Goal: Task Accomplishment & Management: Manage account settings

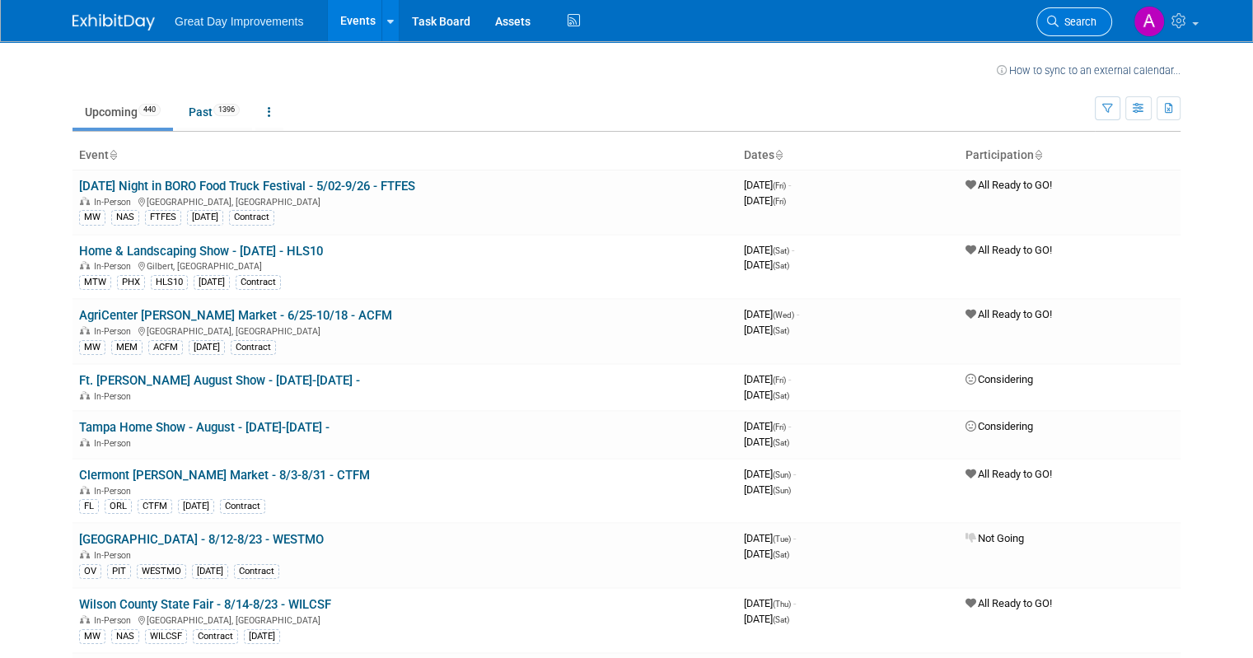
click at [1077, 18] on span "Search" at bounding box center [1078, 22] width 38 height 12
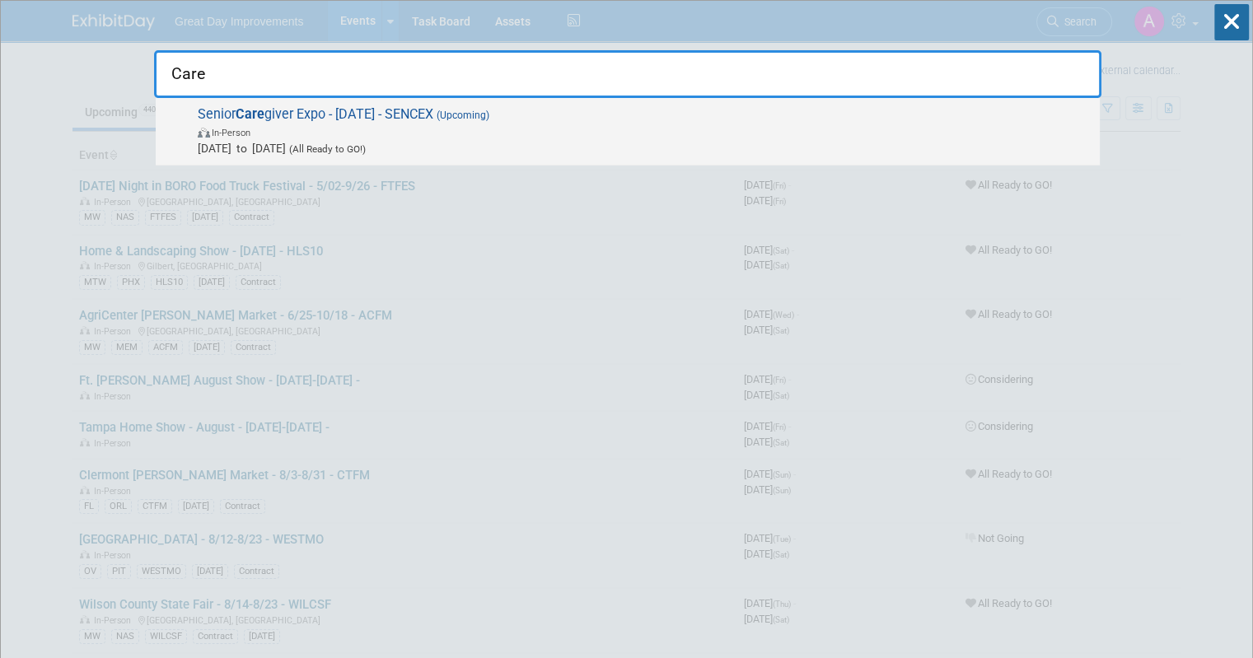
type input "Care"
click at [725, 124] on span "In-Person" at bounding box center [645, 132] width 894 height 16
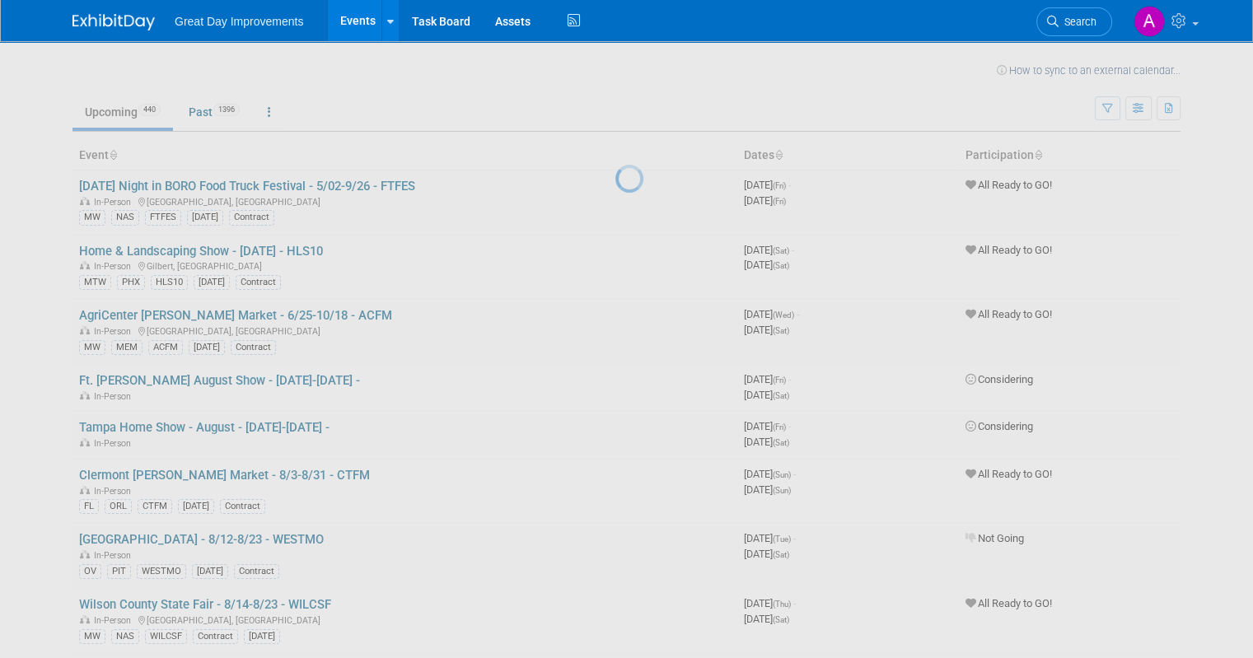
click at [639, 121] on div at bounding box center [627, 329] width 23 height 658
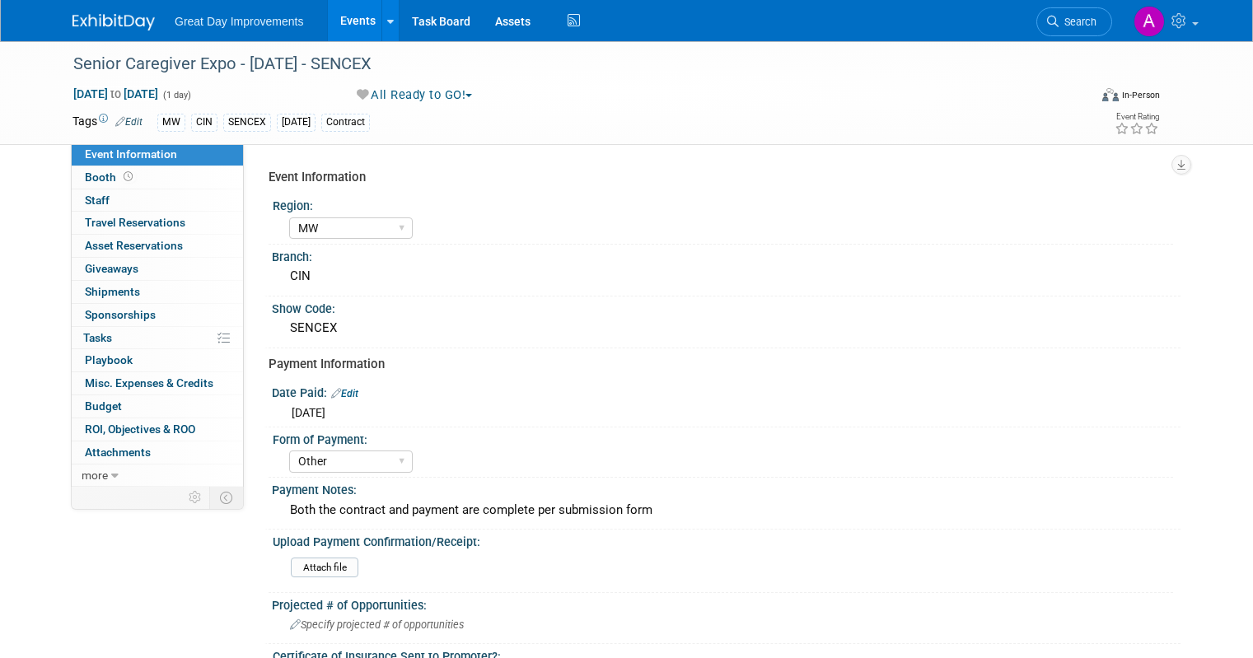
select select "MW"
select select "Other"
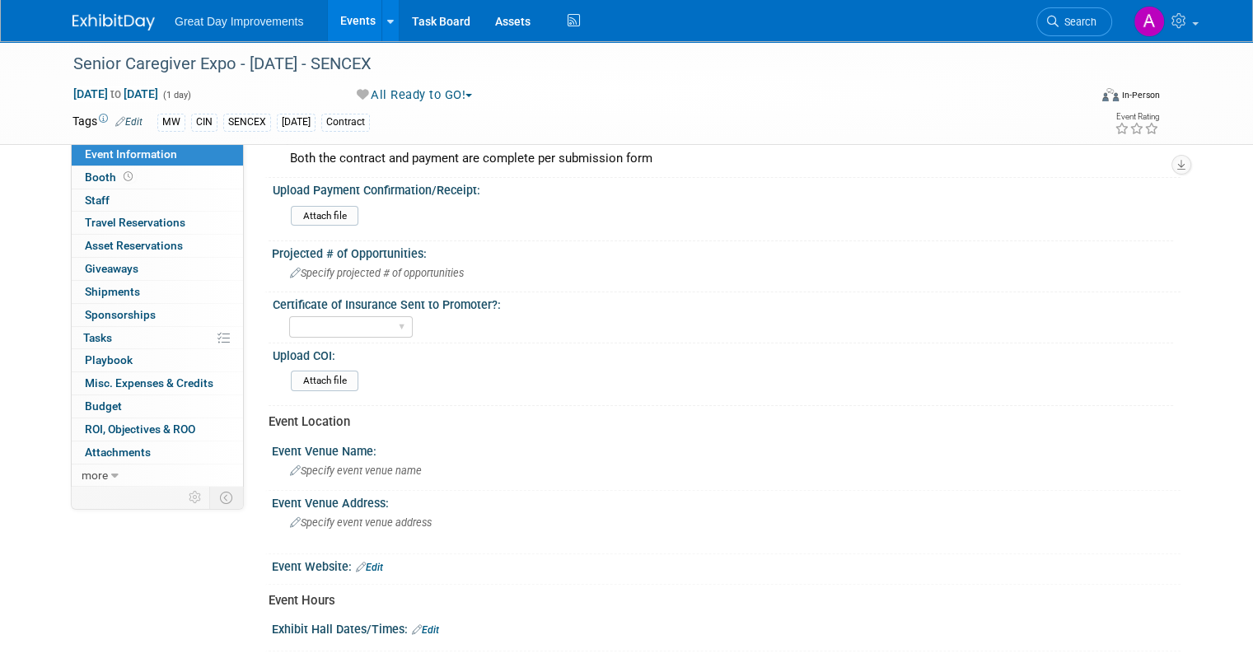
scroll to position [363, 0]
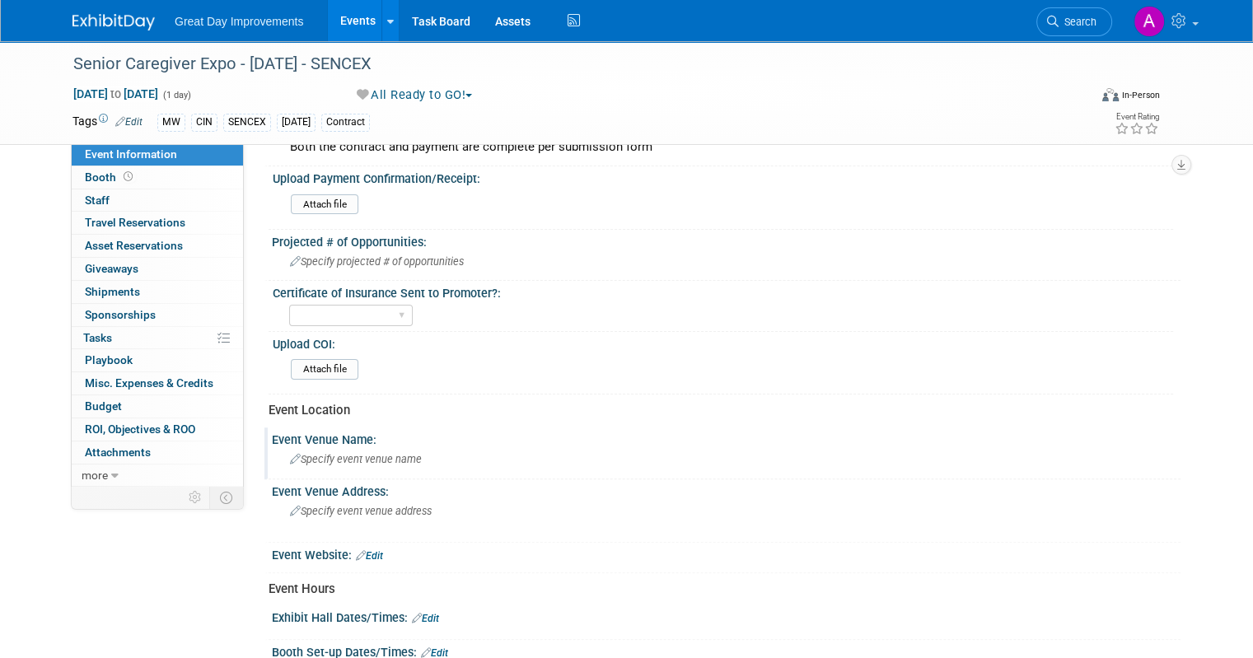
click at [326, 457] on span "Specify event venue name" at bounding box center [356, 459] width 132 height 12
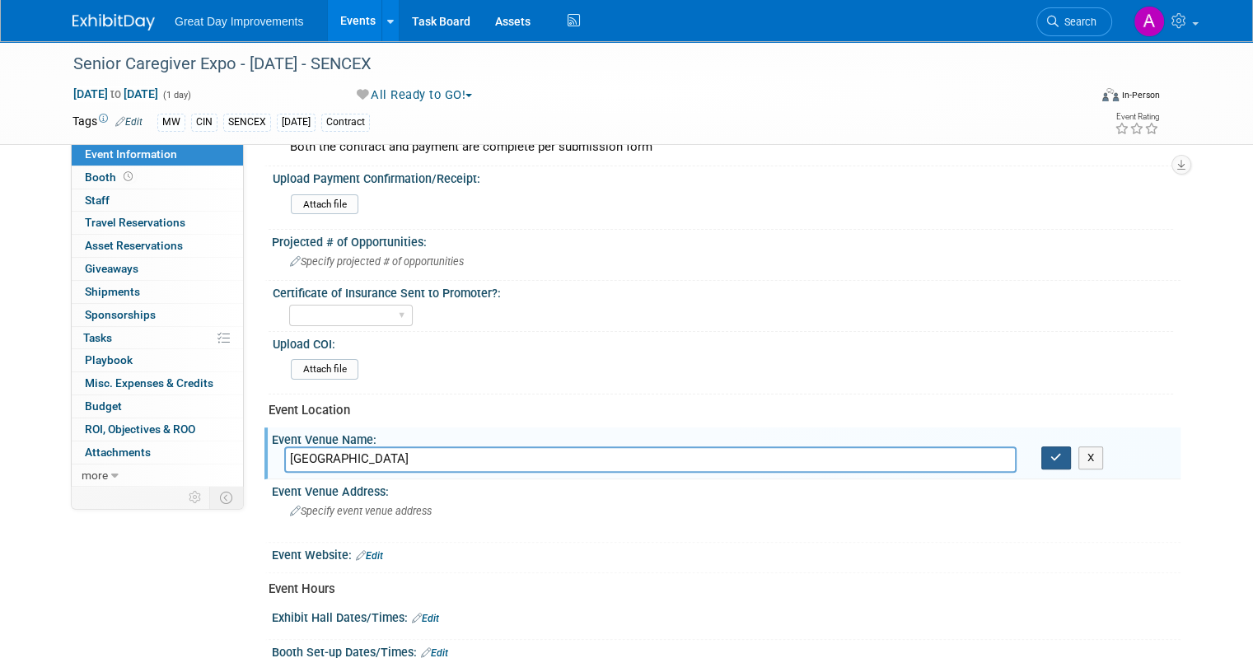
type input "Woodlawn Community Center"
click at [1062, 452] on icon "button" at bounding box center [1057, 457] width 12 height 11
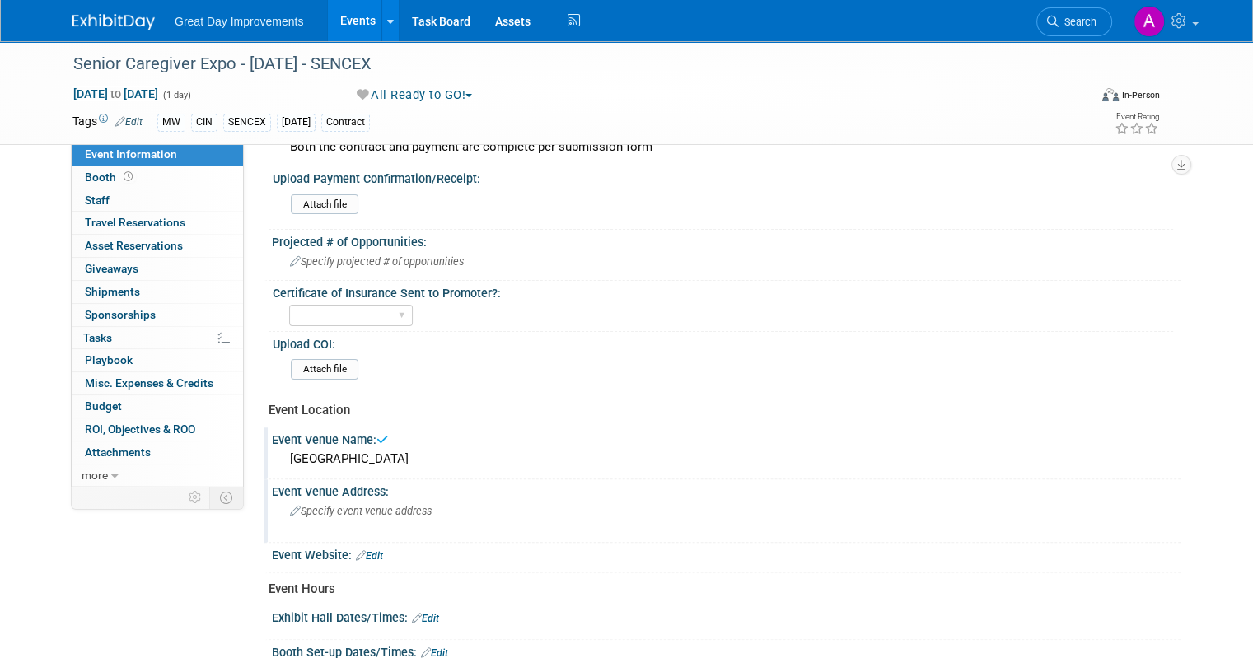
click at [433, 508] on div "Specify event venue address" at bounding box center [461, 518] width 354 height 38
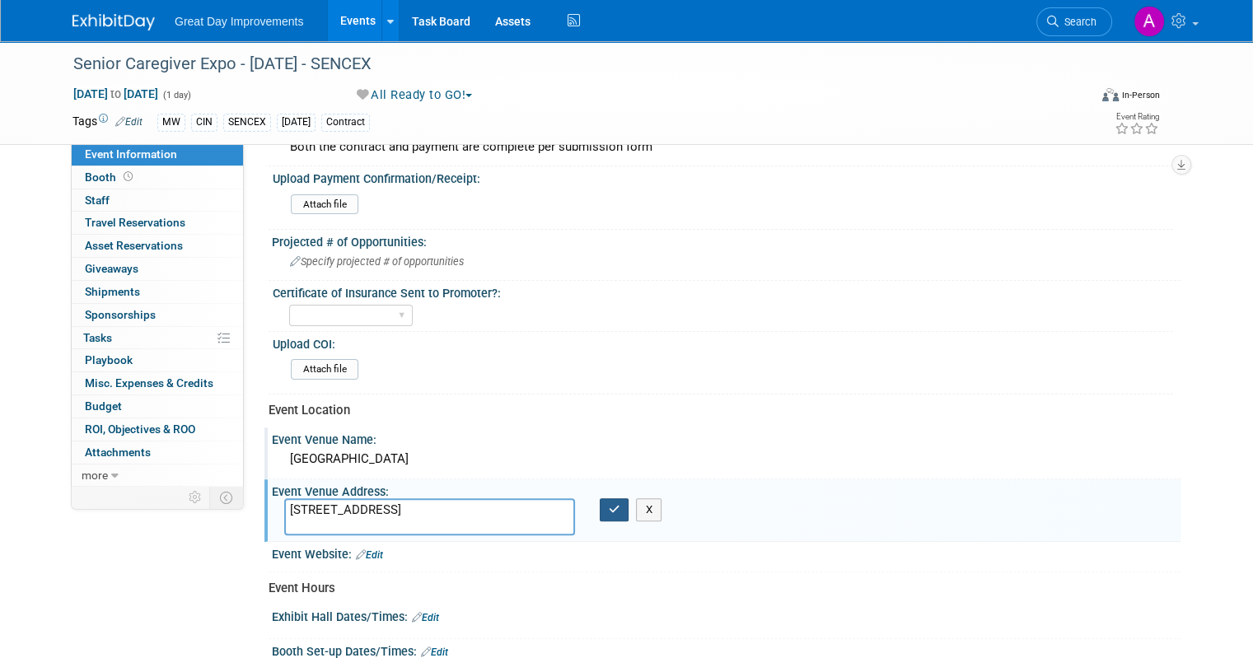
type textarea "10050 Woodlawn Blvd Cincinnati, OH 45215"
click at [610, 504] on icon "button" at bounding box center [615, 509] width 12 height 11
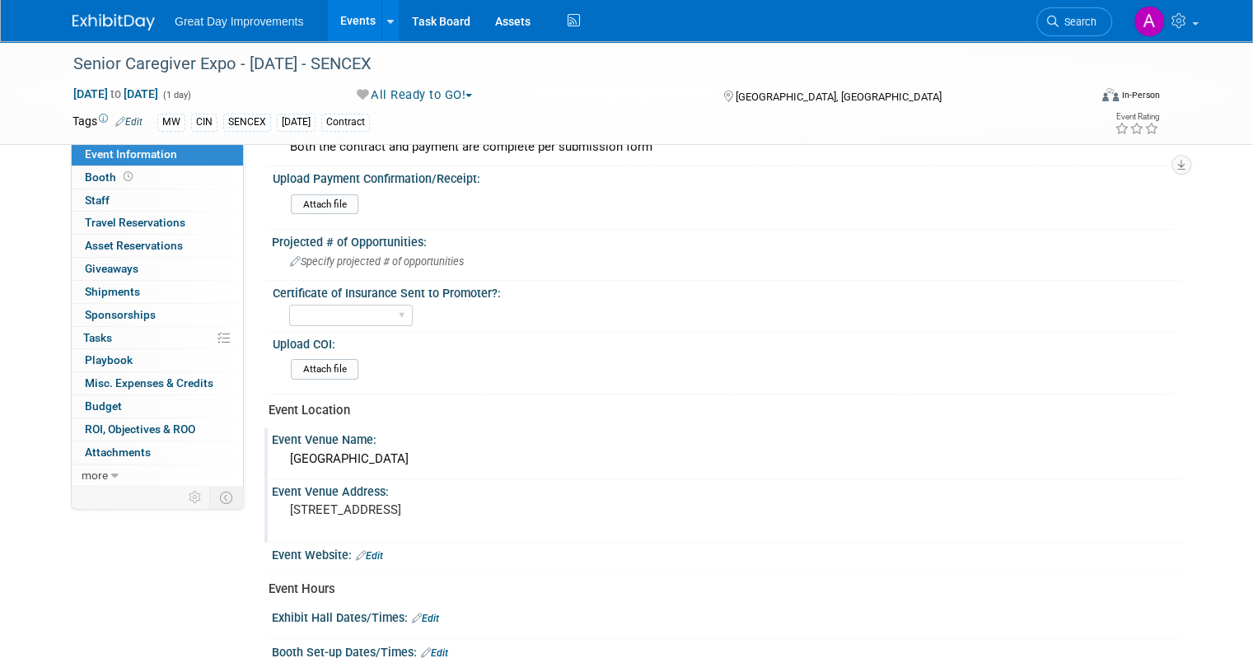
click at [422, 613] on link "Edit" at bounding box center [425, 619] width 27 height 12
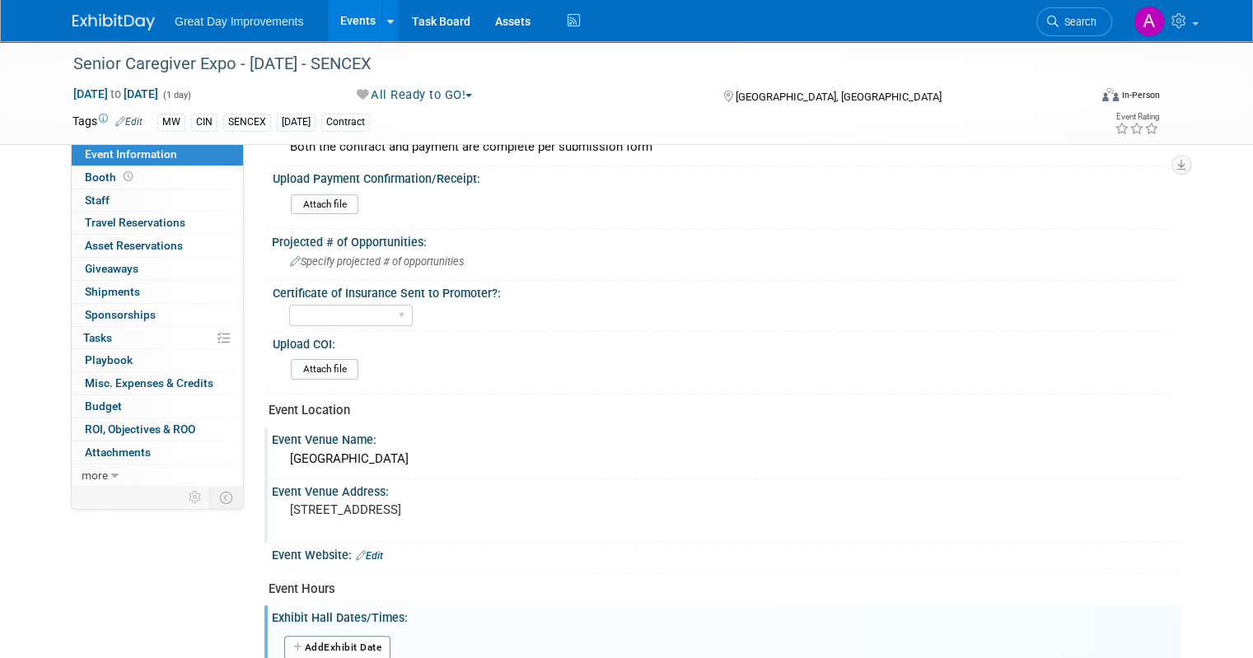
click at [356, 636] on button "Add Another Exhibit Date" at bounding box center [337, 648] width 106 height 25
click at [738, 419] on div "Event Information Region: GC MA MW MTW NE NEW OV PL PNW SA SE SC UMW FL Branch:…" at bounding box center [719, 346] width 900 height 1096
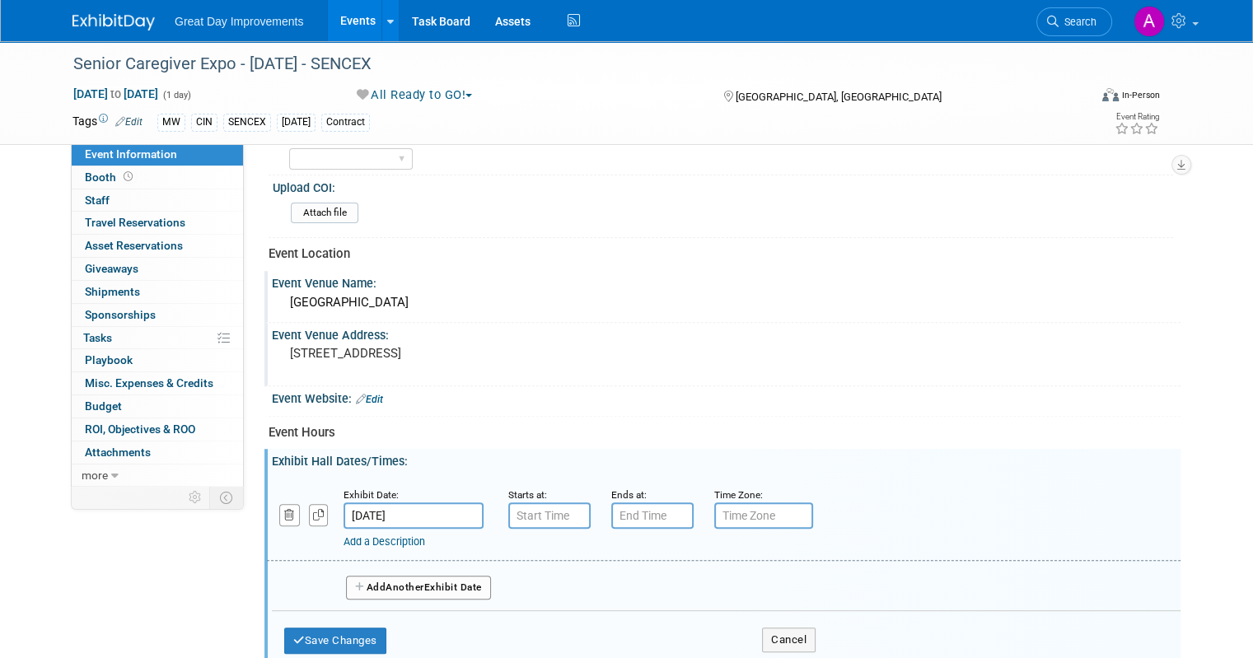
scroll to position [528, 0]
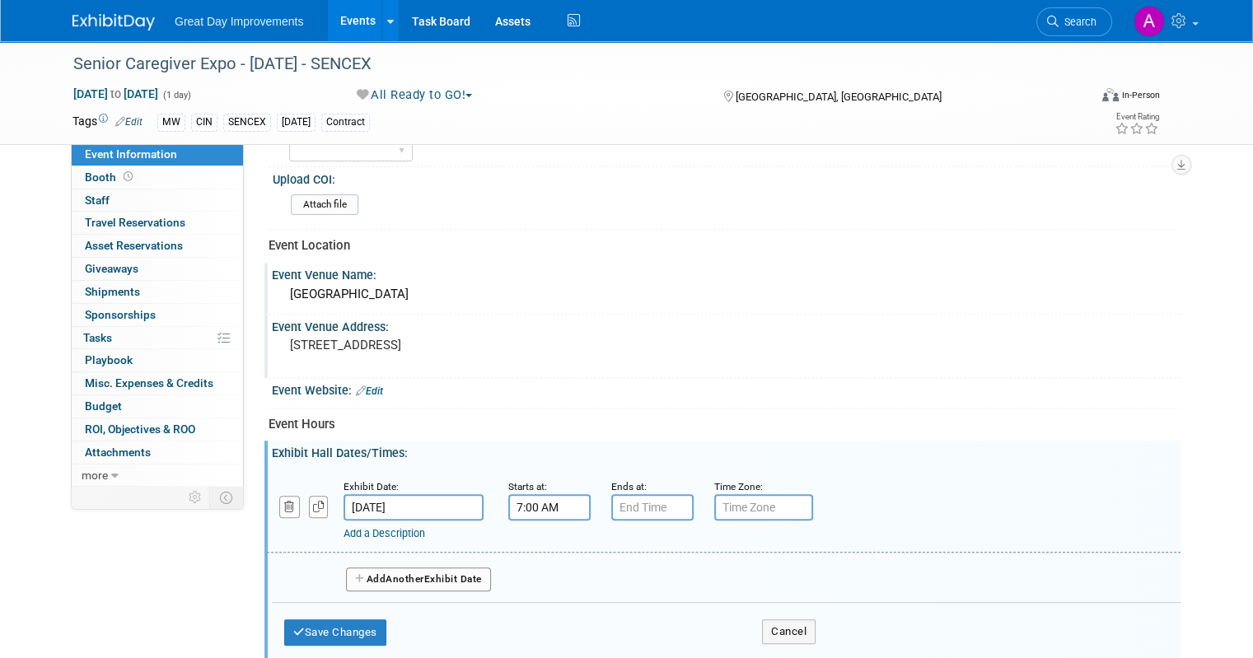
click at [527, 506] on input "7:00 AM" at bounding box center [549, 507] width 82 height 26
click at [532, 533] on span at bounding box center [546, 547] width 29 height 29
type input "10:00 AM"
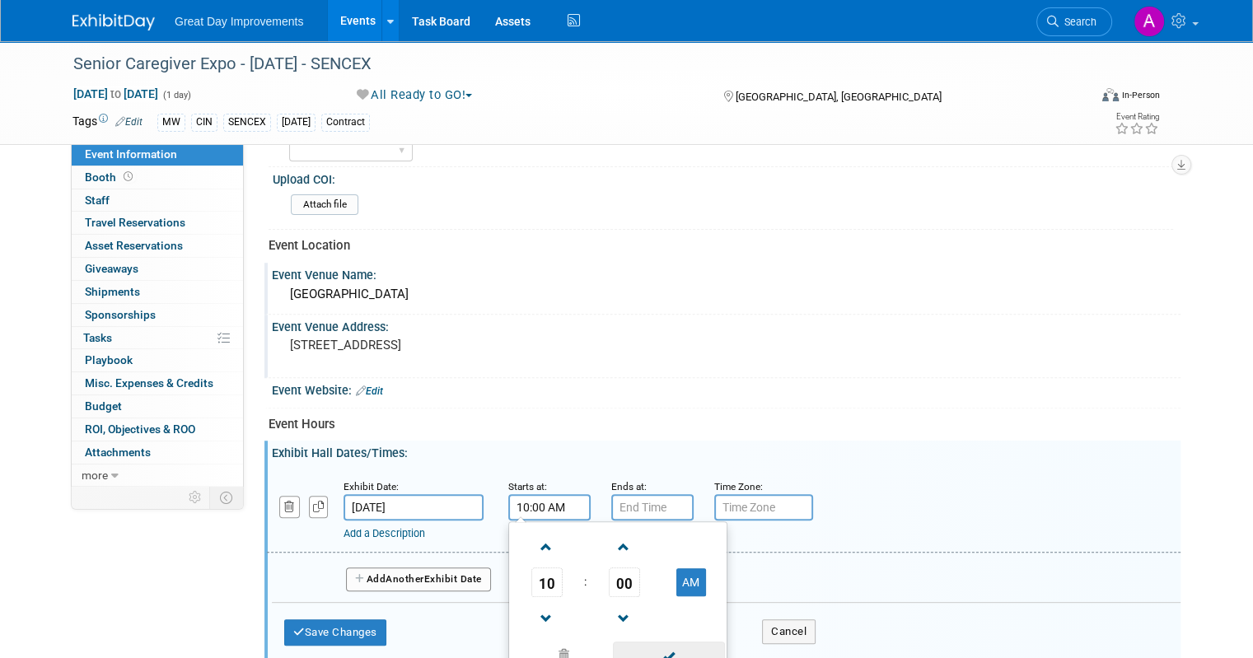
click at [671, 644] on span at bounding box center [668, 656] width 111 height 29
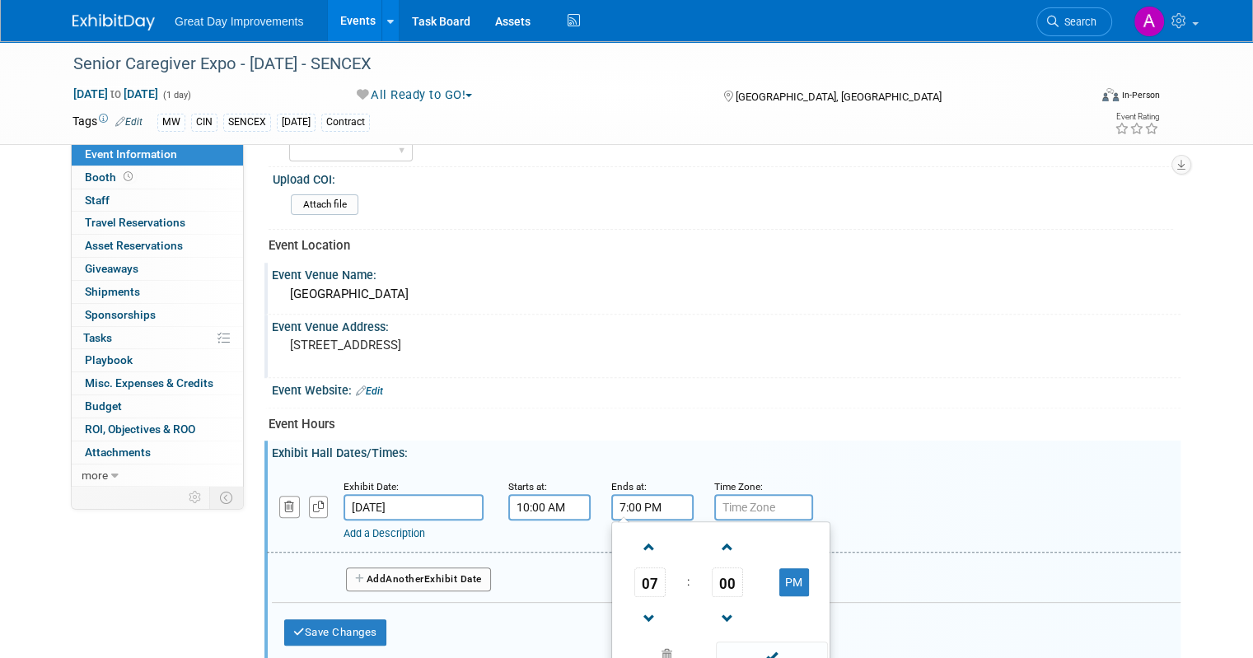
click at [637, 494] on input "7:00 PM" at bounding box center [652, 507] width 82 height 26
click at [639, 609] on span at bounding box center [649, 619] width 29 height 29
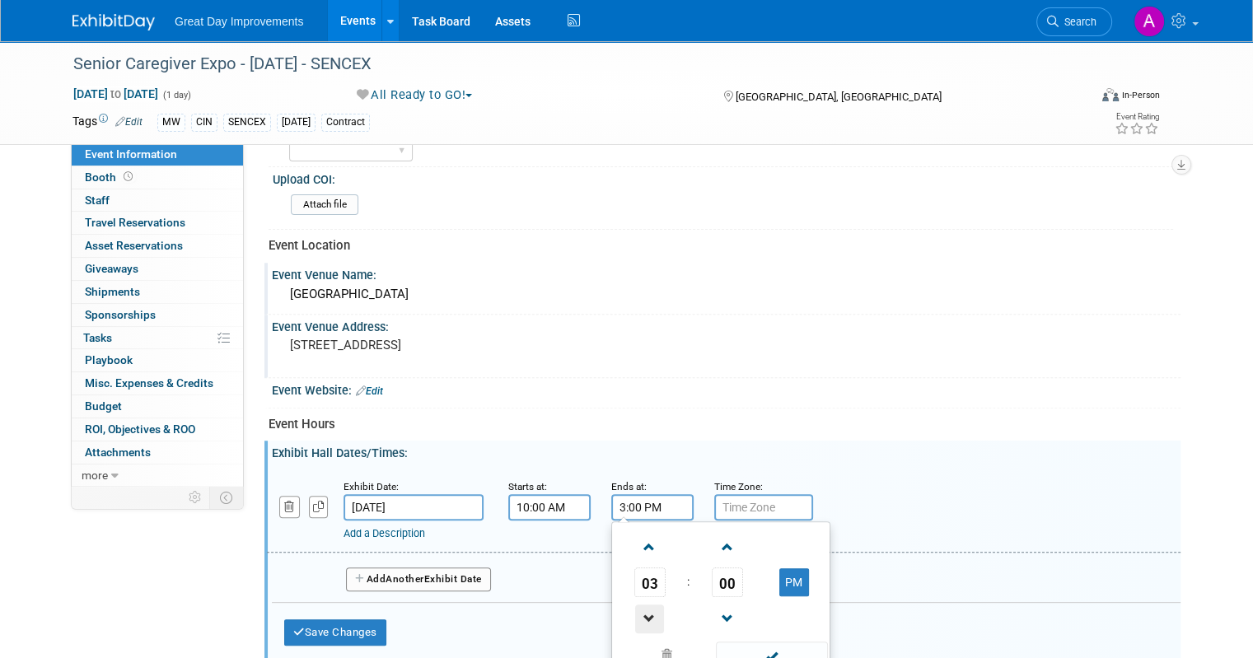
click at [639, 609] on span at bounding box center [649, 619] width 29 height 29
type input "2:00 PM"
click at [728, 645] on span at bounding box center [771, 656] width 111 height 29
click at [742, 503] on input "text" at bounding box center [763, 507] width 99 height 26
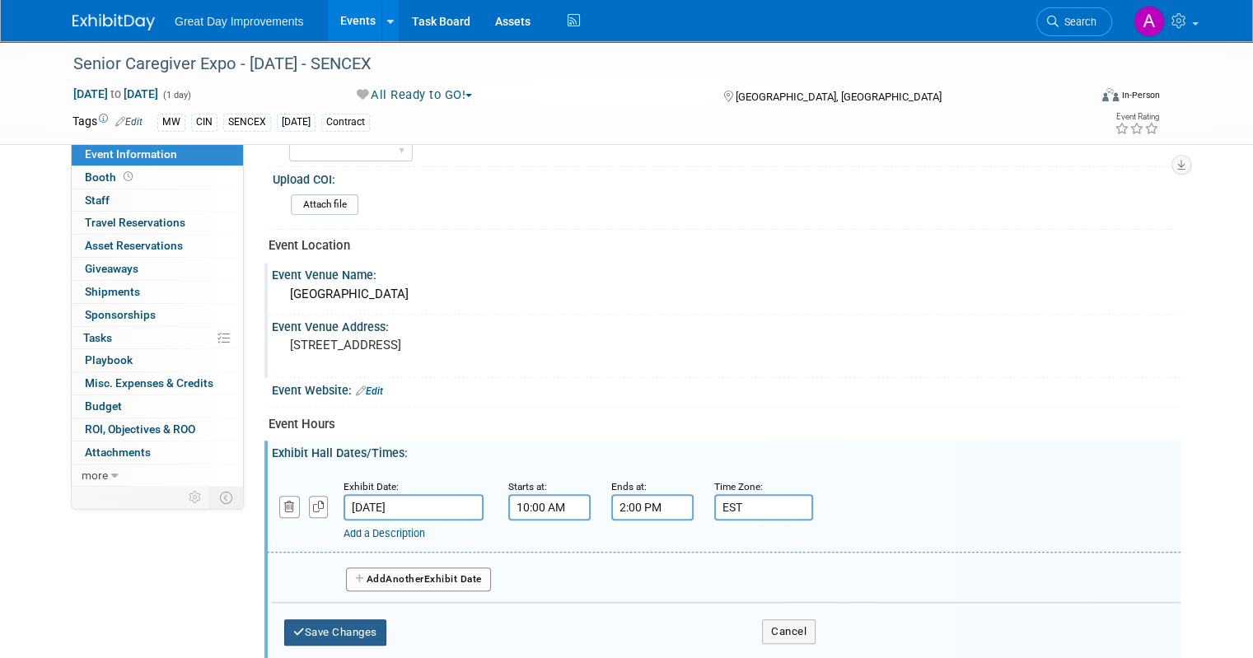
type input "EST"
click at [297, 621] on button "Save Changes" at bounding box center [335, 633] width 102 height 26
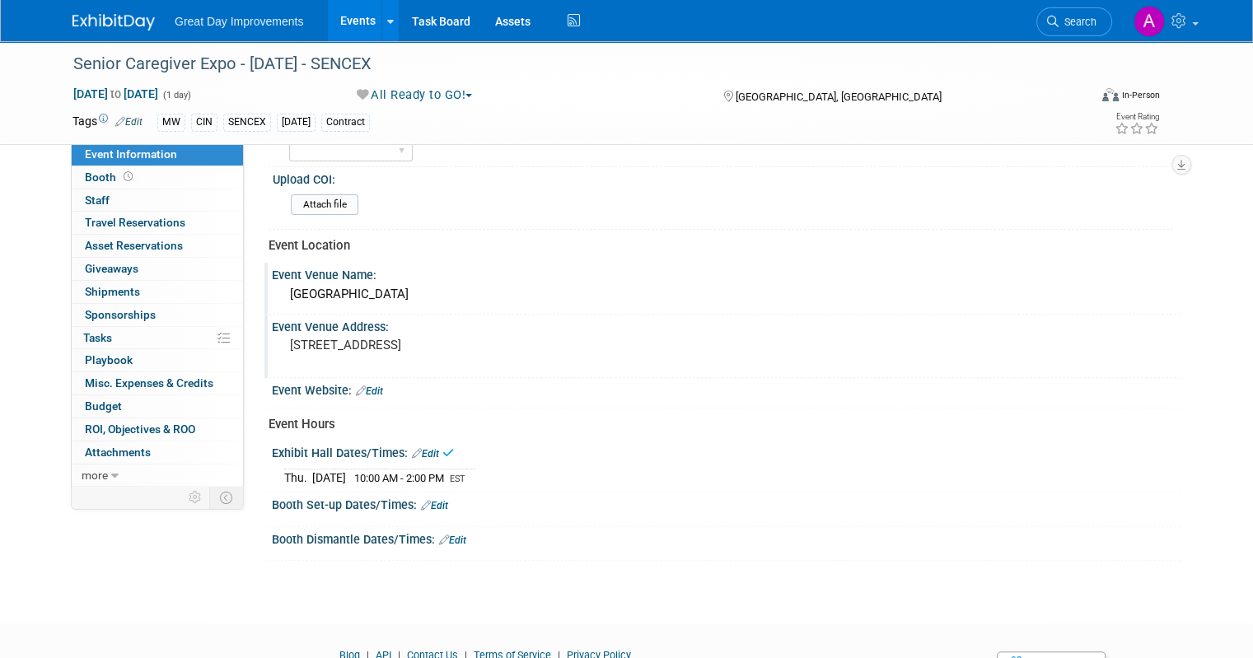
click at [428, 501] on link "Edit" at bounding box center [434, 506] width 27 height 12
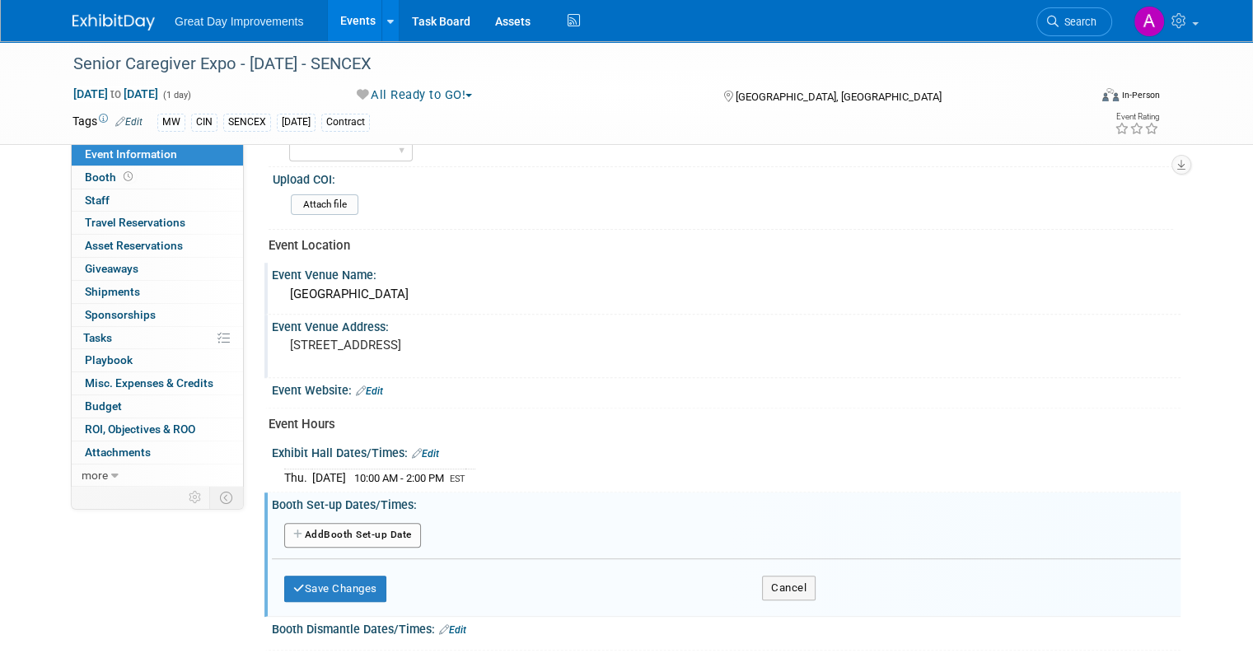
click at [368, 525] on button "Add Another Booth Set-up Date" at bounding box center [352, 535] width 137 height 25
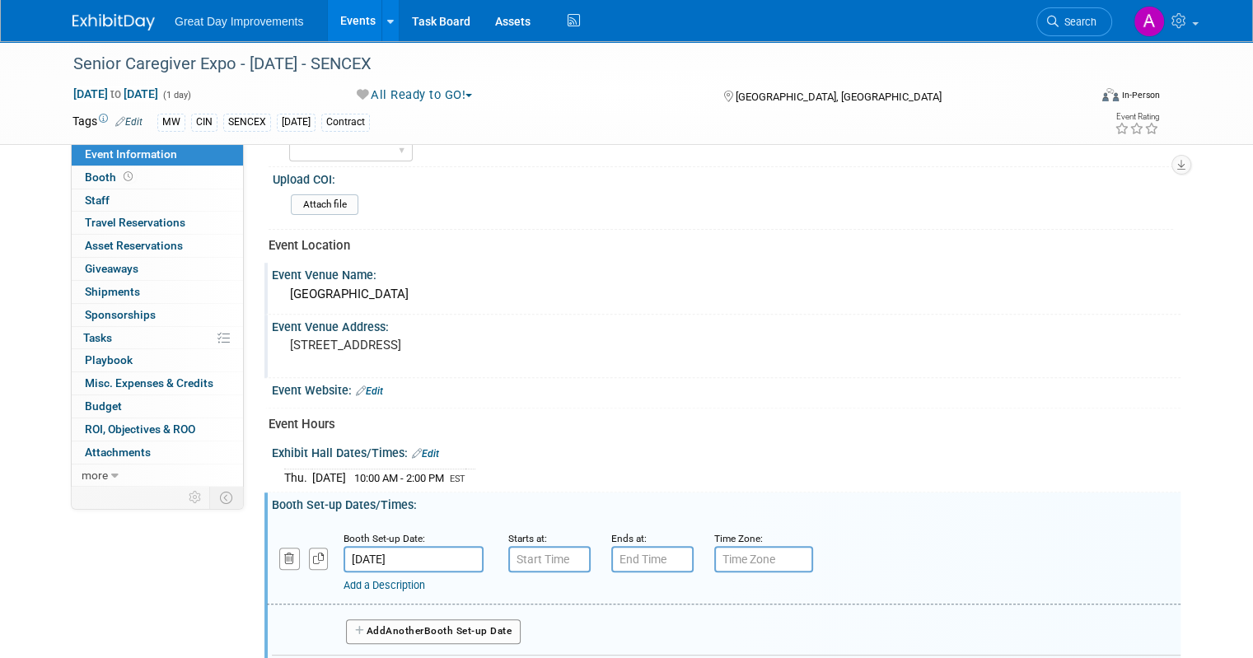
type input "7:00 AM"
click at [536, 546] on input "7:00 AM" at bounding box center [549, 559] width 82 height 26
click at [750, 578] on div "Add a Description" at bounding box center [684, 585] width 681 height 15
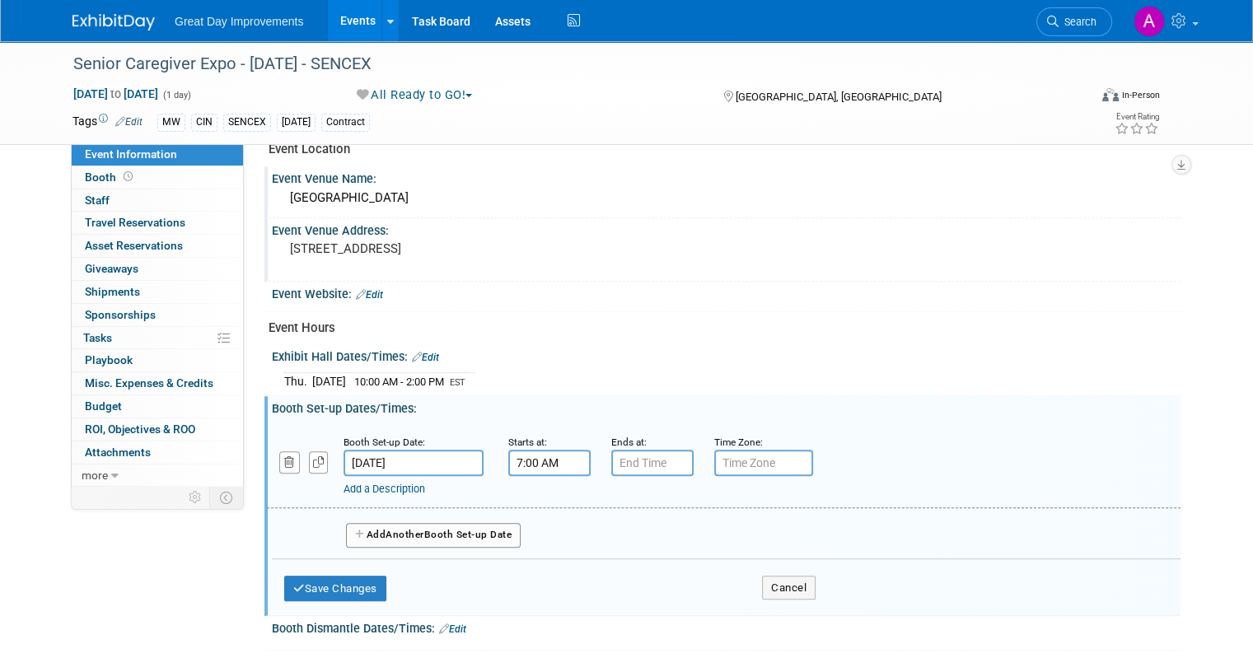
scroll to position [627, 0]
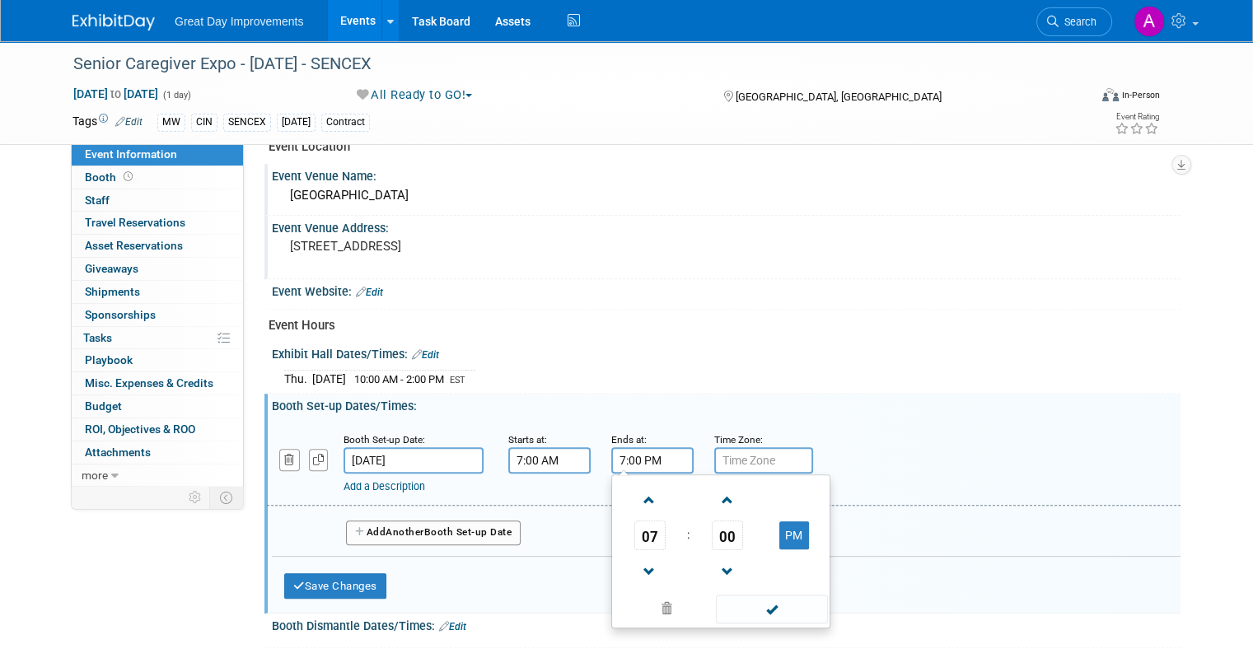
click at [649, 452] on input "7:00 PM" at bounding box center [652, 460] width 82 height 26
click at [635, 486] on span at bounding box center [649, 500] width 29 height 29
click at [785, 524] on button "PM" at bounding box center [795, 536] width 30 height 28
type input "9:00 AM"
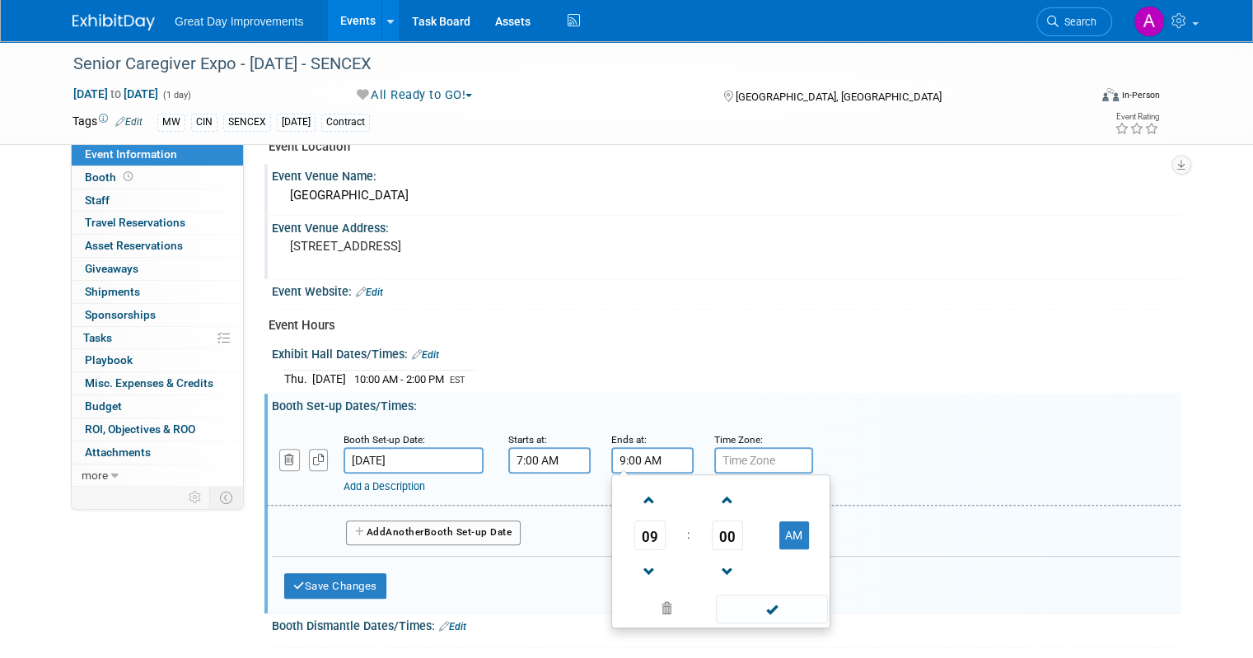
click at [760, 613] on span at bounding box center [771, 609] width 111 height 29
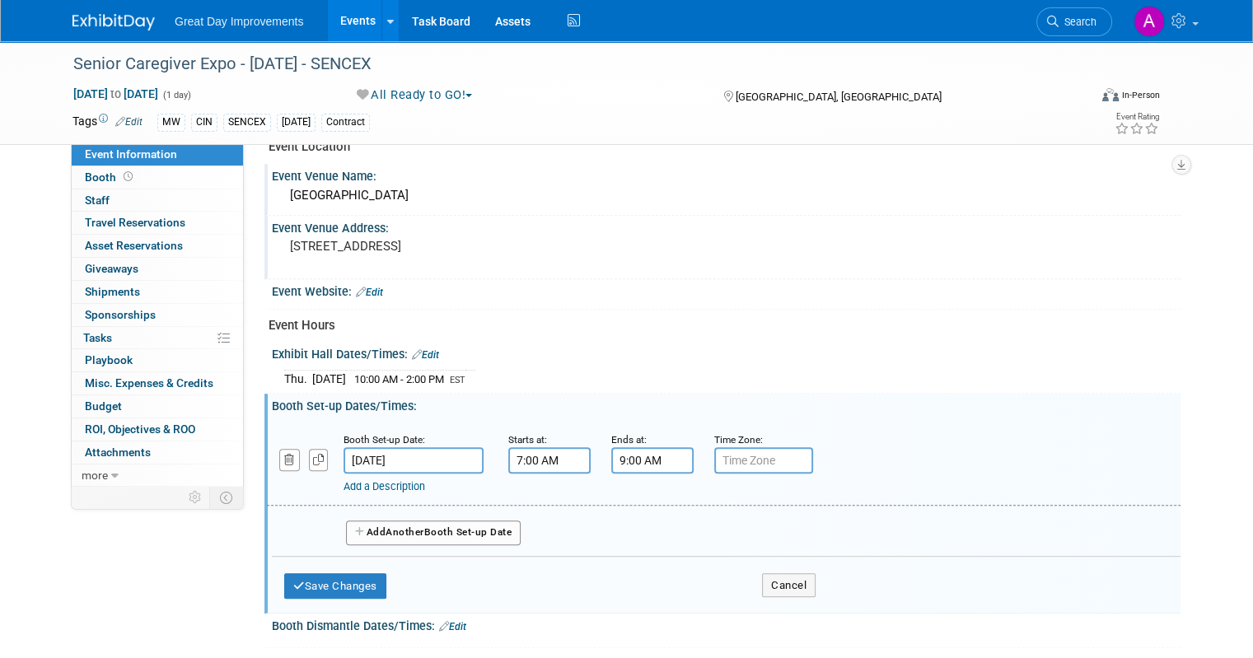
click at [762, 457] on input "text" at bounding box center [763, 460] width 99 height 26
type input "CST"
click at [293, 574] on button "Save Changes" at bounding box center [335, 587] width 102 height 26
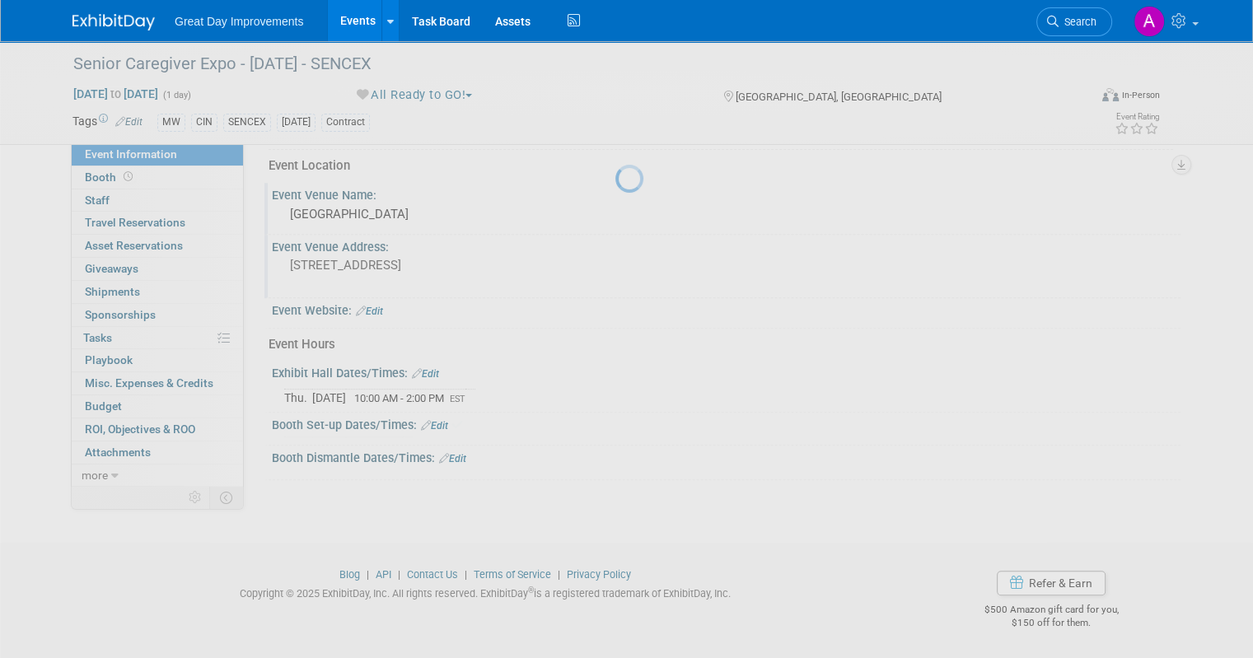
scroll to position [597, 0]
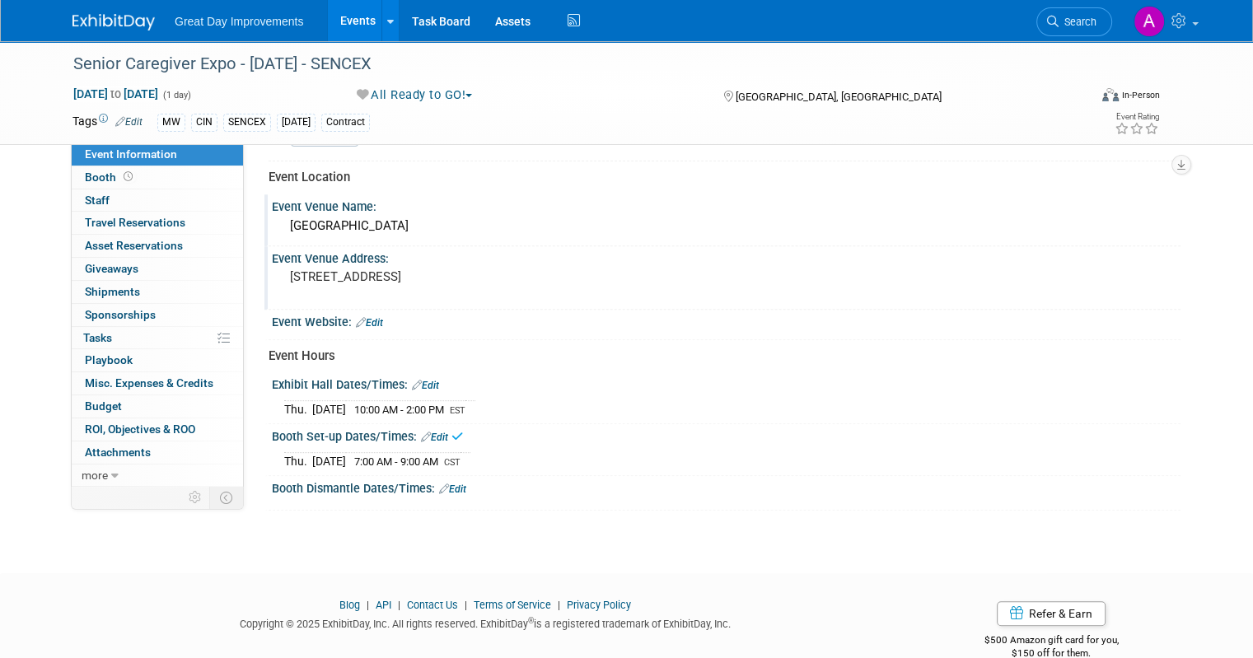
click at [461, 483] on div "Booth Dismantle Dates/Times: Edit" at bounding box center [726, 486] width 909 height 21
click at [447, 484] on link "Edit" at bounding box center [452, 490] width 27 height 12
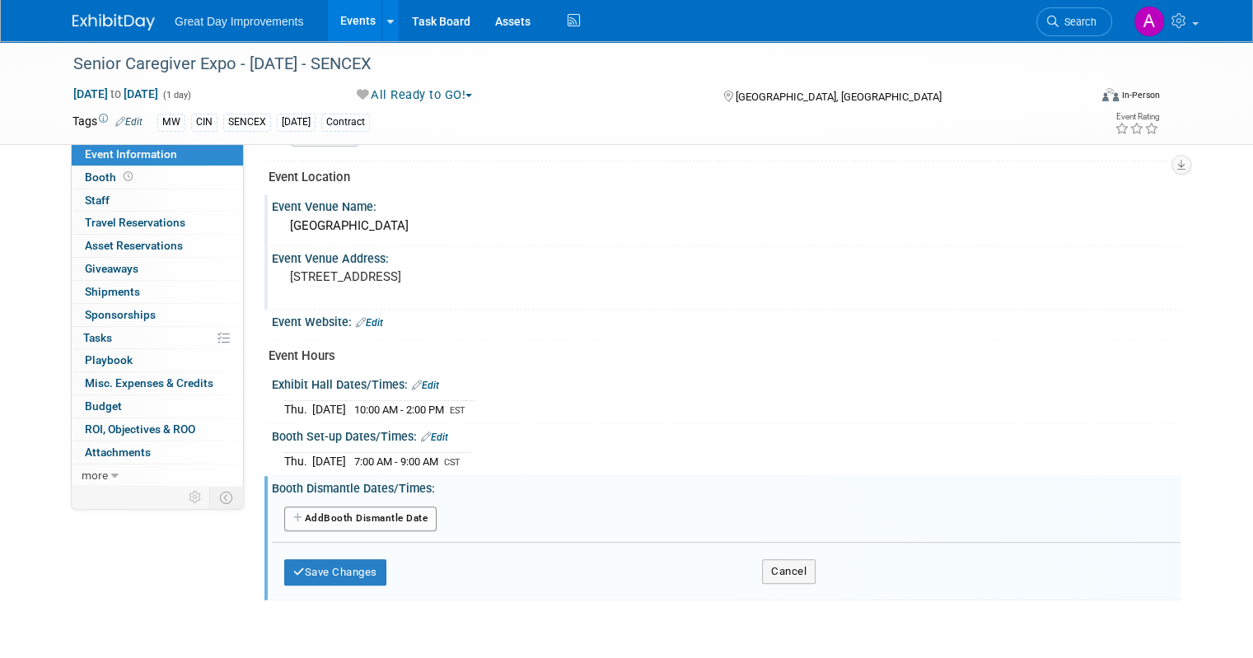
click at [396, 524] on div "Add Another Booth Dismantle Date" at bounding box center [726, 519] width 909 height 31
click at [396, 512] on button "Add Another Booth Dismantle Date" at bounding box center [360, 519] width 152 height 25
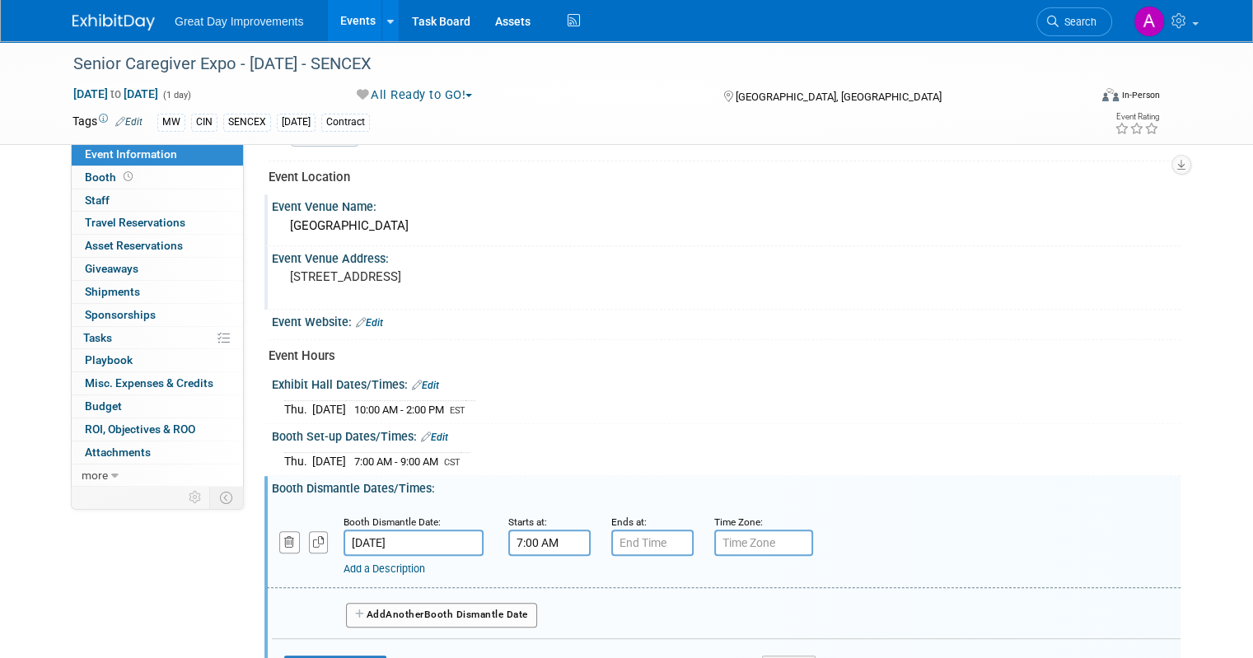
click at [540, 536] on input "7:00 AM" at bounding box center [549, 543] width 82 height 26
click at [534, 576] on span at bounding box center [546, 583] width 29 height 29
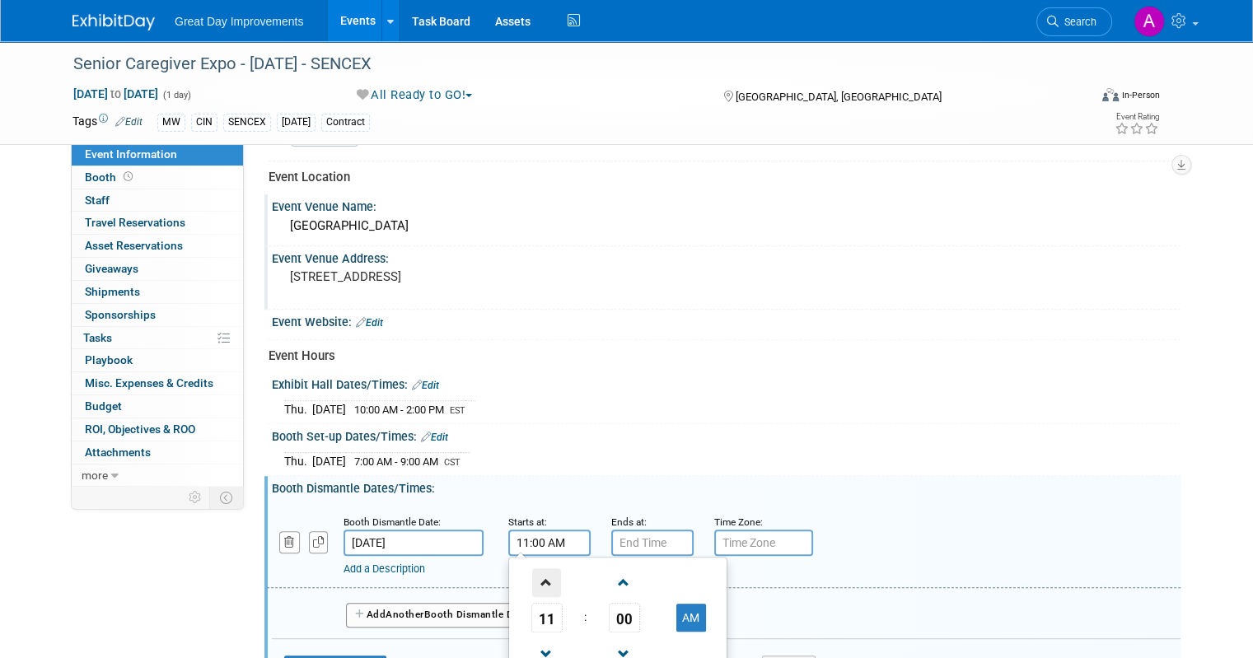
click at [534, 576] on span at bounding box center [546, 583] width 29 height 29
type input "2:00 PM"
click at [702, 532] on div "Time Zone: Apply to all" at bounding box center [753, 534] width 103 height 43
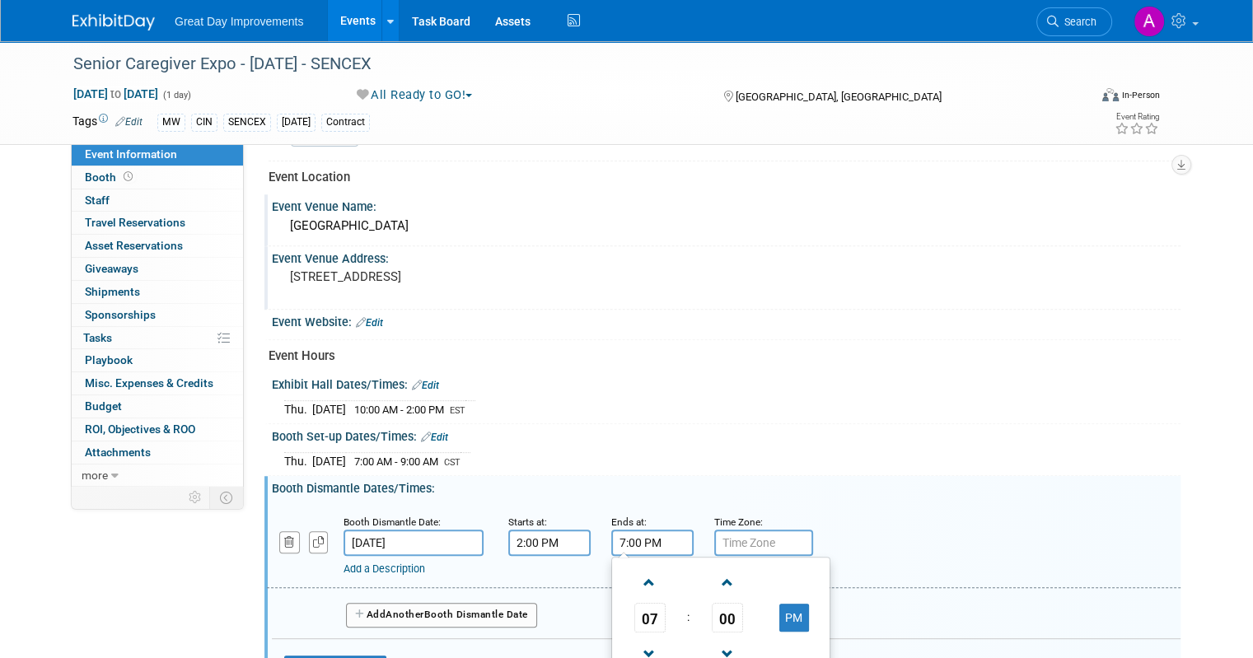
click at [657, 530] on input "7:00 PM" at bounding box center [652, 543] width 82 height 26
click at [635, 640] on span at bounding box center [649, 654] width 29 height 29
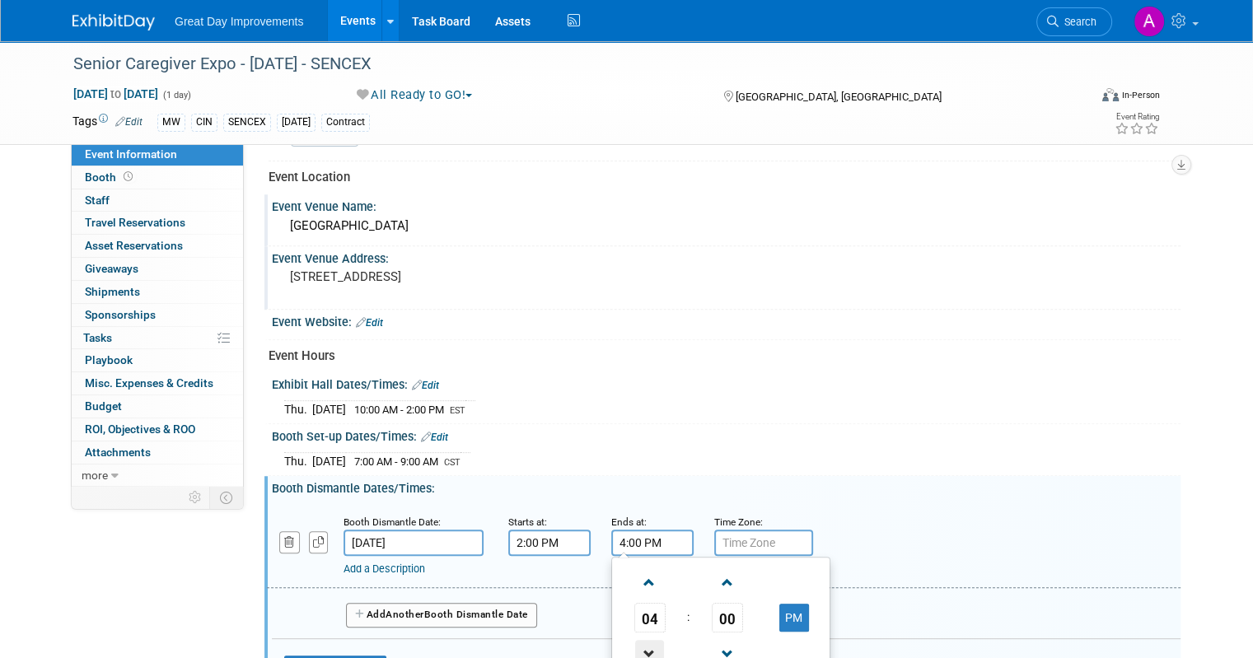
type input "3:00 PM"
click at [747, 537] on input "text" at bounding box center [763, 543] width 99 height 26
type input "EST"
click at [307, 656] on button "Save Changes" at bounding box center [335, 669] width 102 height 26
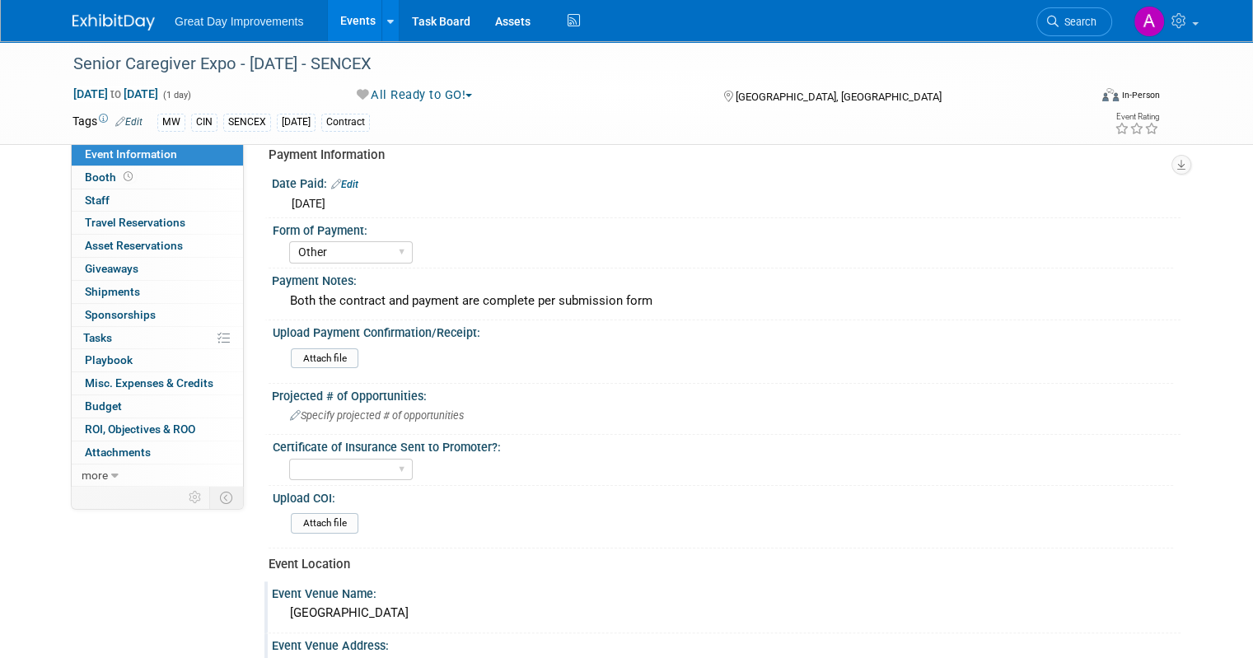
scroll to position [207, 0]
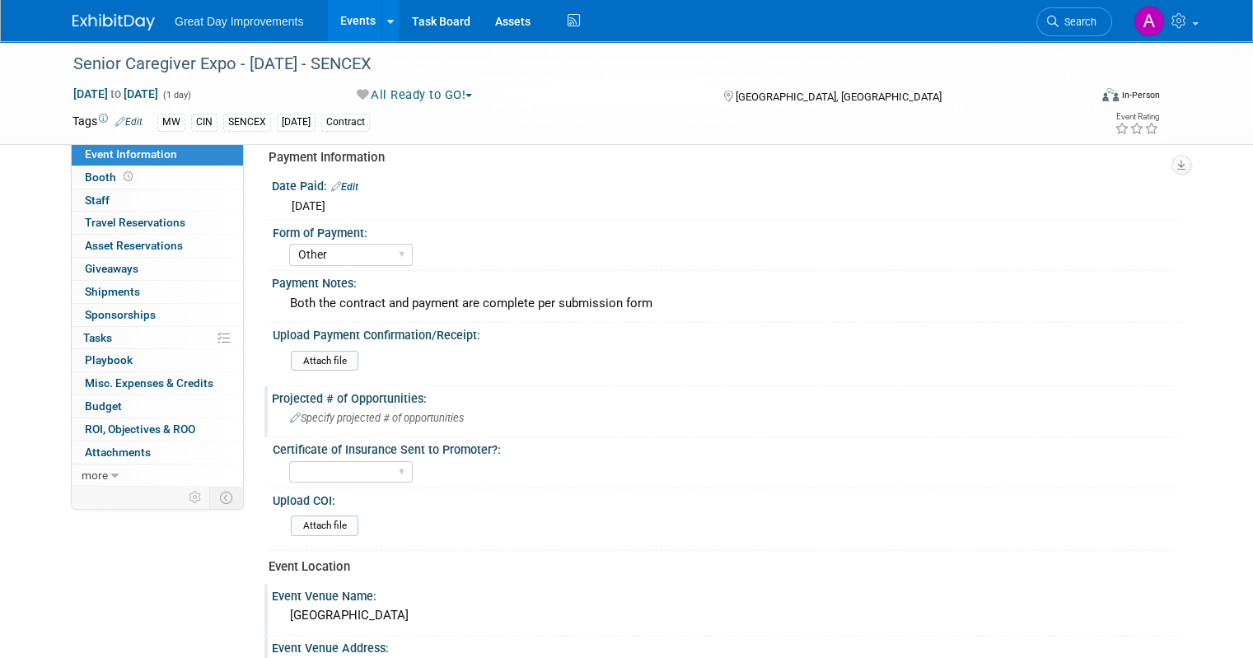
click at [432, 407] on div "Specify projected # of opportunities" at bounding box center [726, 418] width 884 height 26
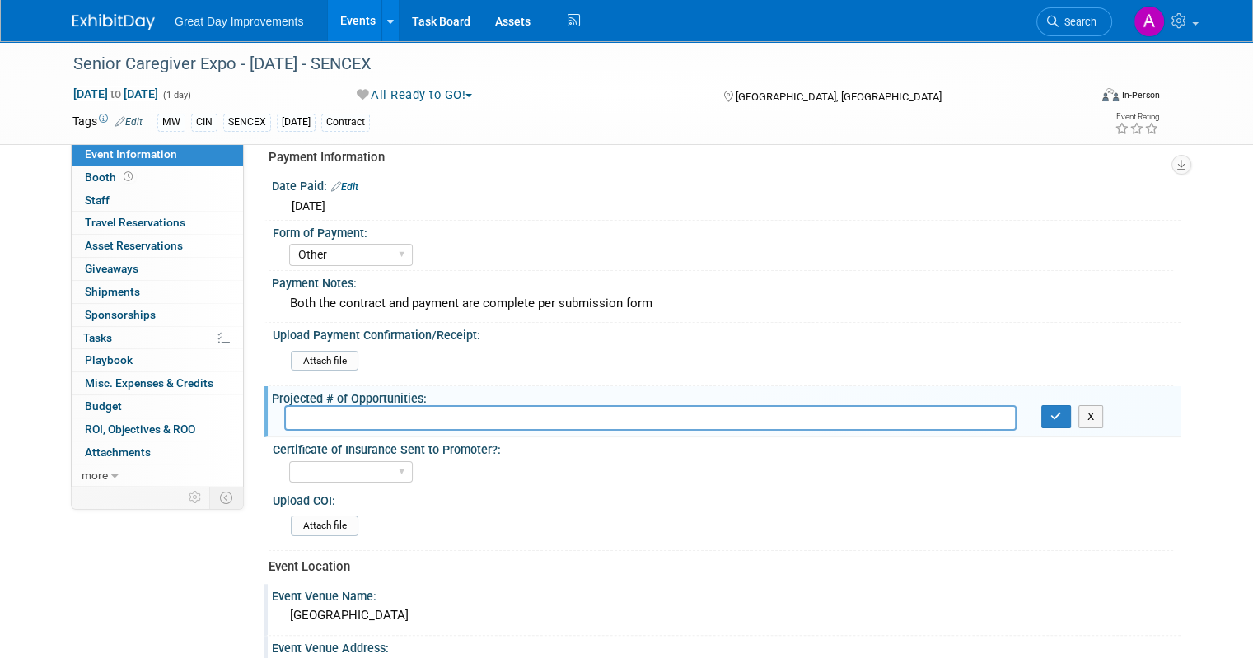
click at [433, 408] on input "text" at bounding box center [650, 418] width 733 height 26
click at [529, 386] on div "Projected # of Opportunities:" at bounding box center [726, 396] width 909 height 21
click at [329, 419] on input "4" at bounding box center [650, 418] width 733 height 26
type input "4"
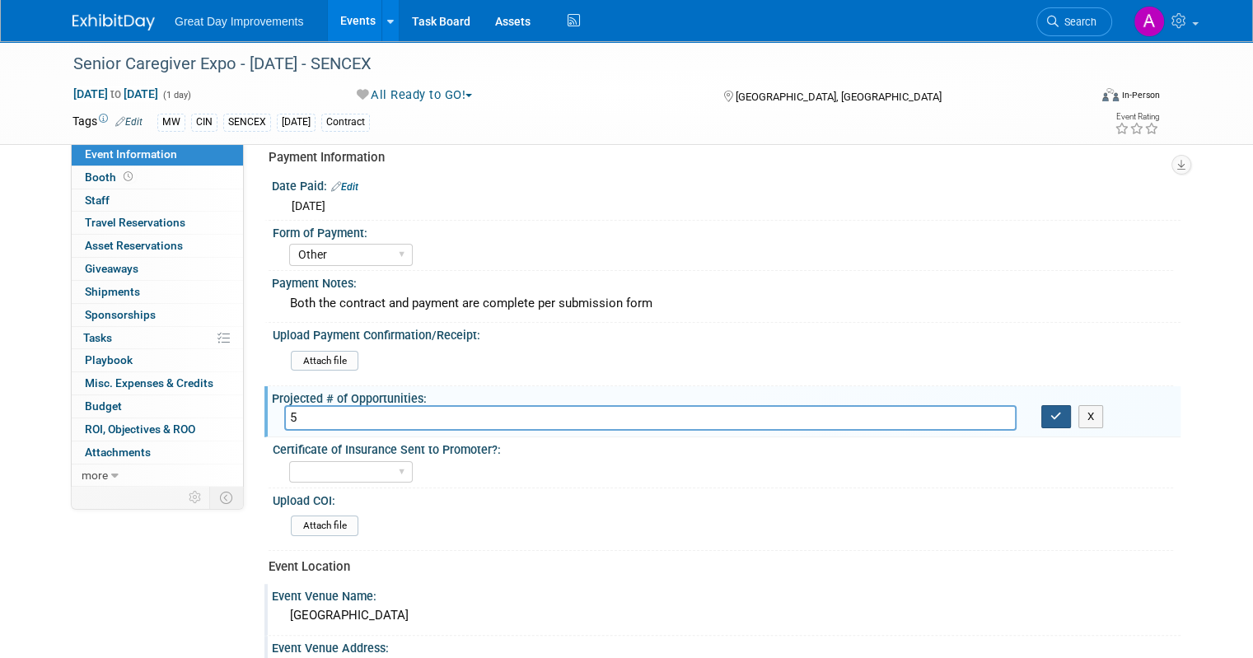
type input "5"
click at [1061, 411] on icon "button" at bounding box center [1057, 416] width 12 height 11
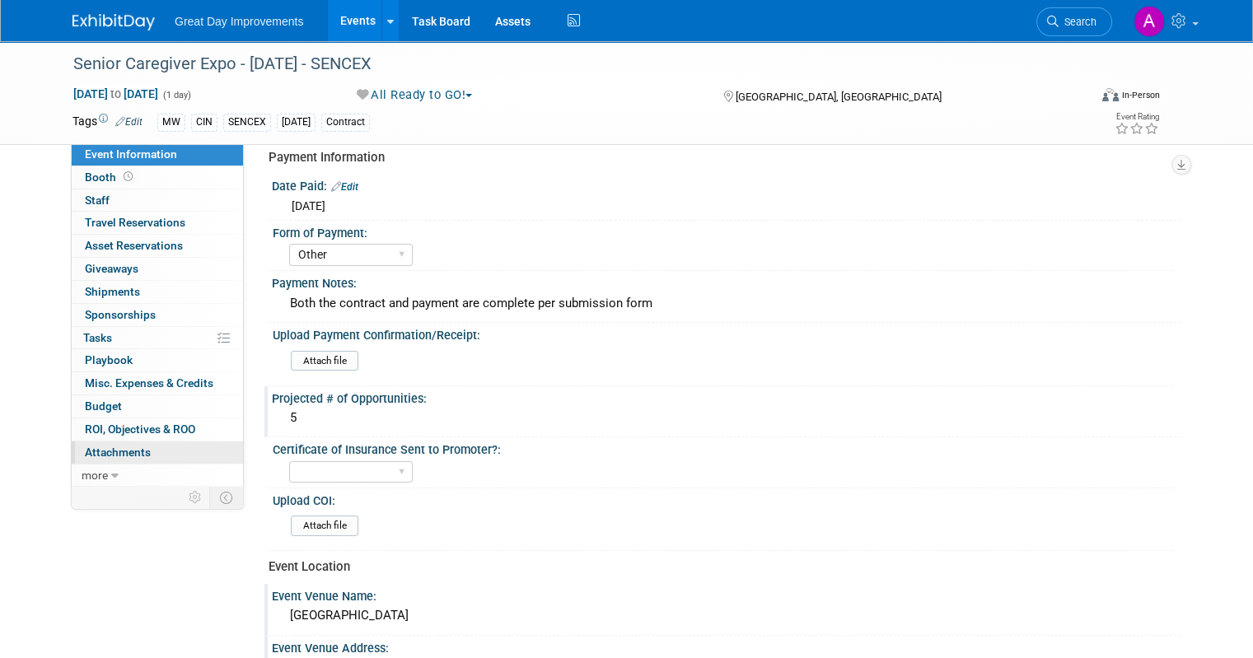
click at [96, 454] on span "Attachments 0" at bounding box center [118, 452] width 66 height 13
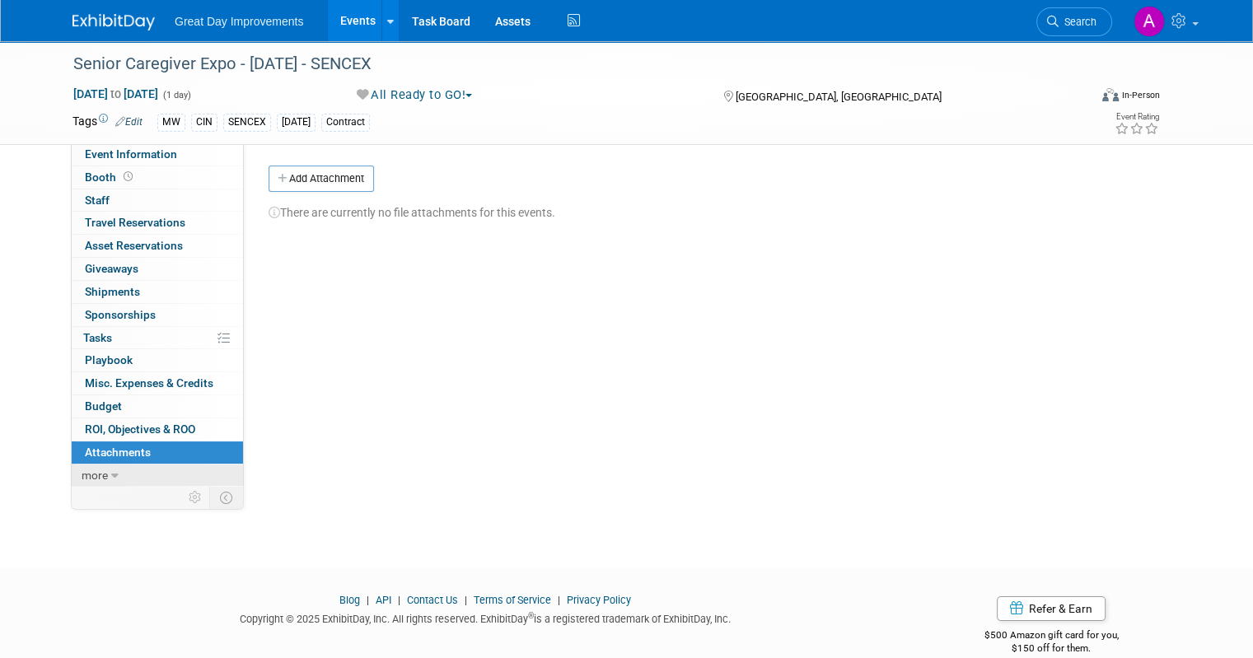
click at [91, 465] on link "more" at bounding box center [157, 476] width 171 height 22
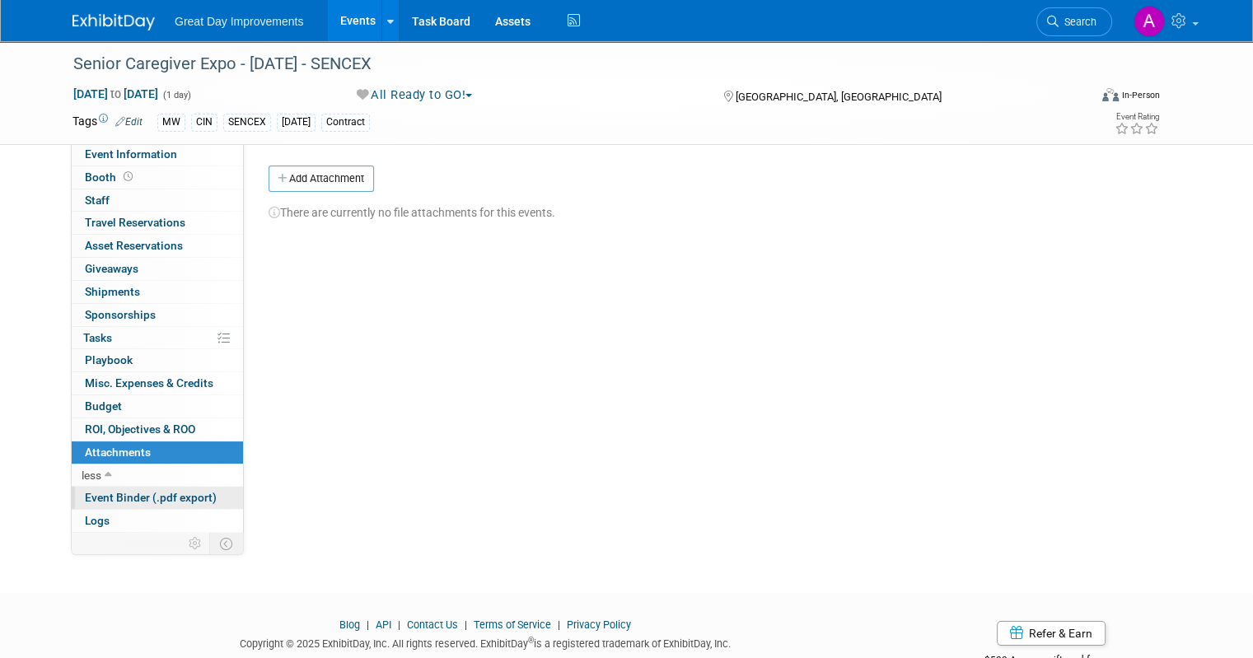
click at [92, 504] on link "Event Binder (.pdf export)" at bounding box center [157, 498] width 171 height 22
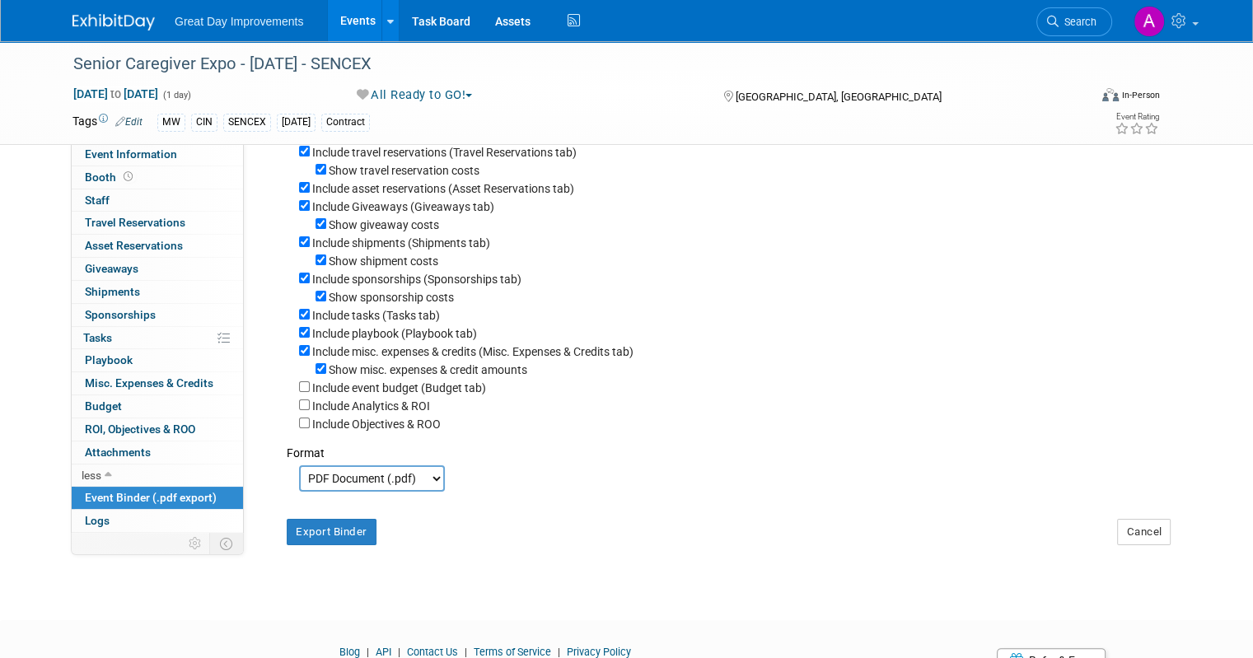
scroll to position [257, 0]
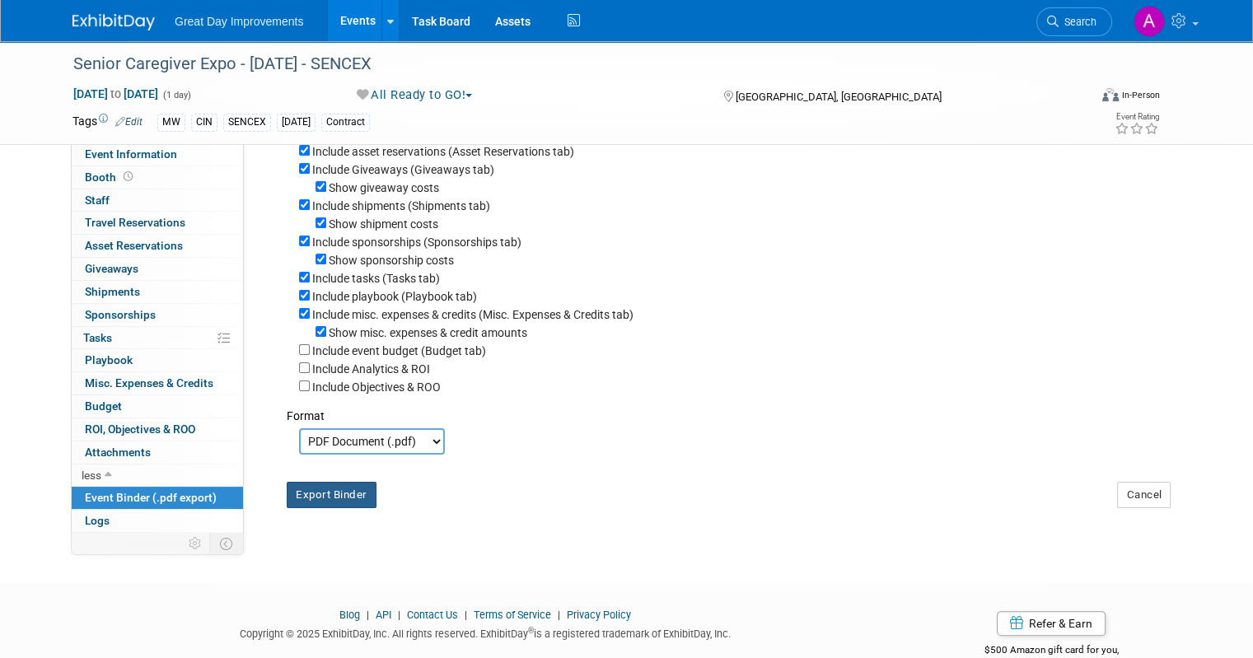
click at [297, 490] on button "Export Binder" at bounding box center [332, 495] width 90 height 26
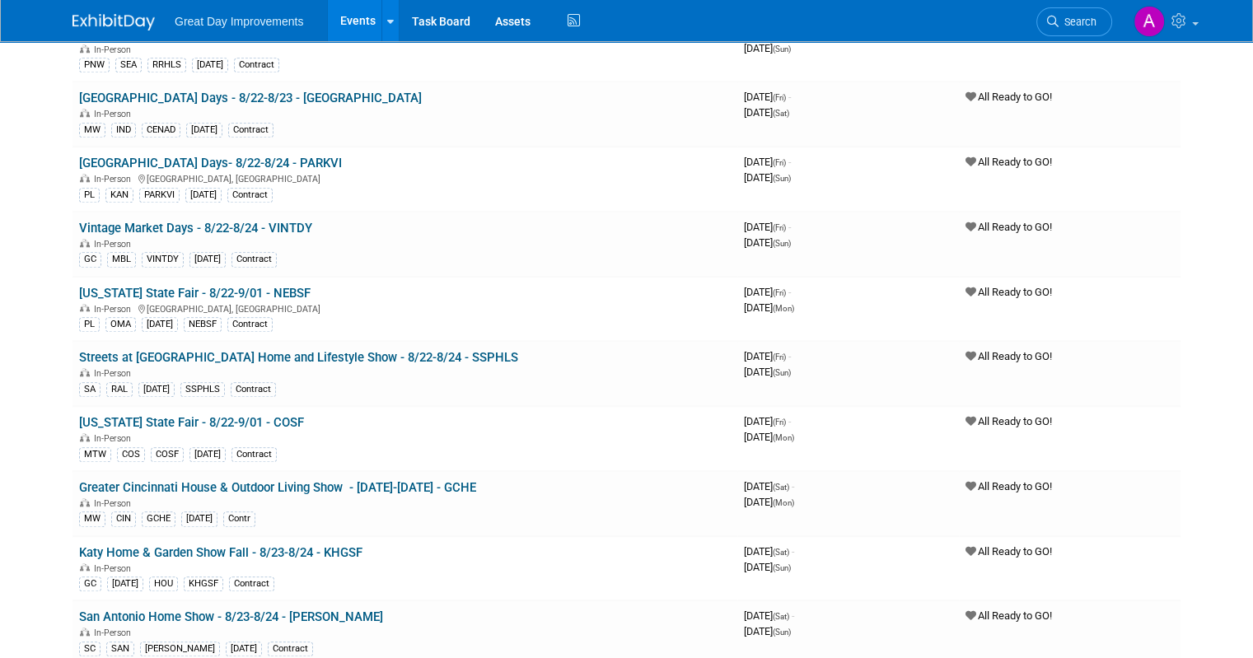
scroll to position [1450, 0]
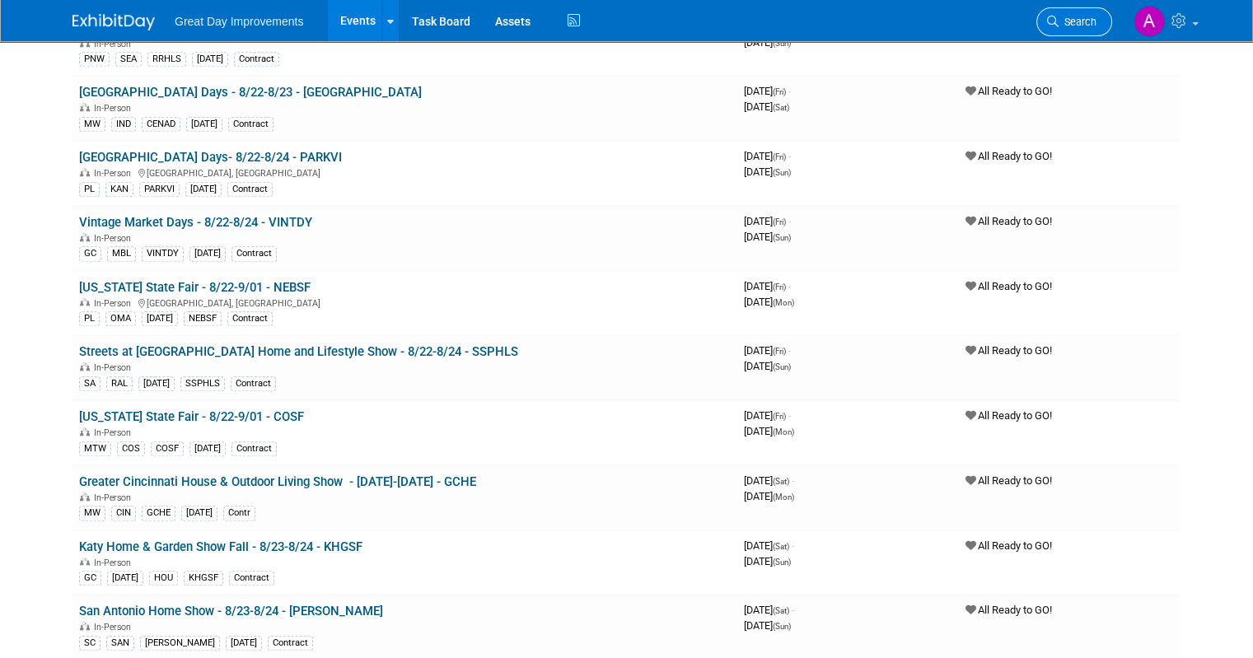
click at [1079, 12] on link "Search" at bounding box center [1075, 21] width 76 height 29
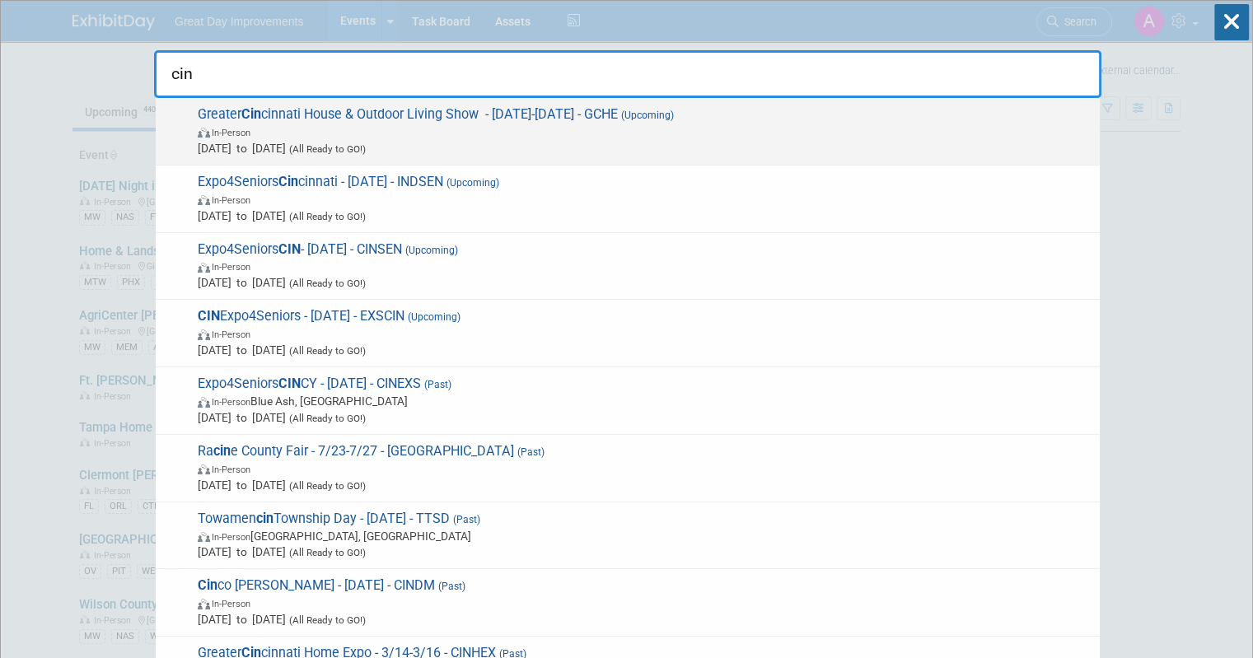
type input "cin"
click at [653, 131] on span "In-Person" at bounding box center [645, 132] width 894 height 16
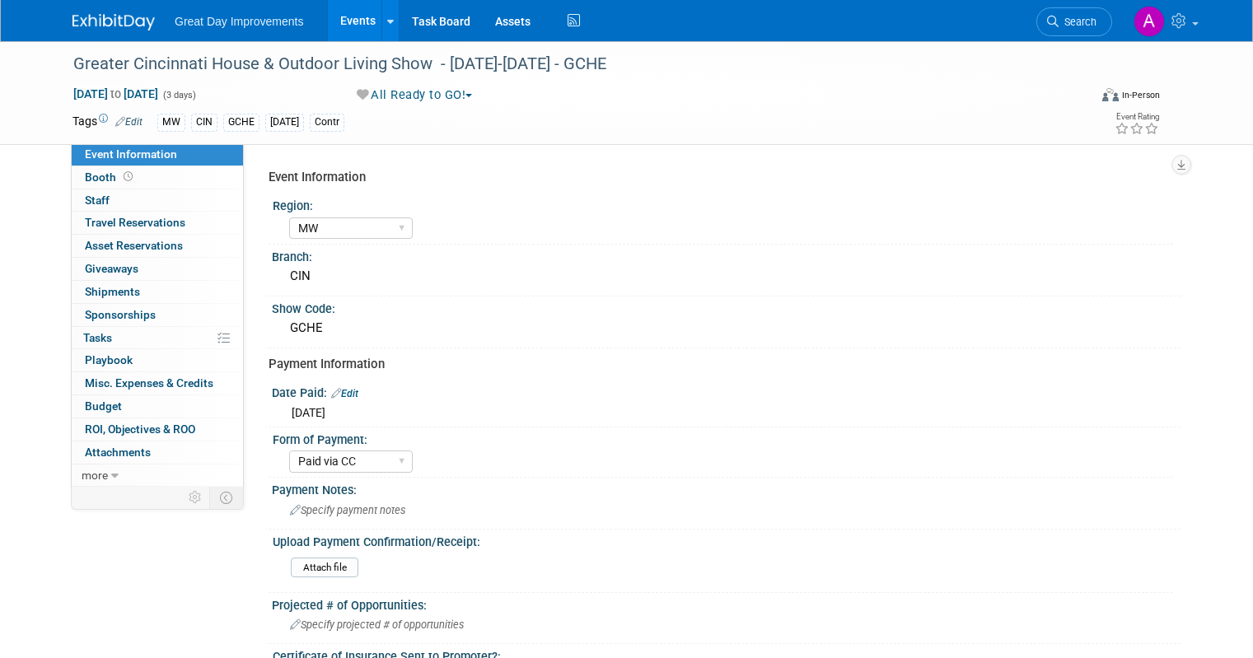
select select "MW"
select select "Paid via CC"
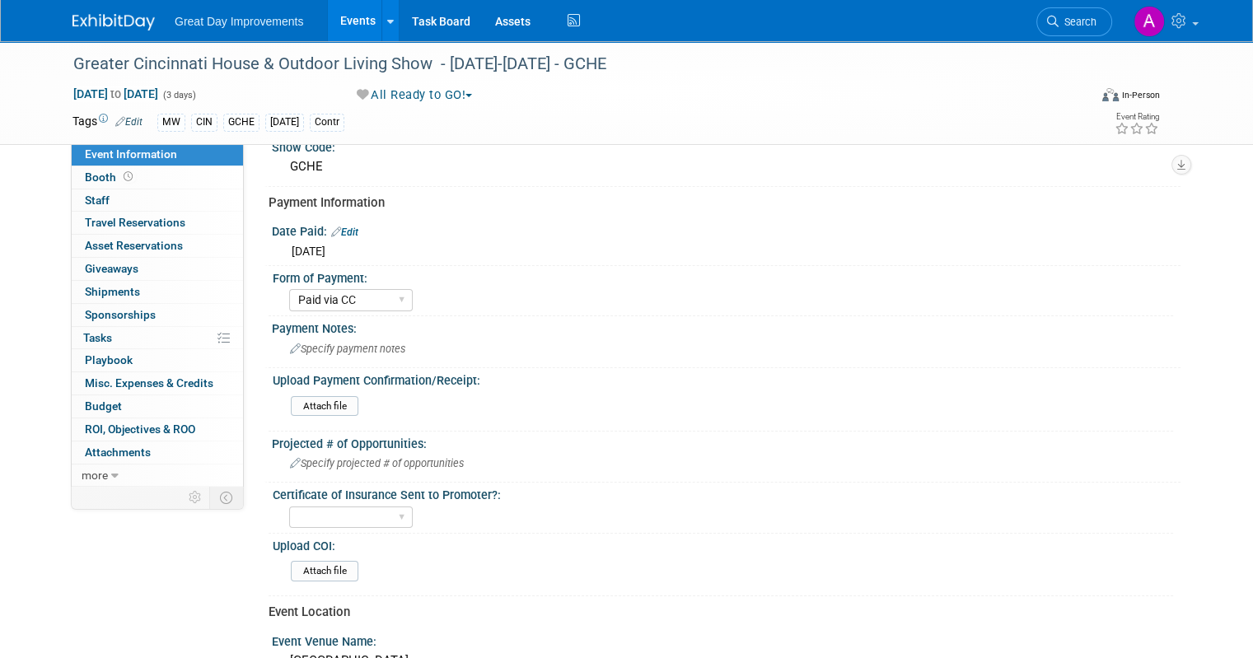
scroll to position [165, 0]
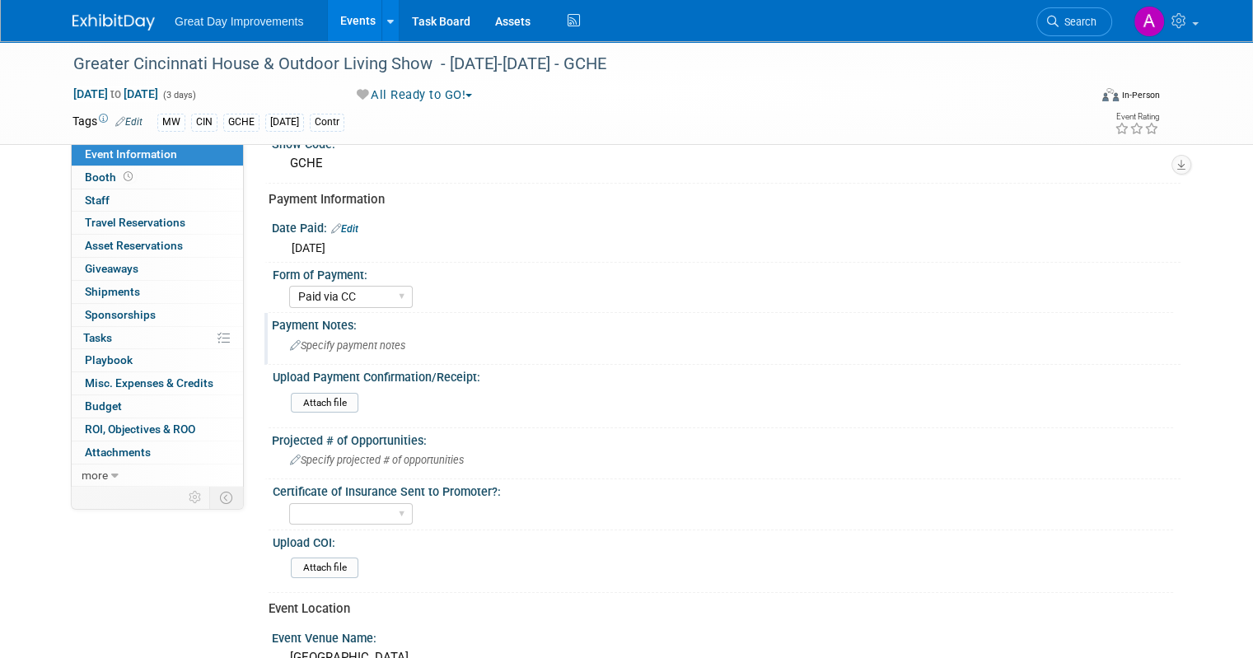
click at [363, 340] on span "Specify payment notes" at bounding box center [347, 346] width 115 height 12
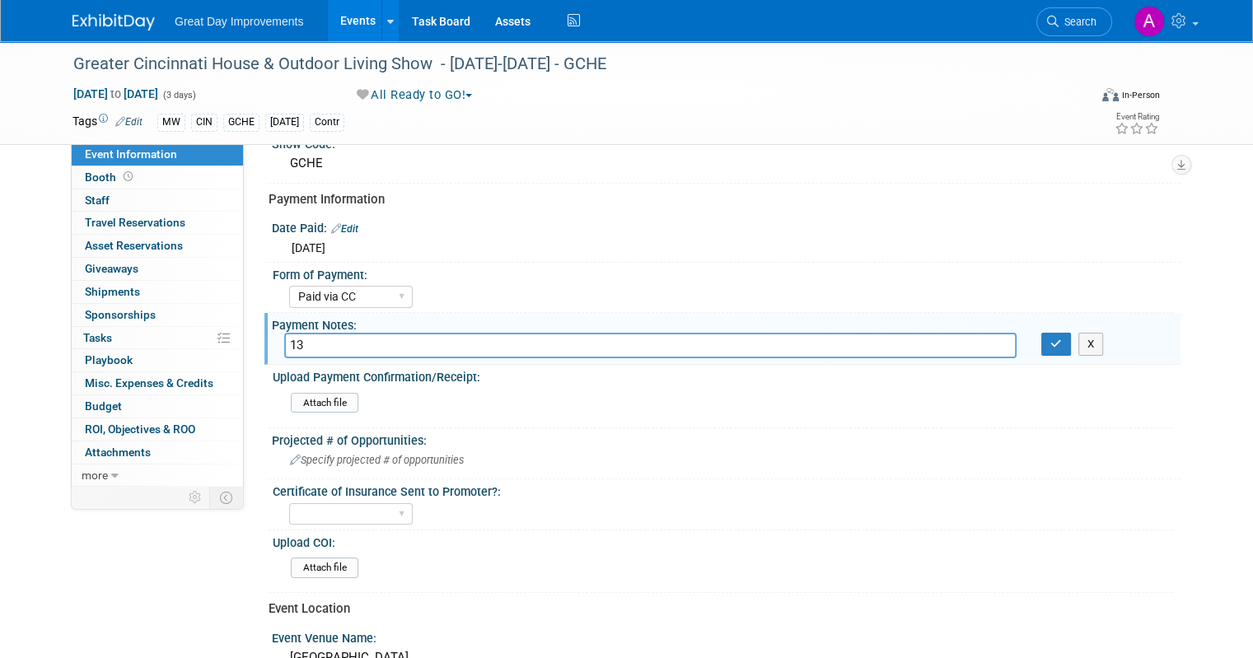
type input "1"
click at [424, 456] on span "Specify projected # of opportunities" at bounding box center [377, 460] width 174 height 12
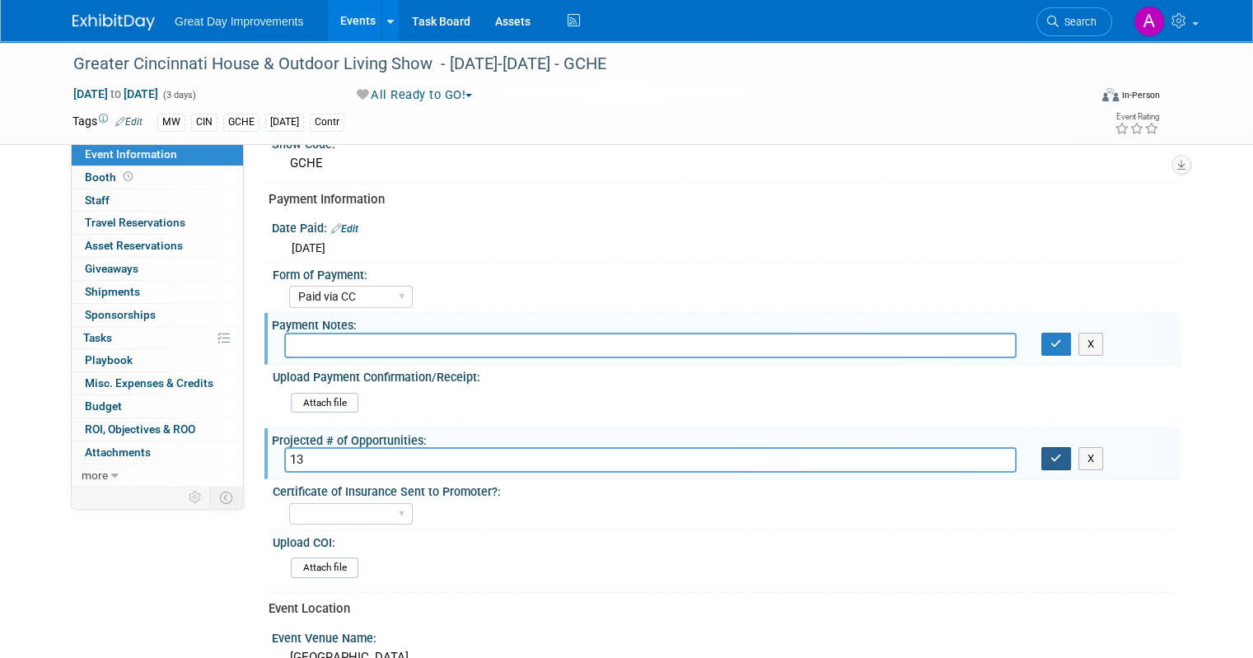
type input "13"
click at [1062, 453] on icon "button" at bounding box center [1057, 458] width 12 height 11
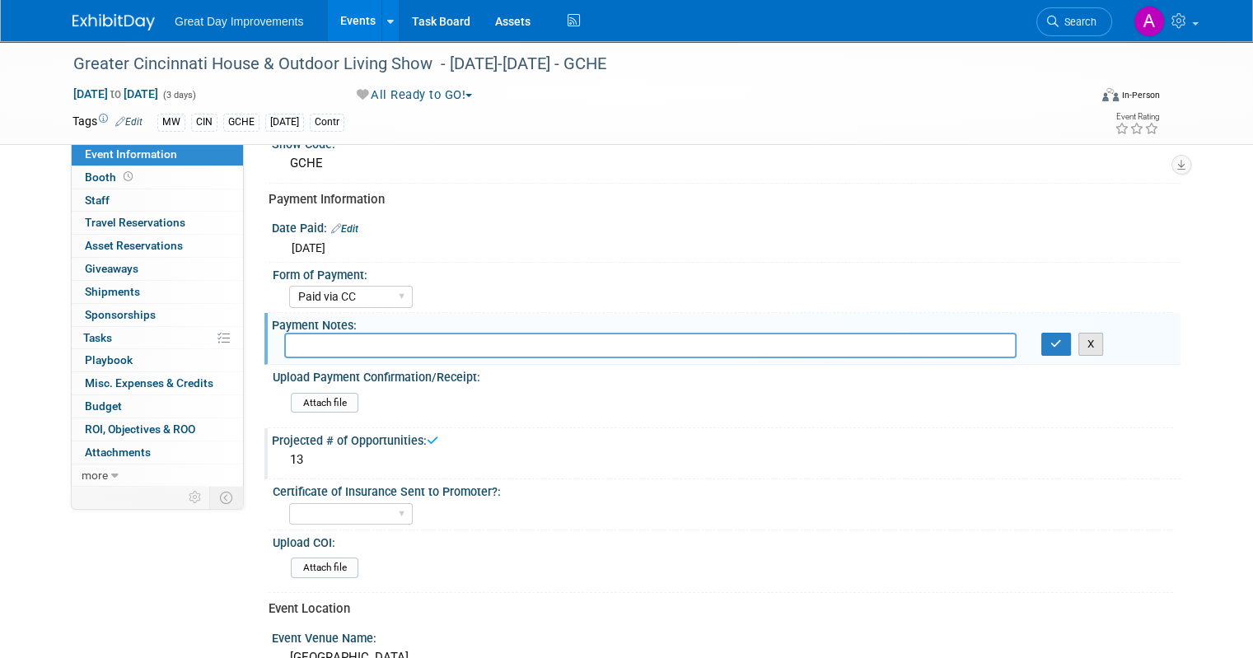
click at [1098, 335] on button "X" at bounding box center [1092, 344] width 26 height 23
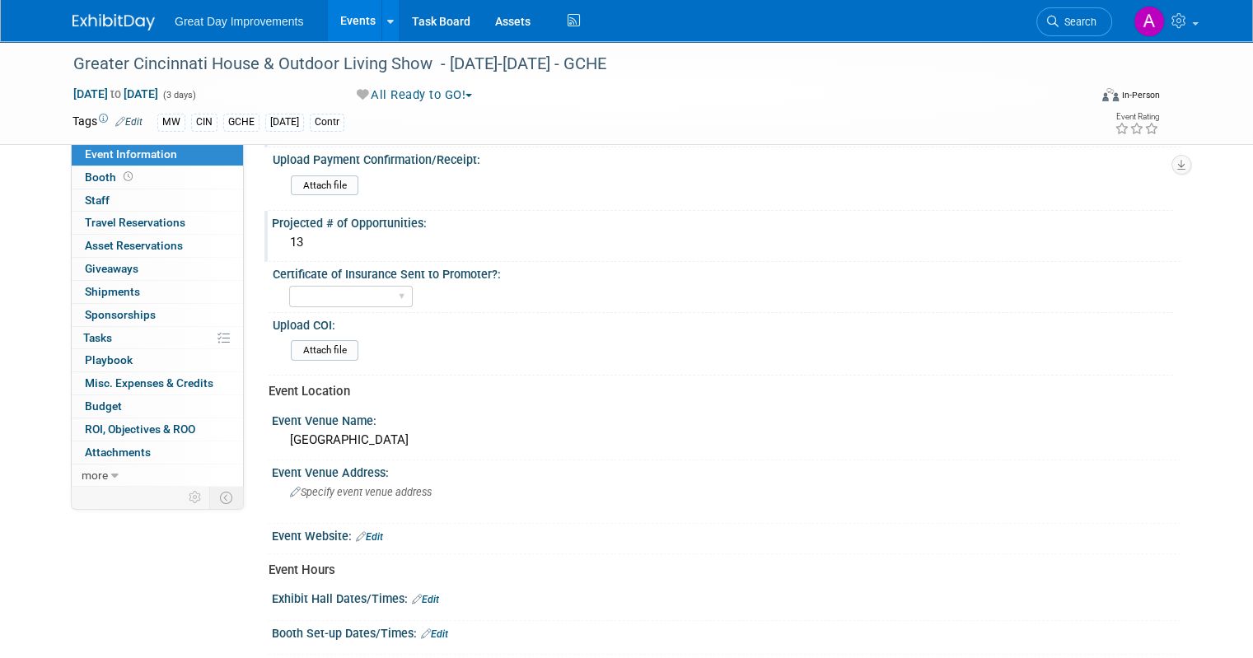
scroll to position [390, 0]
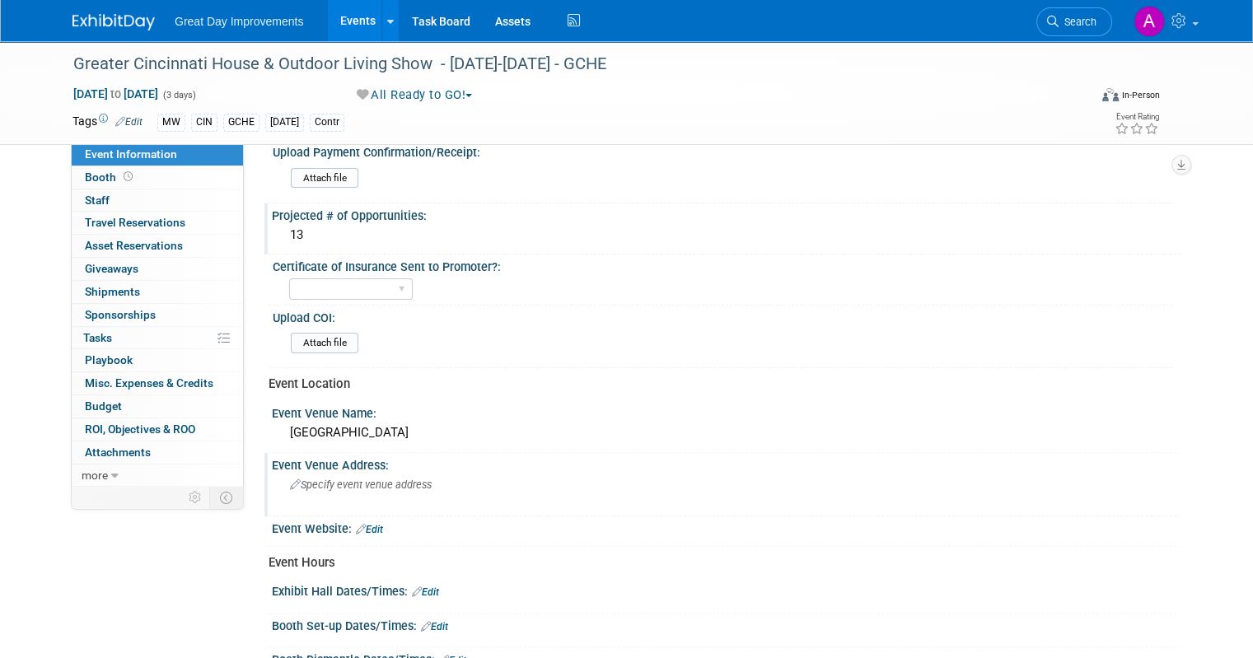
click at [345, 481] on span "Specify event venue address" at bounding box center [361, 485] width 142 height 12
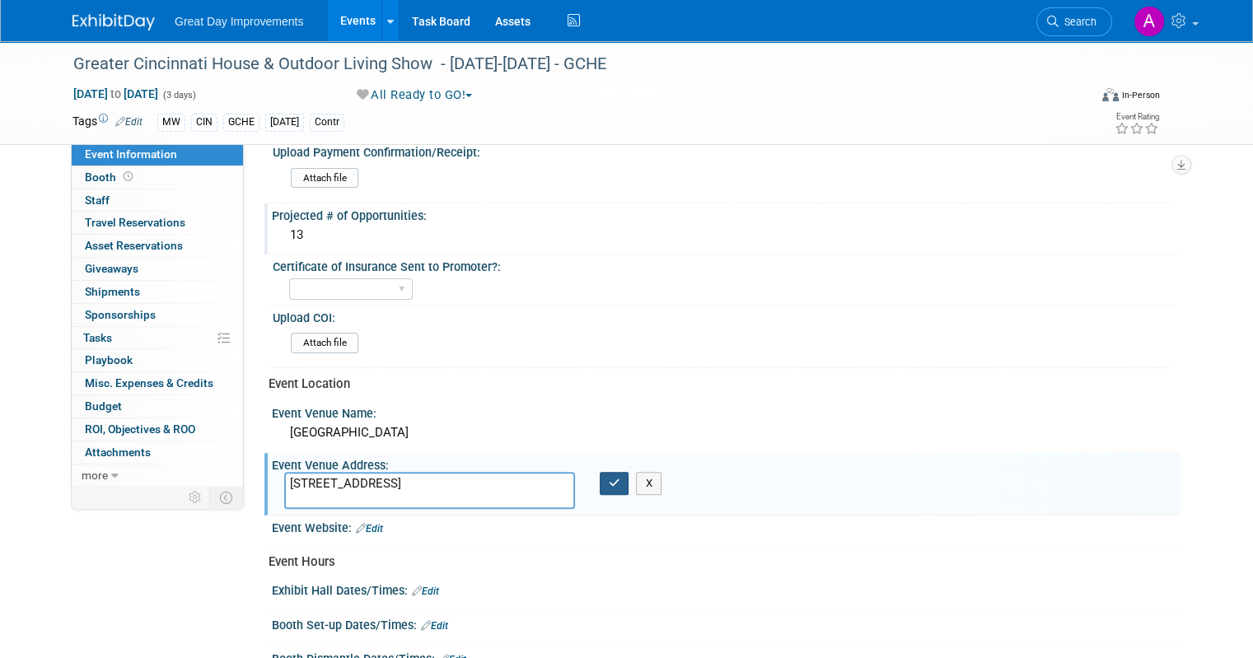
type textarea "11355 Chester Rd Glendale, OH 45246"
click at [603, 472] on button "button" at bounding box center [615, 483] width 30 height 23
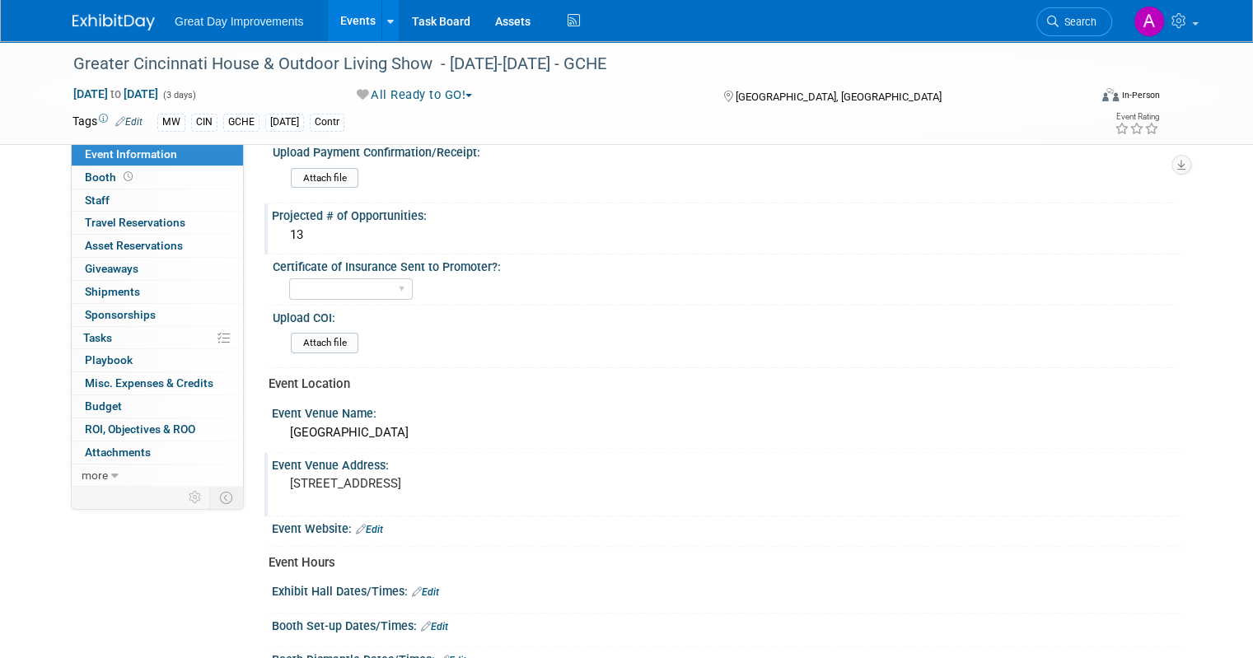
click at [369, 524] on link "Edit" at bounding box center [369, 530] width 27 height 12
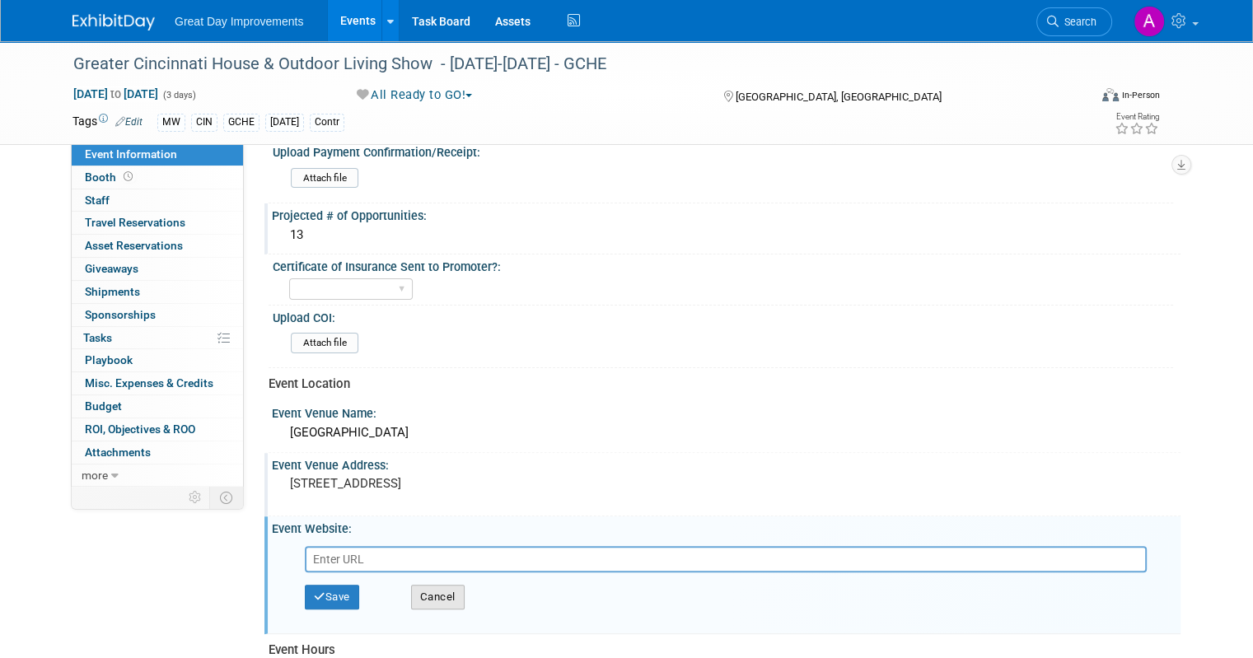
click at [420, 585] on button "Cancel" at bounding box center [438, 597] width 54 height 25
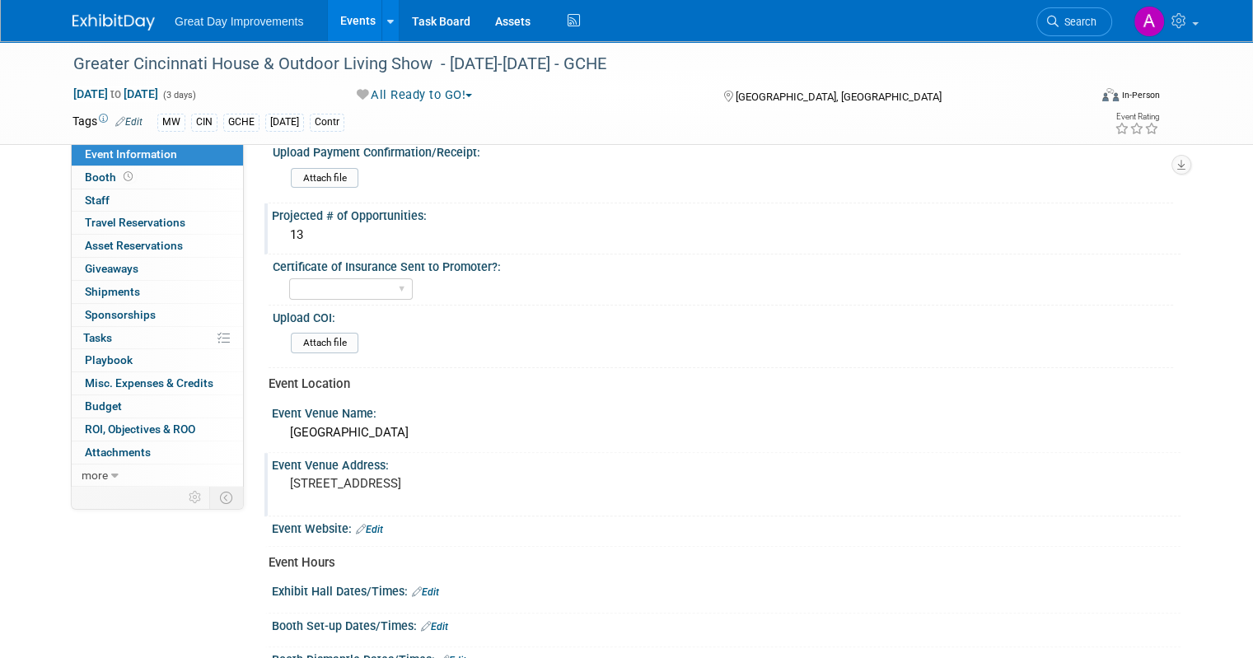
click at [424, 587] on link "Edit" at bounding box center [425, 593] width 27 height 12
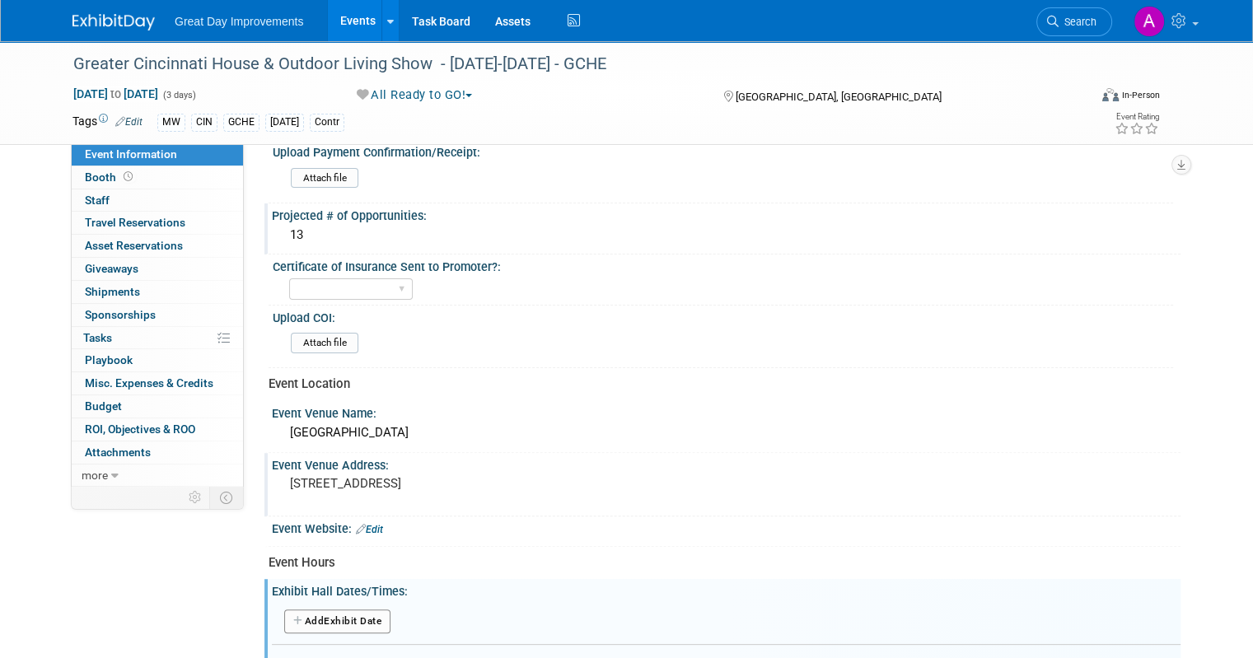
click at [361, 524] on link "Edit" at bounding box center [369, 530] width 27 height 12
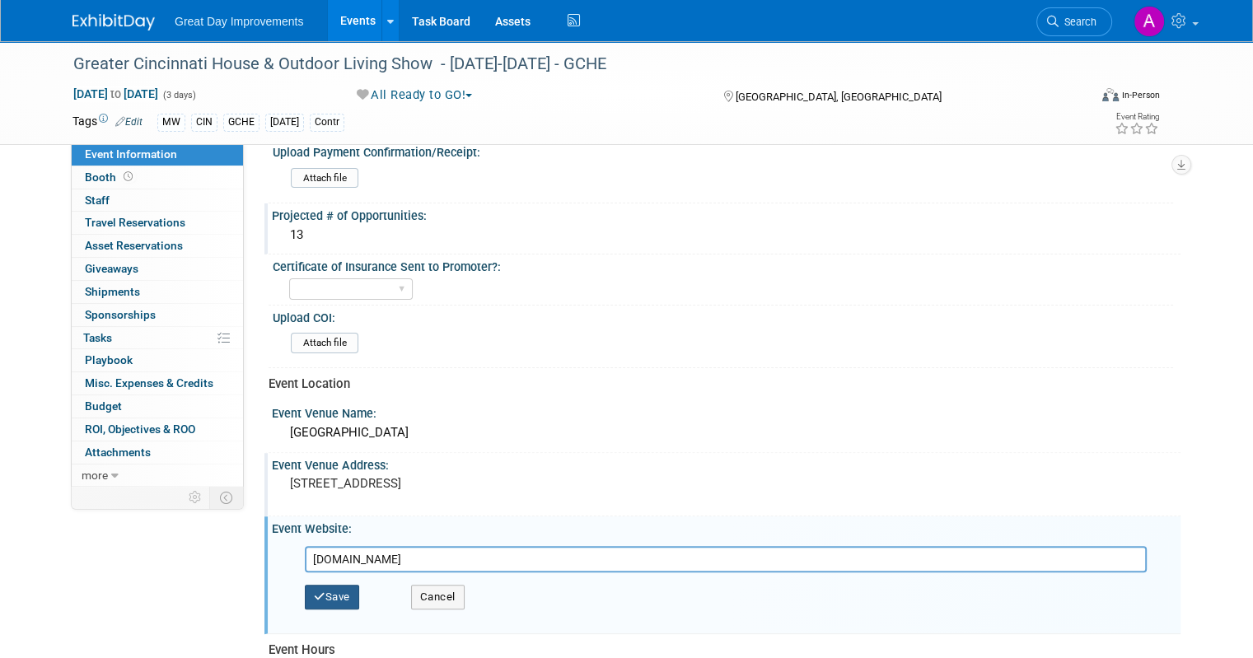
type input "www.homeshowcenter.com"
click at [316, 592] on button "Save" at bounding box center [332, 597] width 54 height 25
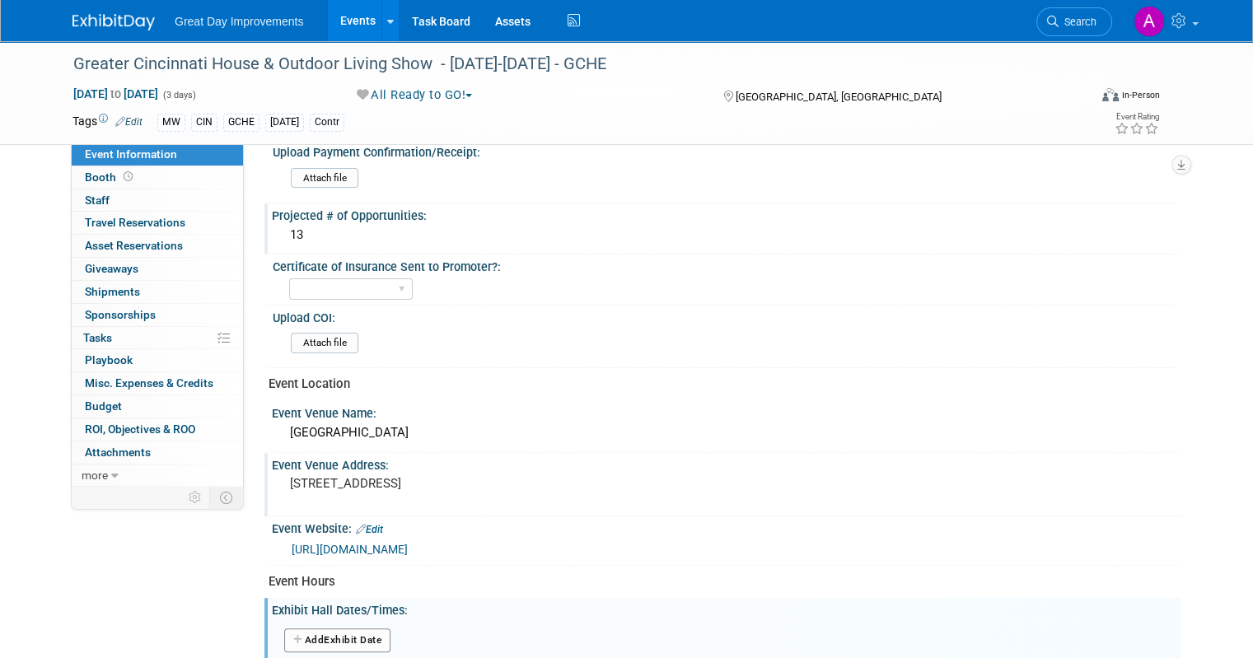
click at [354, 630] on button "Add Another Exhibit Date" at bounding box center [337, 641] width 106 height 25
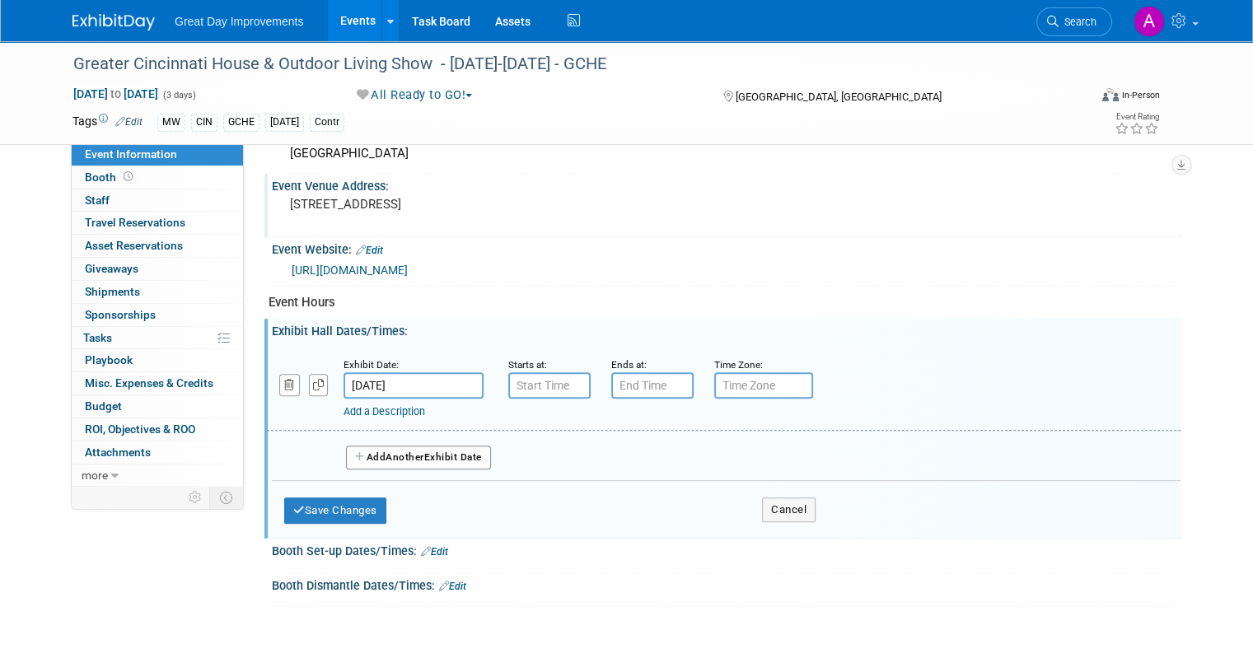
scroll to position [686, 0]
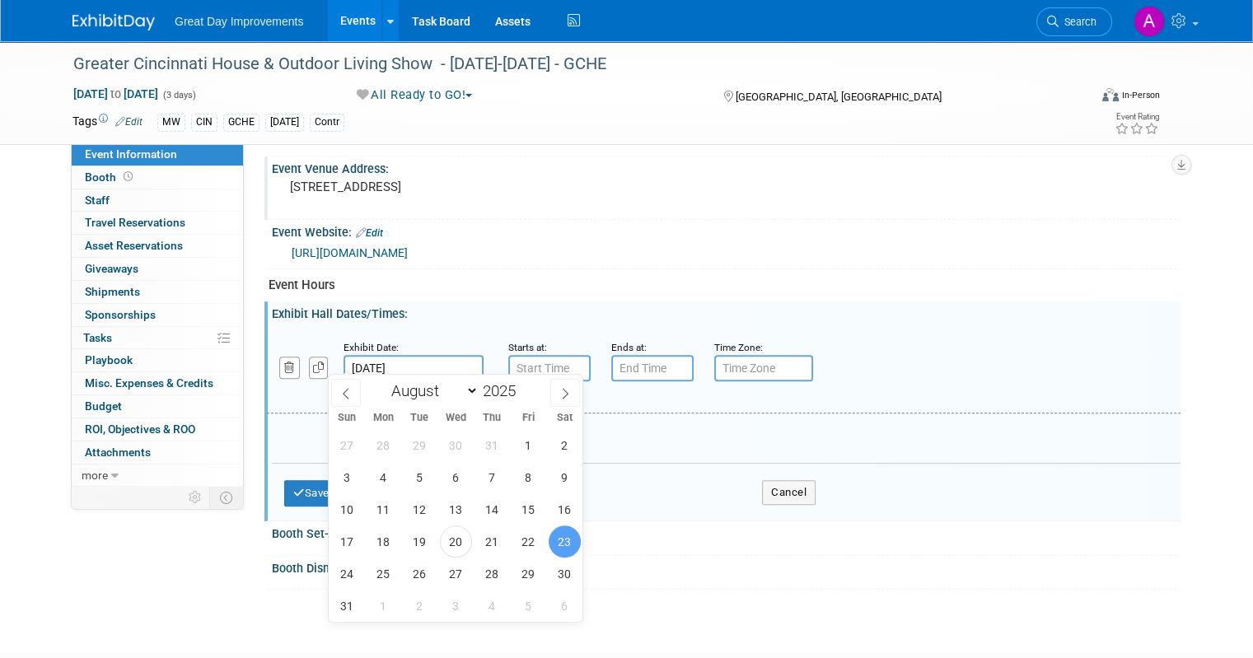
click at [384, 355] on input "Aug 23, 2025" at bounding box center [414, 368] width 140 height 26
click at [525, 544] on span "22" at bounding box center [529, 542] width 32 height 32
type input "Aug 22, 2025"
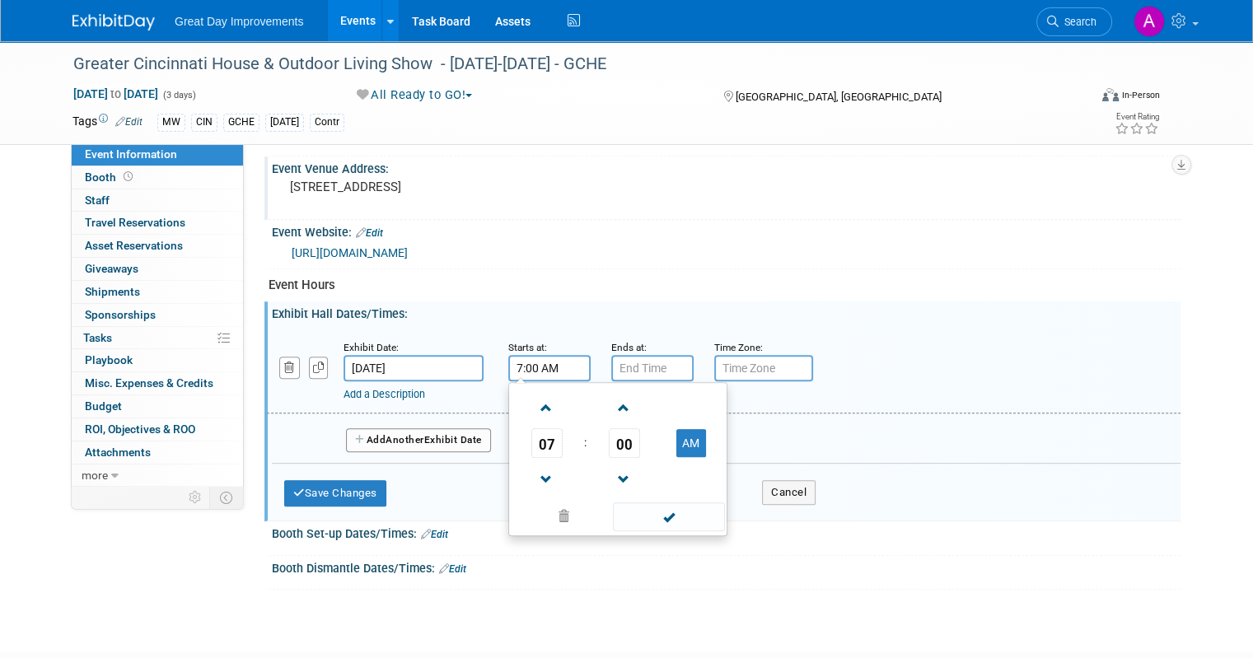
click at [537, 355] on input "7:00 AM" at bounding box center [549, 368] width 82 height 26
click at [532, 398] on span at bounding box center [546, 408] width 29 height 29
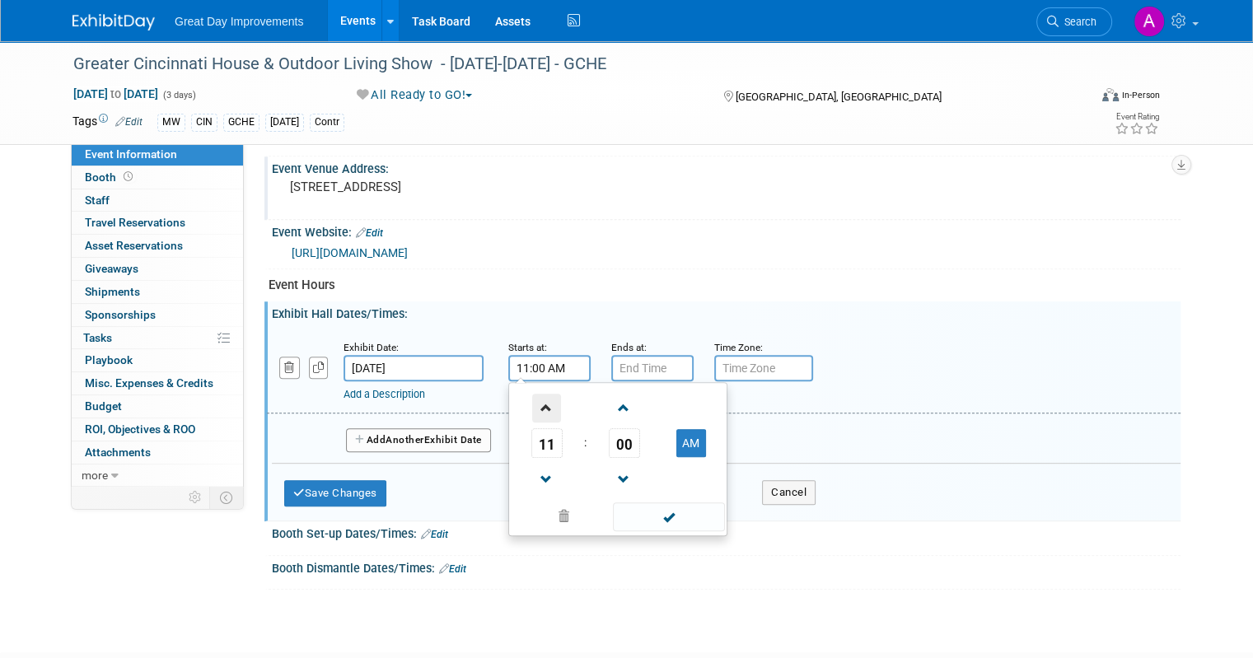
click at [532, 397] on span at bounding box center [546, 408] width 29 height 29
type input "12:00 PM"
click at [675, 510] on span at bounding box center [668, 517] width 111 height 29
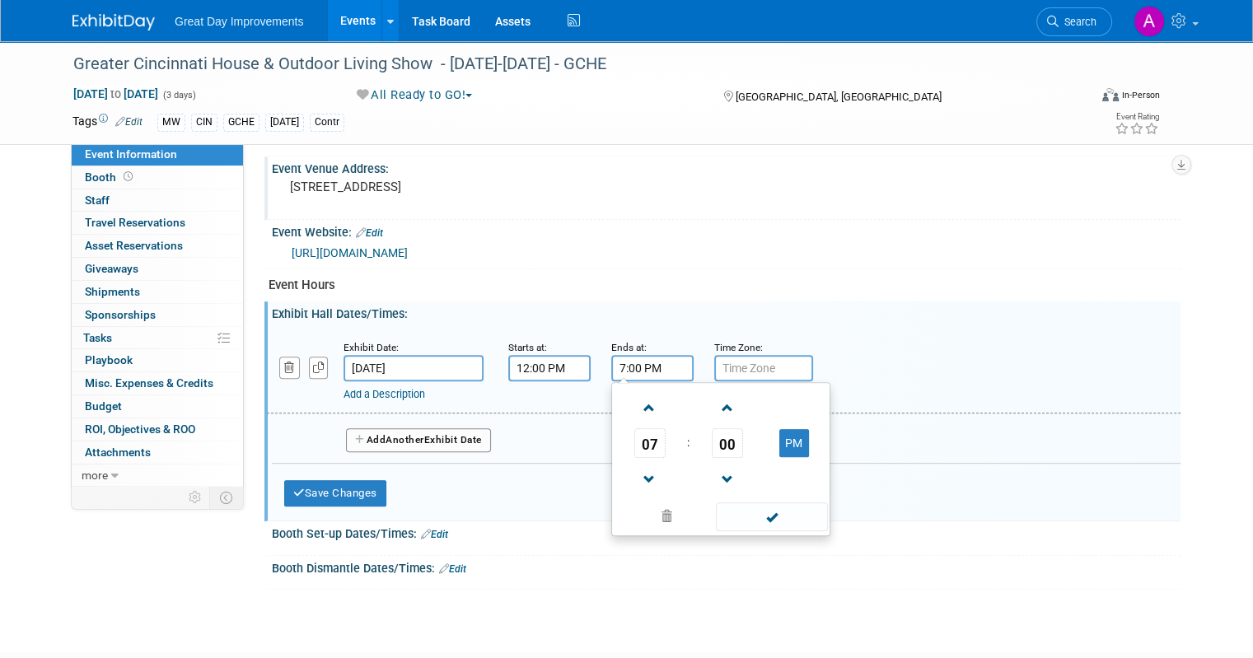
click at [643, 358] on input "7:00 PM" at bounding box center [652, 368] width 82 height 26
click at [637, 473] on span at bounding box center [649, 480] width 29 height 29
type input "6:00 PM"
click at [748, 505] on span at bounding box center [771, 517] width 111 height 29
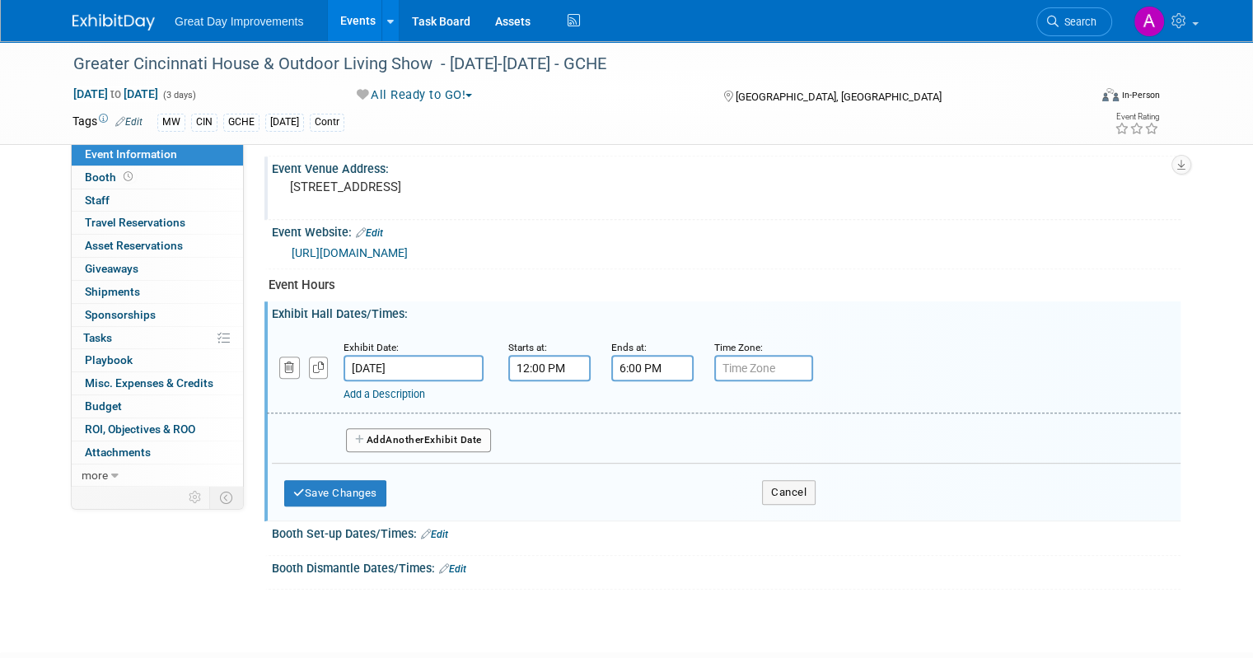
click at [739, 360] on input "text" at bounding box center [763, 368] width 99 height 26
type input "EST"
click at [447, 431] on button "Add Another Exhibit Date" at bounding box center [418, 441] width 145 height 25
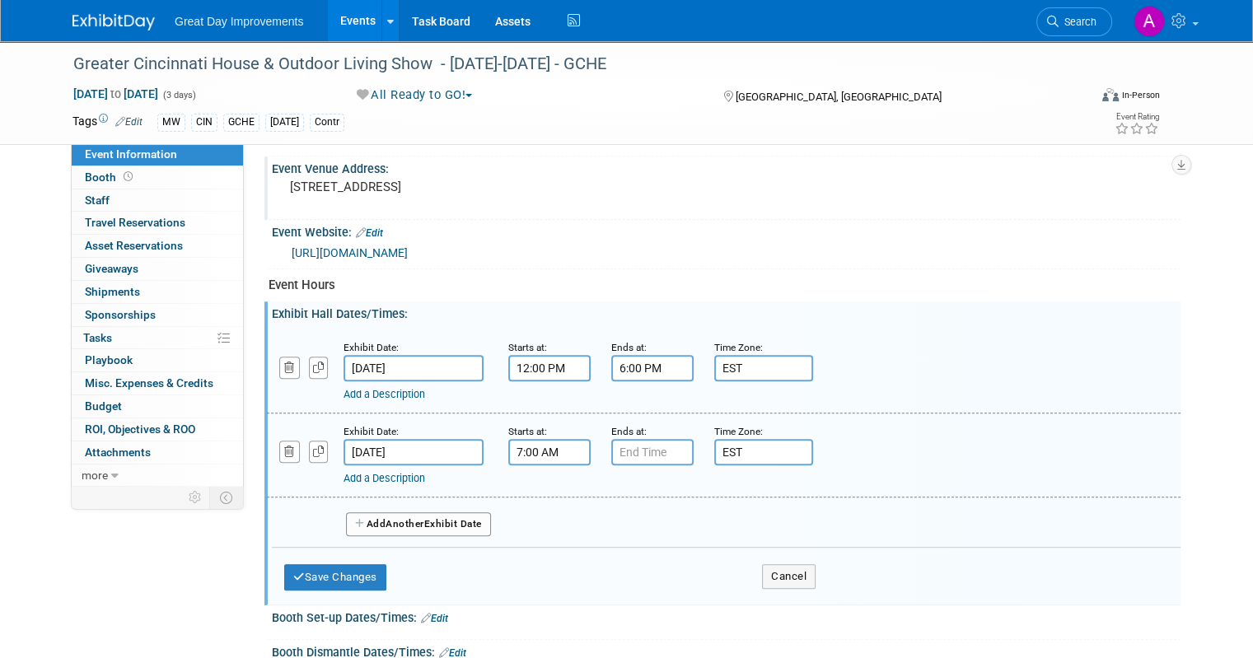
click at [536, 440] on input "7:00 AM" at bounding box center [549, 452] width 82 height 26
click at [537, 484] on span at bounding box center [546, 492] width 29 height 29
type input "10:00 AM"
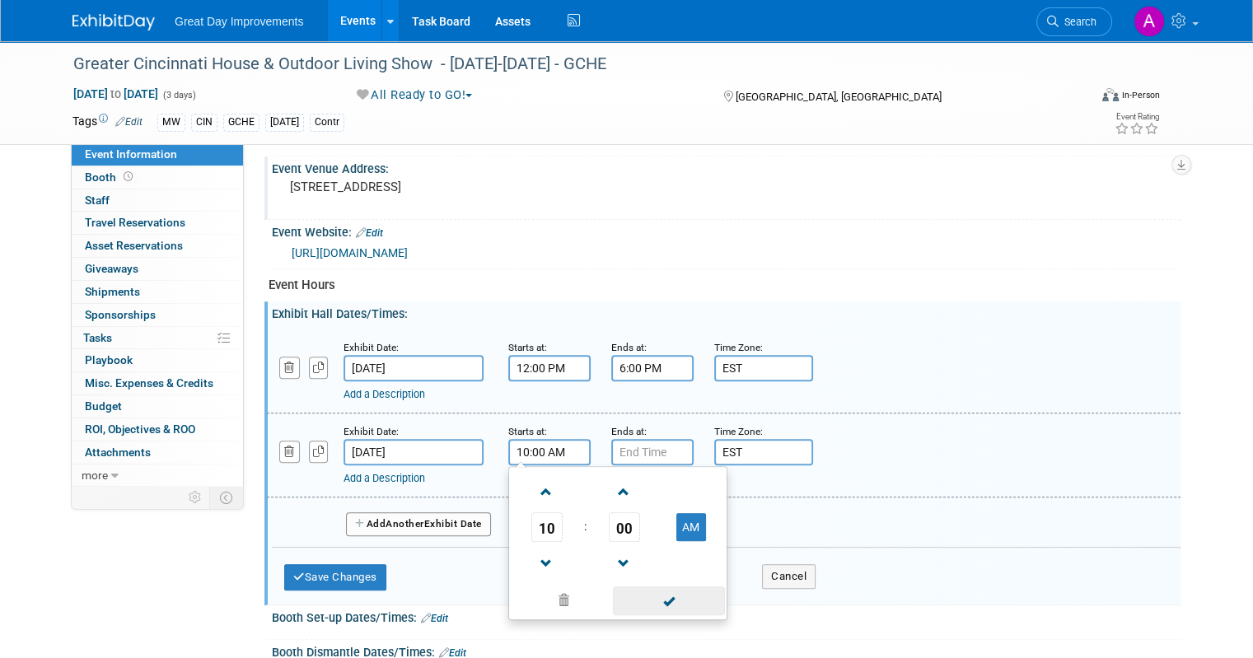
click at [646, 600] on span at bounding box center [668, 601] width 111 height 29
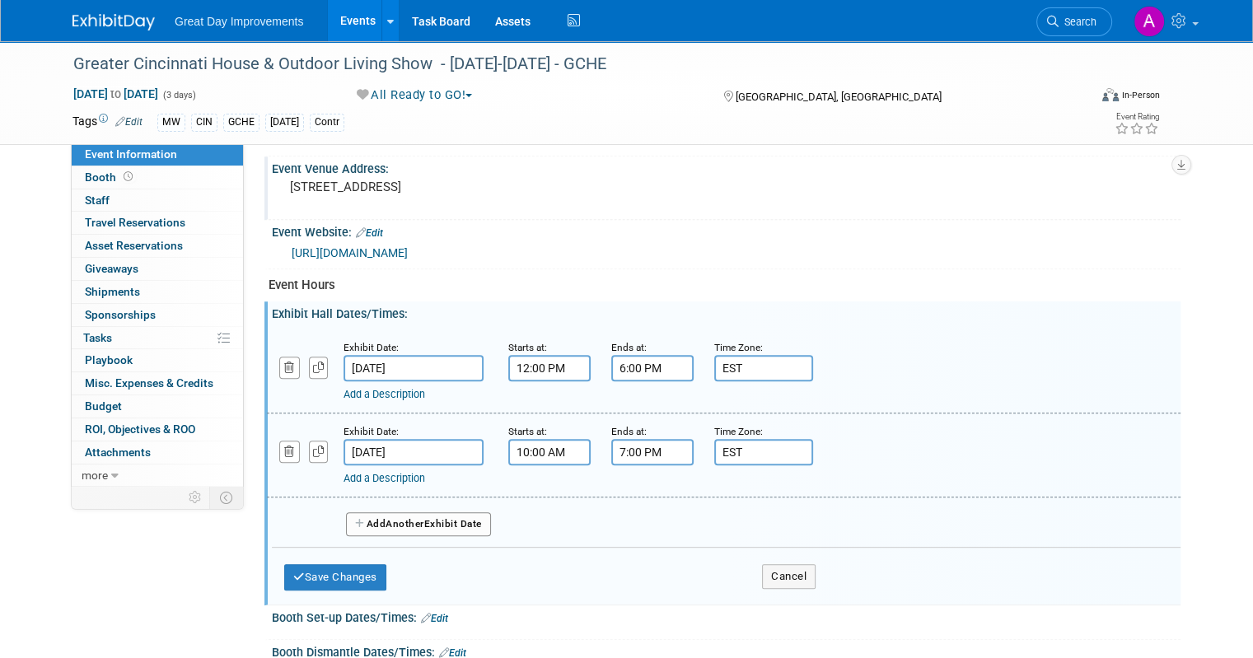
click at [643, 448] on input "7:00 PM" at bounding box center [652, 452] width 82 height 26
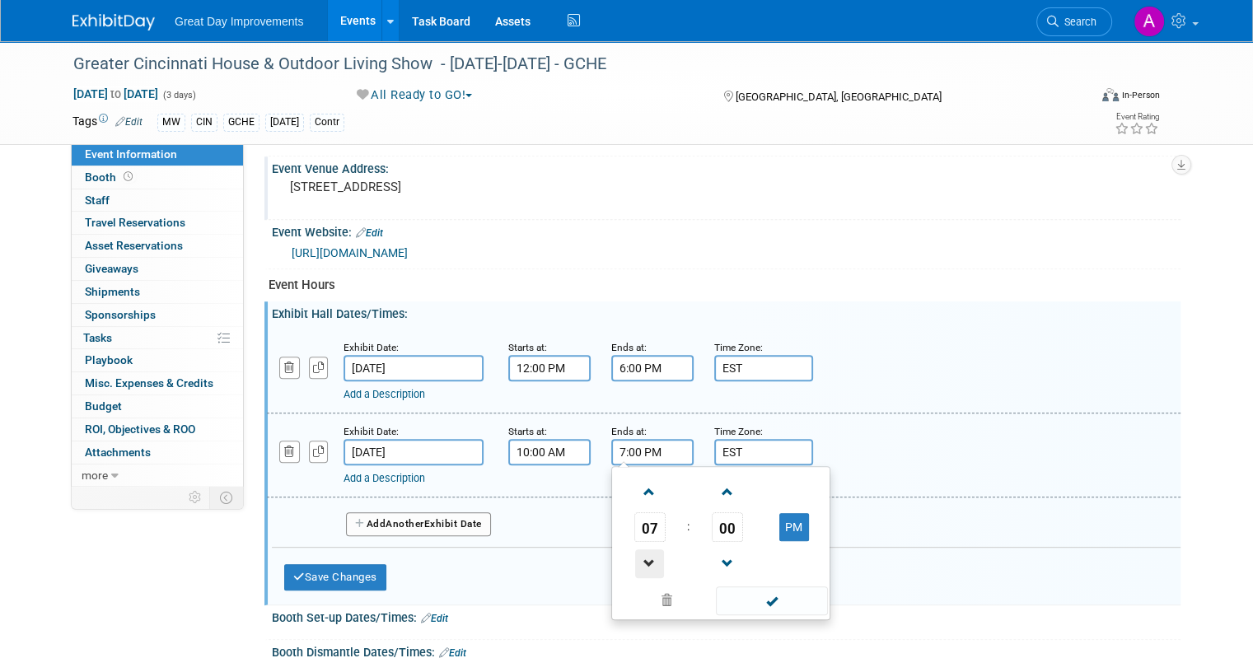
click at [635, 560] on span at bounding box center [649, 564] width 29 height 29
type input "6:00 PM"
click at [747, 595] on span at bounding box center [771, 601] width 111 height 29
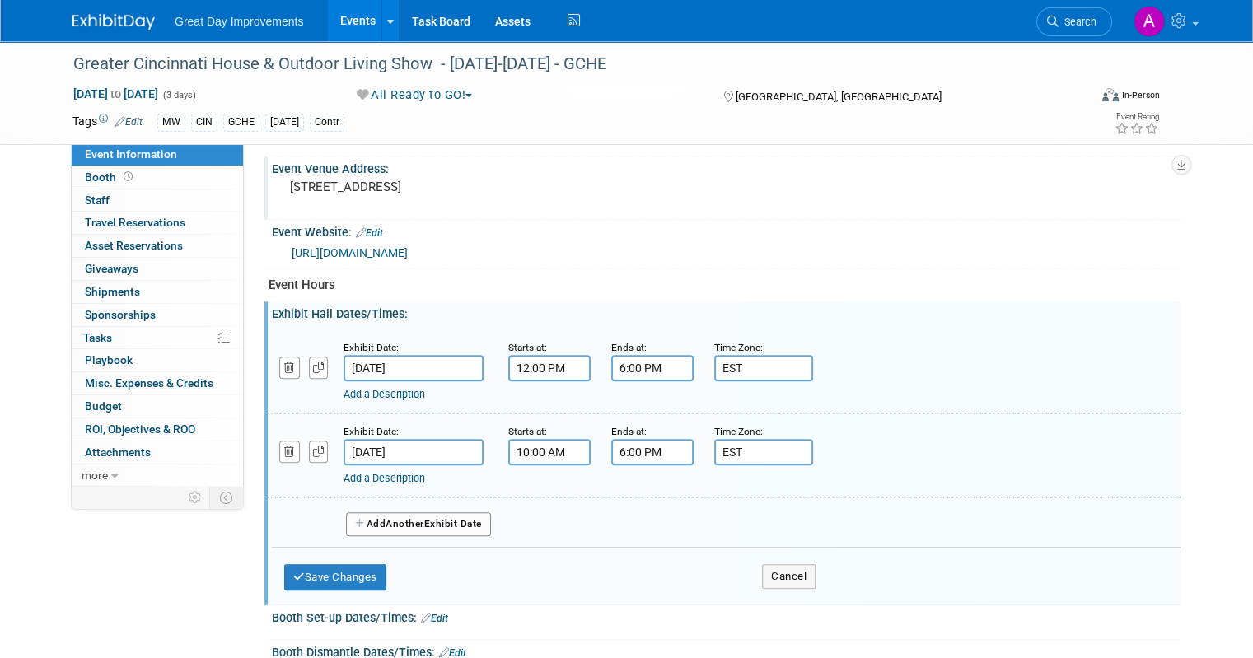
click at [427, 513] on button "Add Another Exhibit Date" at bounding box center [418, 525] width 145 height 25
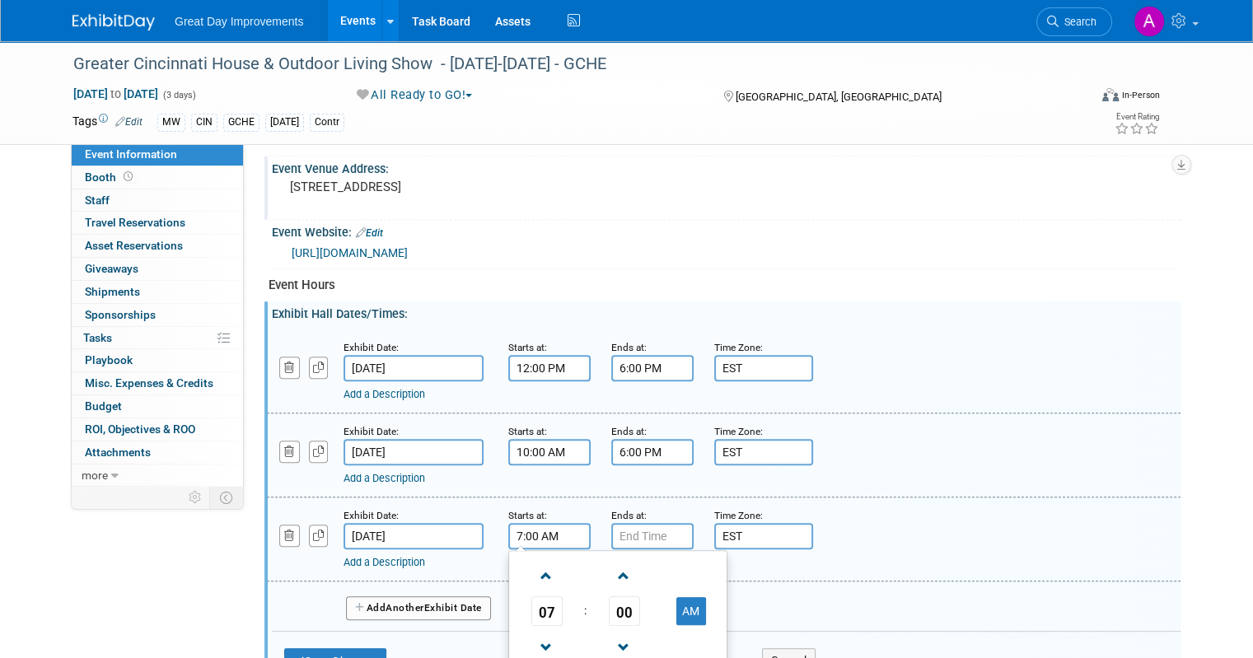
click at [518, 527] on input "7:00 AM" at bounding box center [549, 536] width 82 height 26
click at [534, 562] on span at bounding box center [546, 576] width 29 height 29
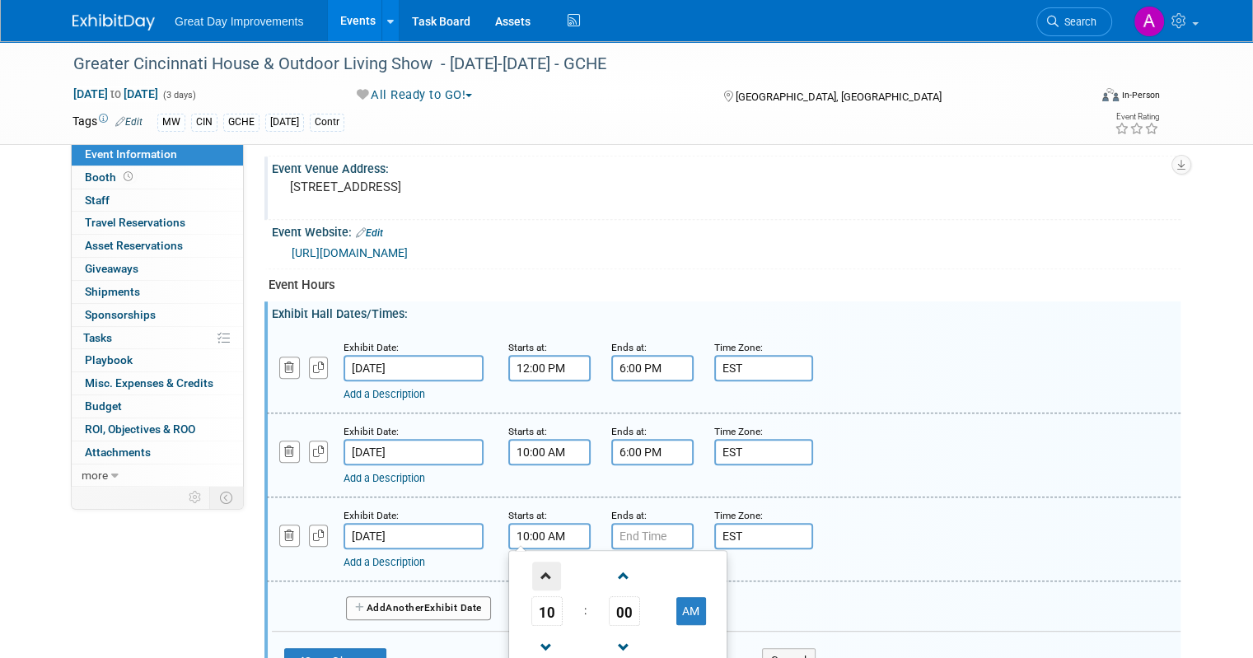
type input "11:00 AM"
click at [821, 569] on div "Exhibit Date: Aug 24, 2025 Starts at: 11:00 AM Ends at: Time Zone: Apply to all…" at bounding box center [724, 540] width 914 height 84
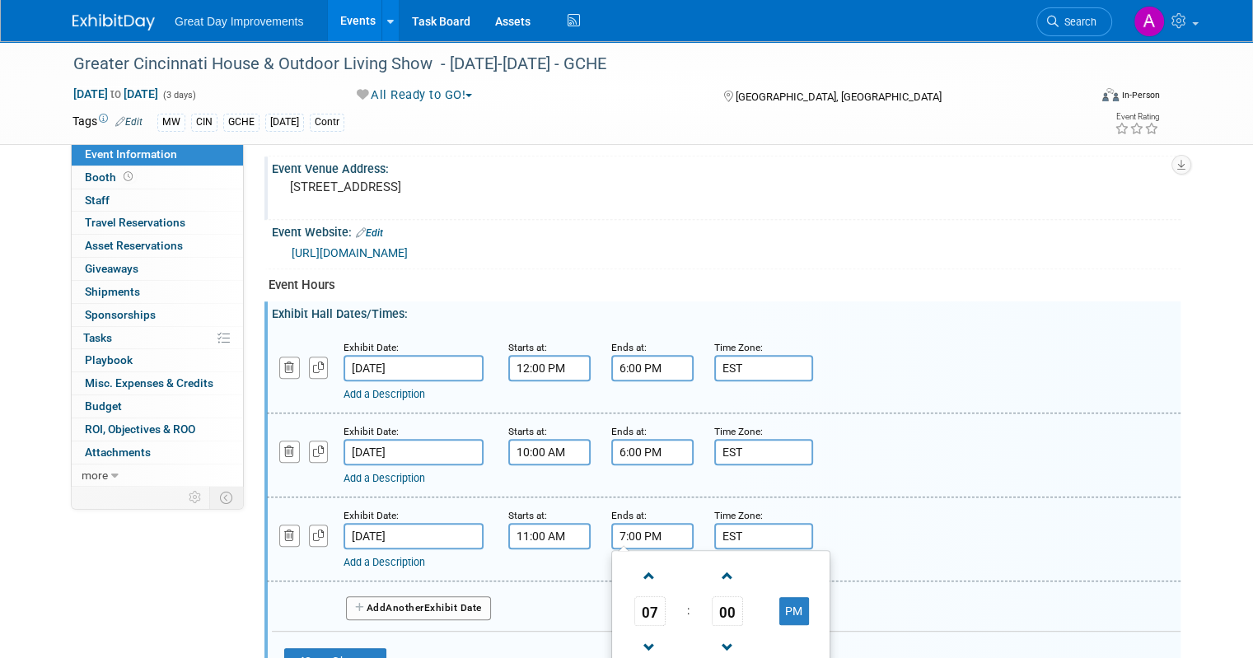
click at [643, 528] on input "7:00 PM" at bounding box center [652, 536] width 82 height 26
click at [635, 634] on span at bounding box center [649, 648] width 29 height 29
type input "5:00 PM"
click at [920, 507] on div "Add a Description Description:" at bounding box center [724, 538] width 939 height 63
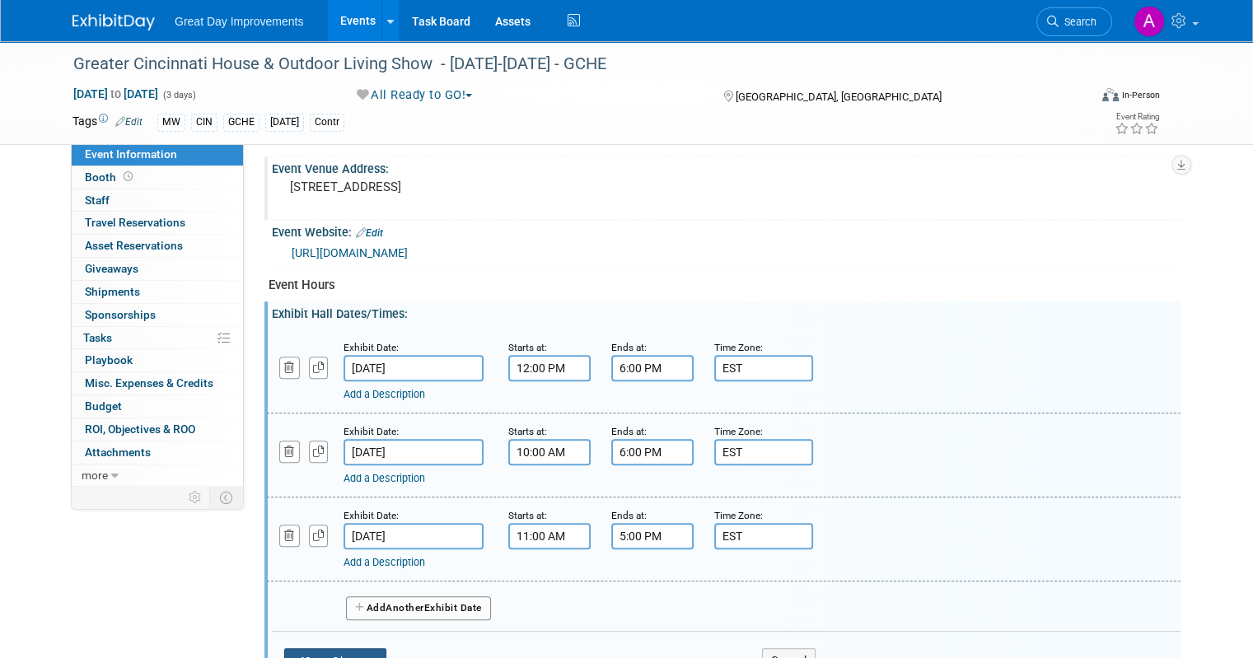
click at [332, 649] on button "Save Changes" at bounding box center [335, 662] width 102 height 26
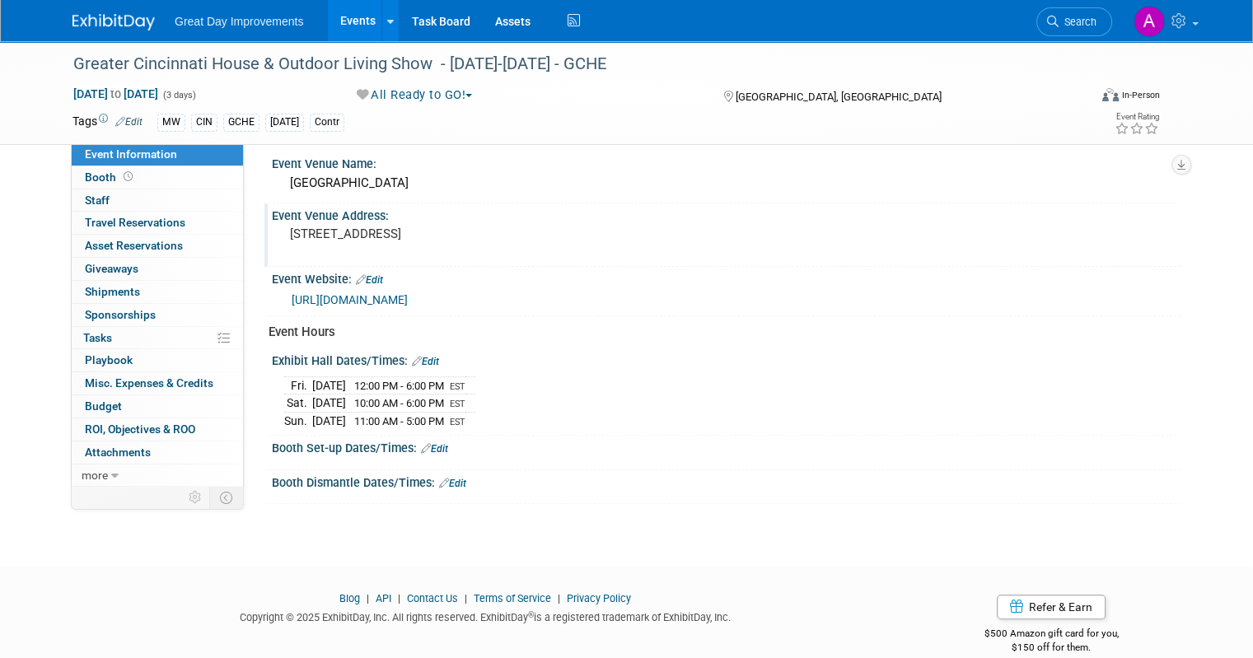
scroll to position [654, 0]
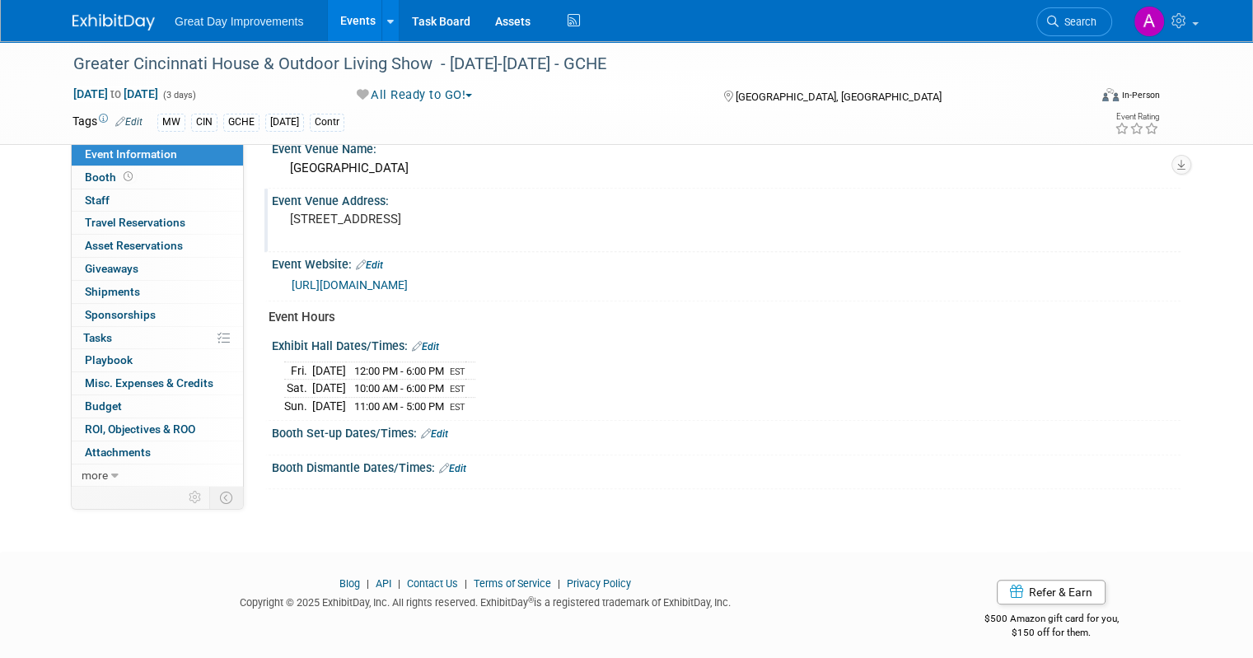
click at [431, 429] on link "Edit" at bounding box center [434, 435] width 27 height 12
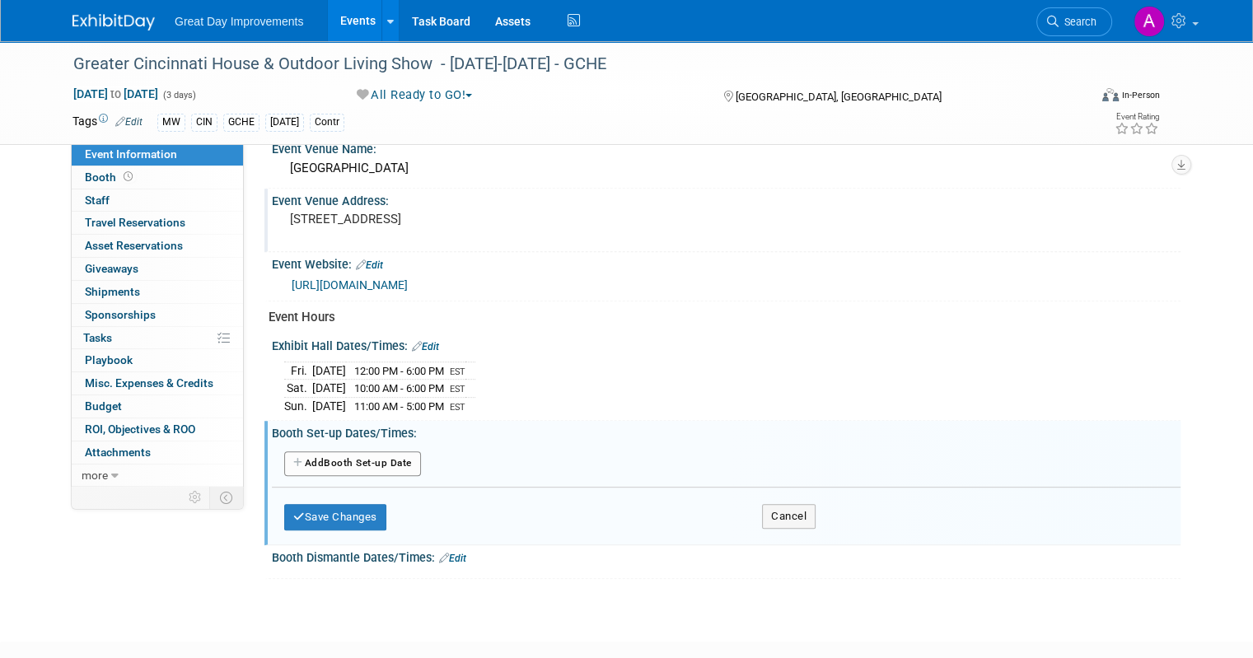
click at [351, 460] on button "Add Another Booth Set-up Date" at bounding box center [352, 464] width 137 height 25
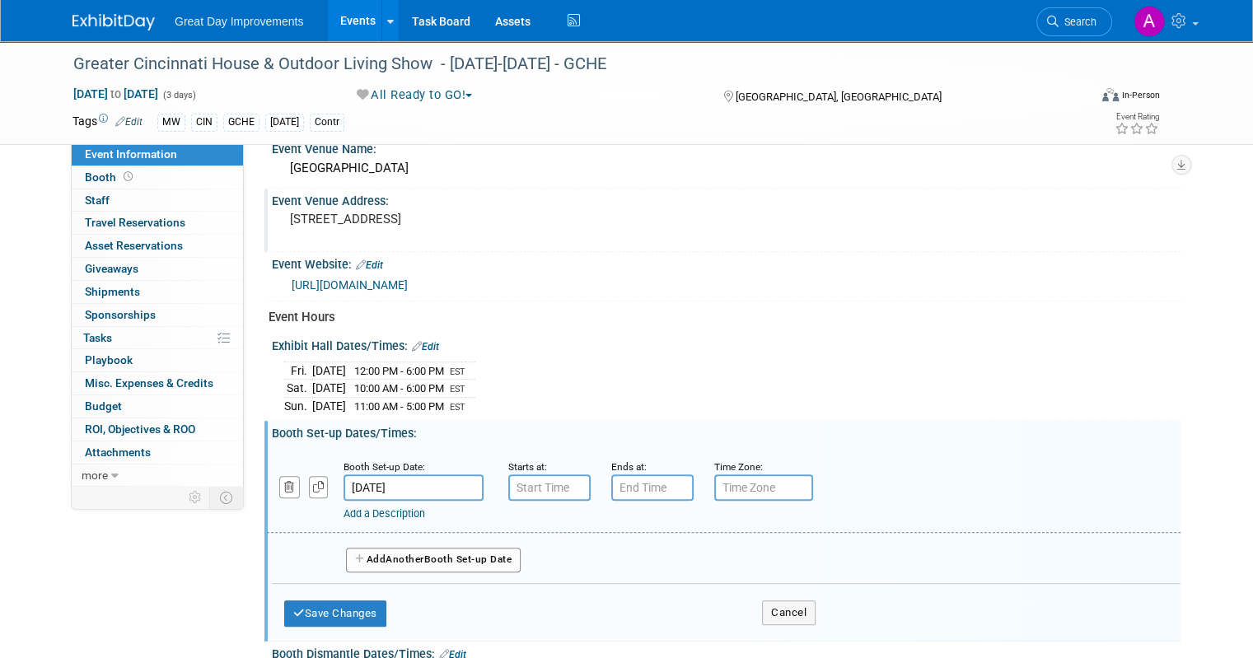
click at [395, 475] on input "Aug 23, 2025" at bounding box center [414, 488] width 140 height 26
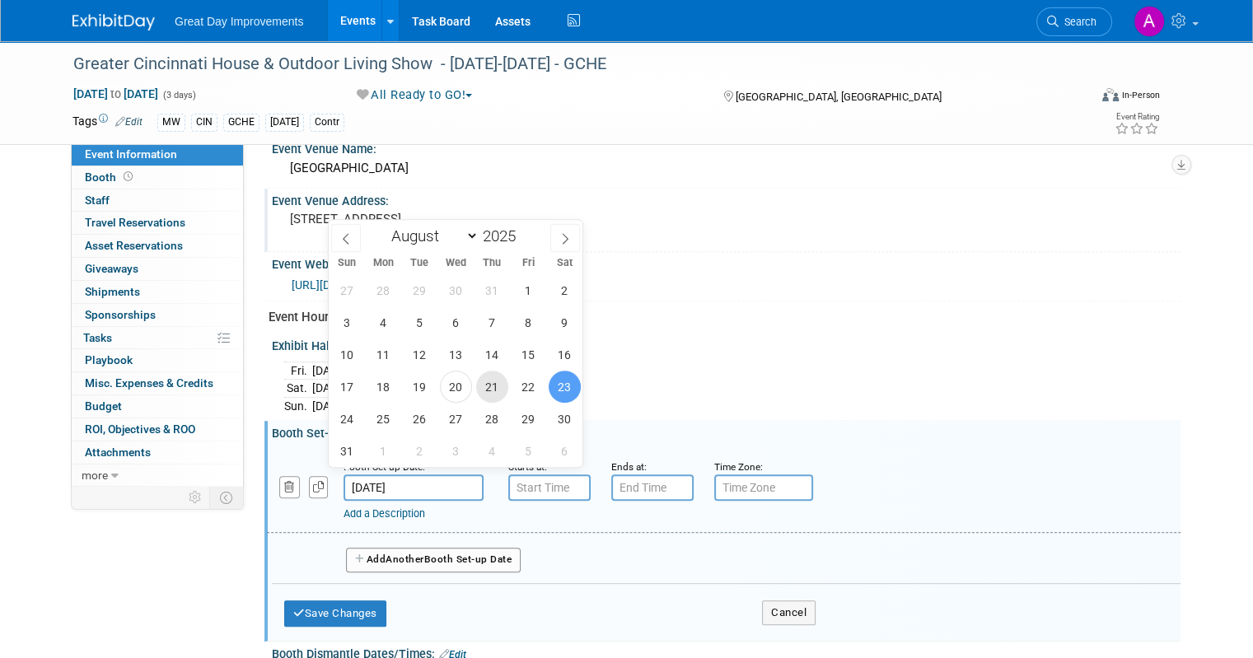
click at [488, 378] on span "21" at bounding box center [492, 387] width 32 height 32
type input "Aug 21, 2025"
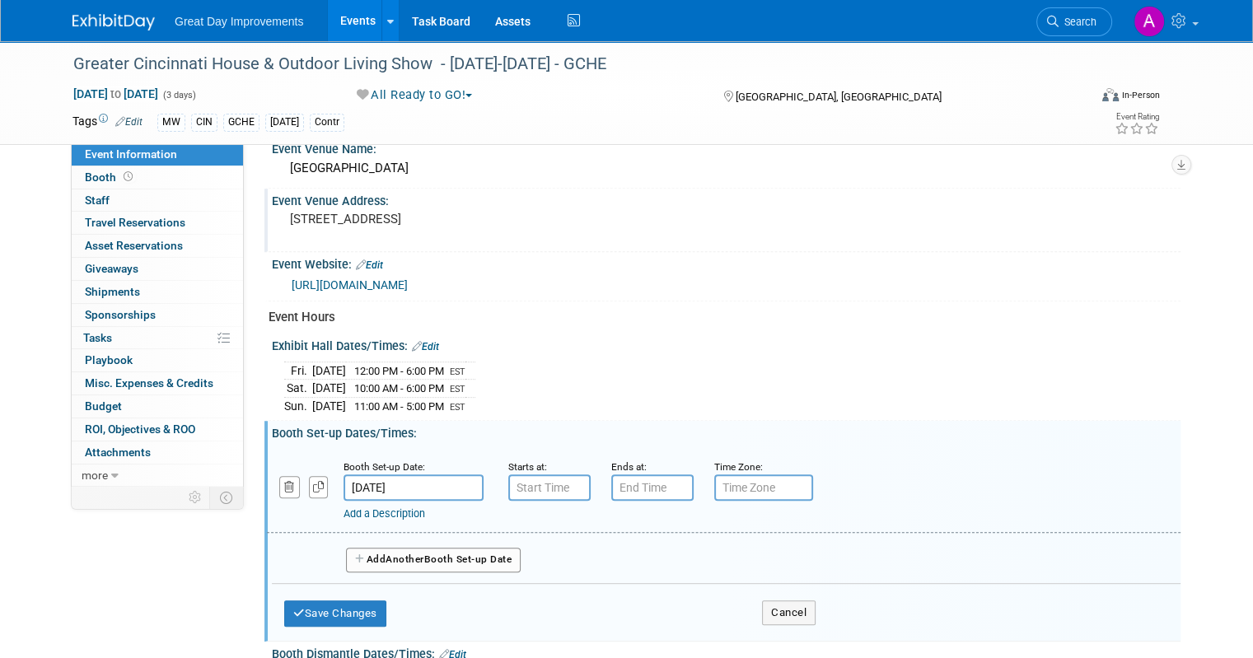
type input "7:00 AM"
click at [541, 477] on input "7:00 AM" at bounding box center [549, 488] width 82 height 26
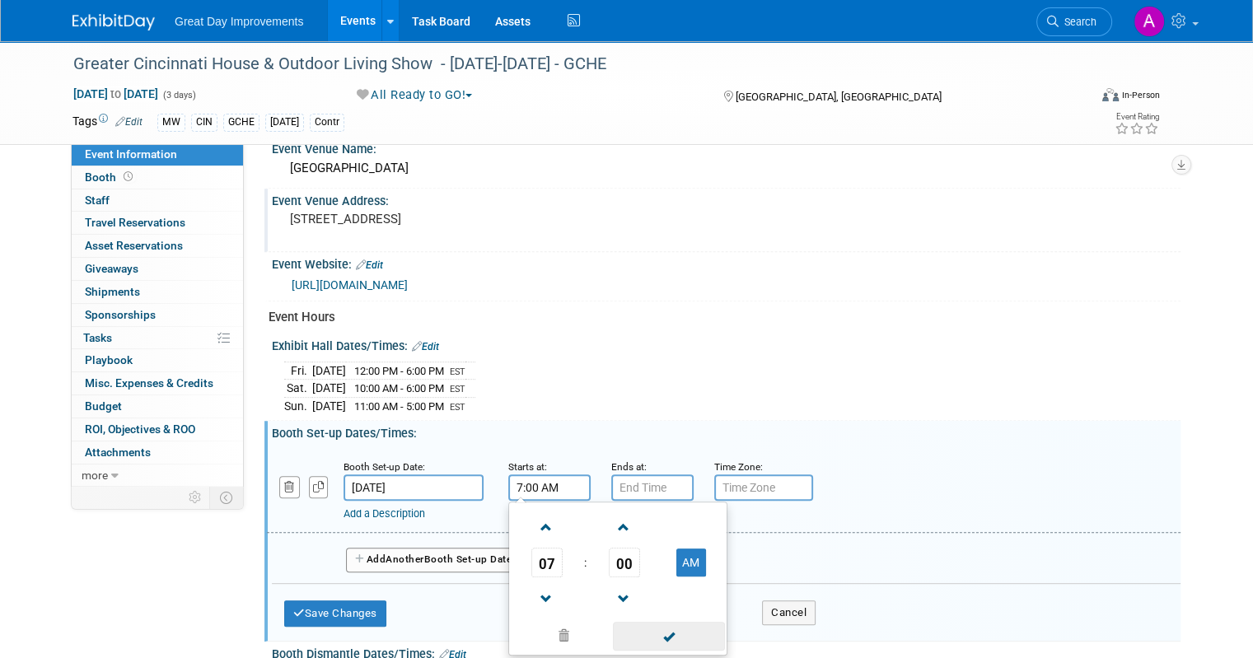
click at [639, 634] on span at bounding box center [668, 636] width 111 height 29
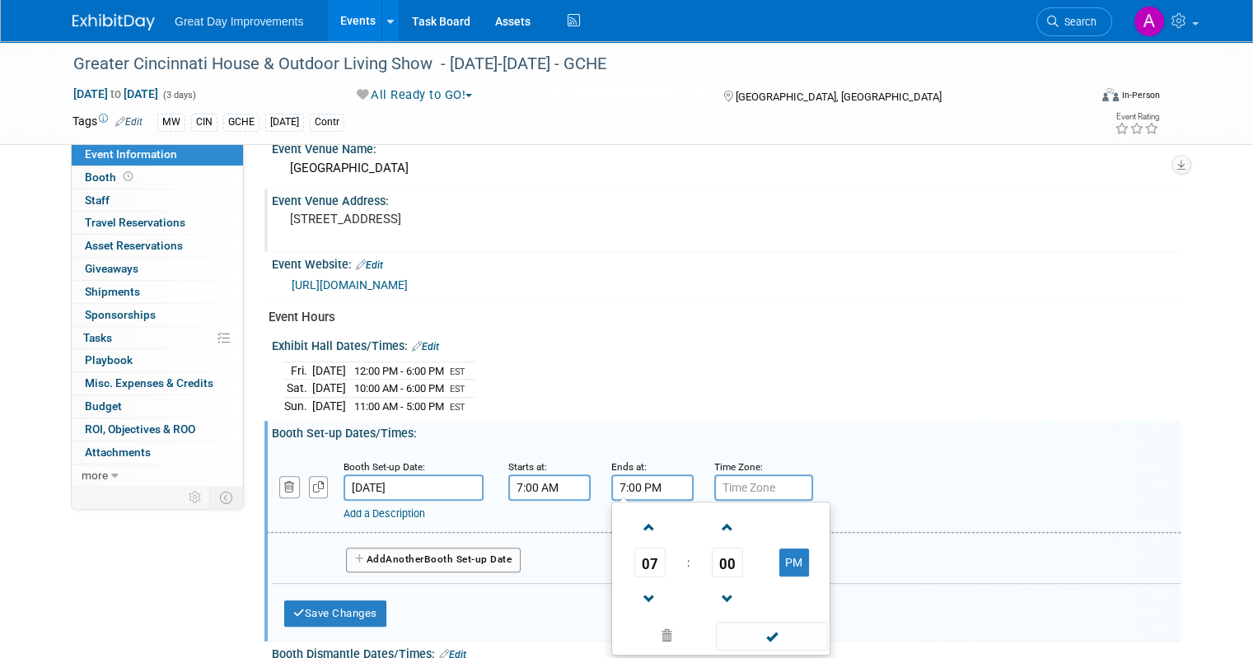
click at [662, 475] on input "7:00 PM" at bounding box center [652, 488] width 82 height 26
click at [635, 585] on span at bounding box center [649, 599] width 29 height 29
type input "5:00 PM"
click at [758, 632] on span at bounding box center [771, 636] width 111 height 29
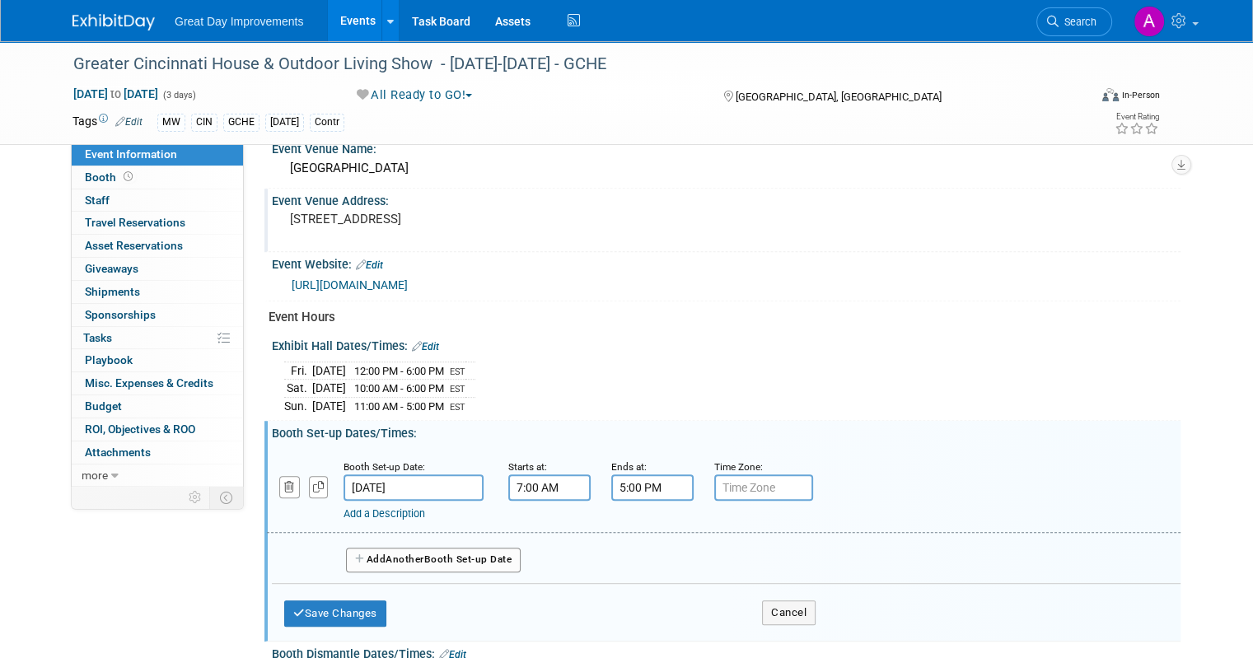
click at [745, 482] on input "text" at bounding box center [763, 488] width 99 height 26
type input "EST"
click at [345, 601] on button "Save Changes" at bounding box center [335, 614] width 102 height 26
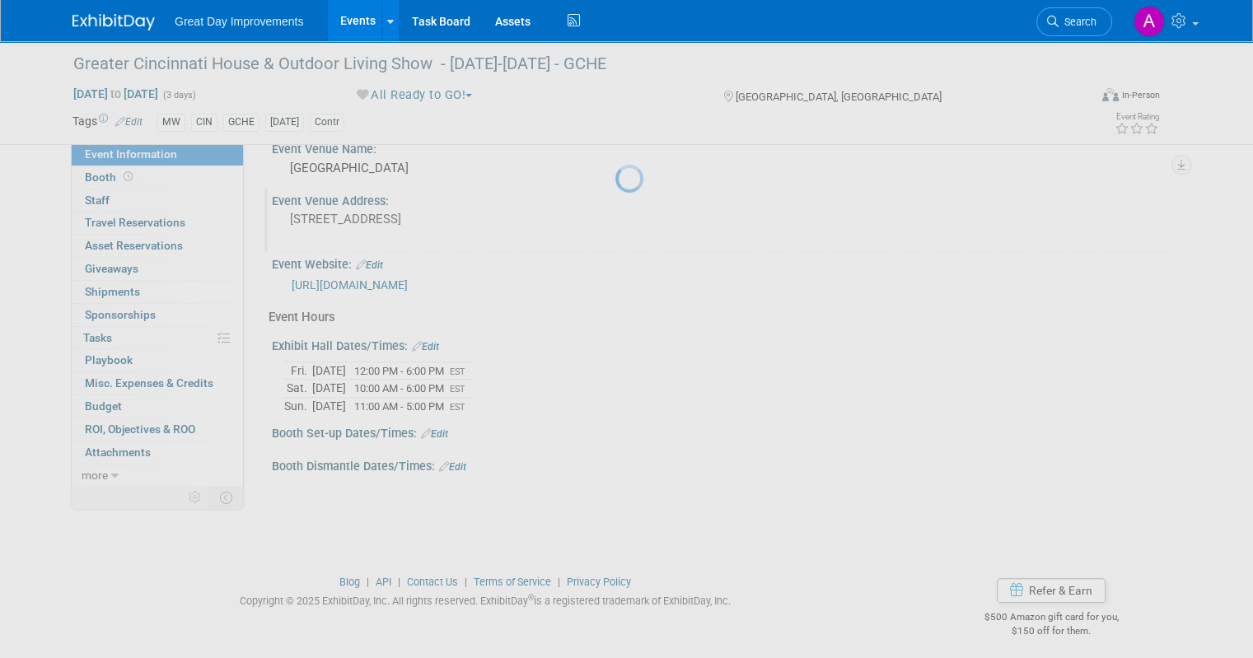
scroll to position [653, 0]
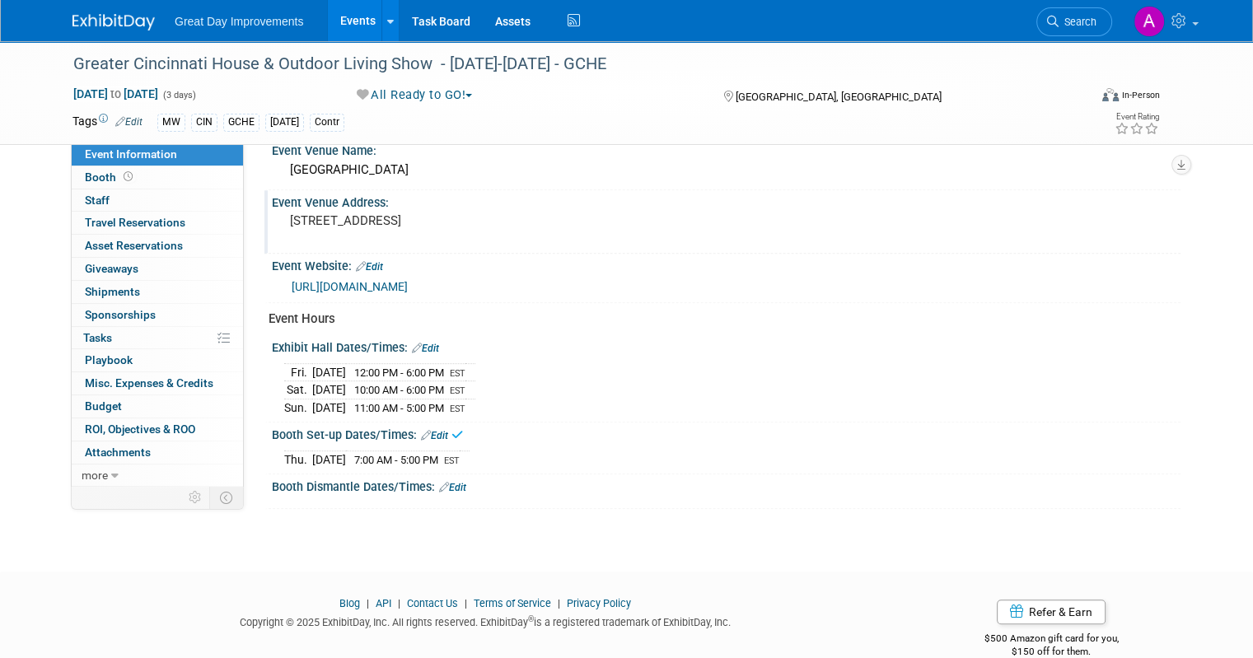
click at [439, 482] on link "Edit" at bounding box center [452, 488] width 27 height 12
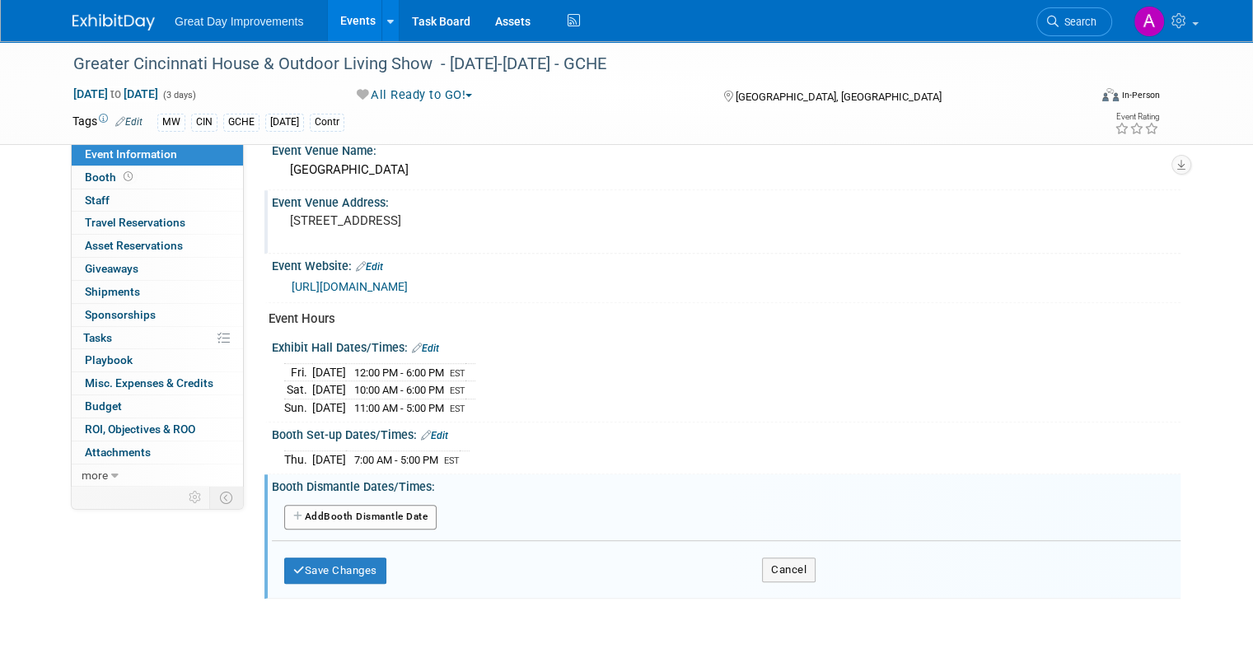
click at [396, 513] on button "Add Another Booth Dismantle Date" at bounding box center [360, 517] width 152 height 25
select select "7"
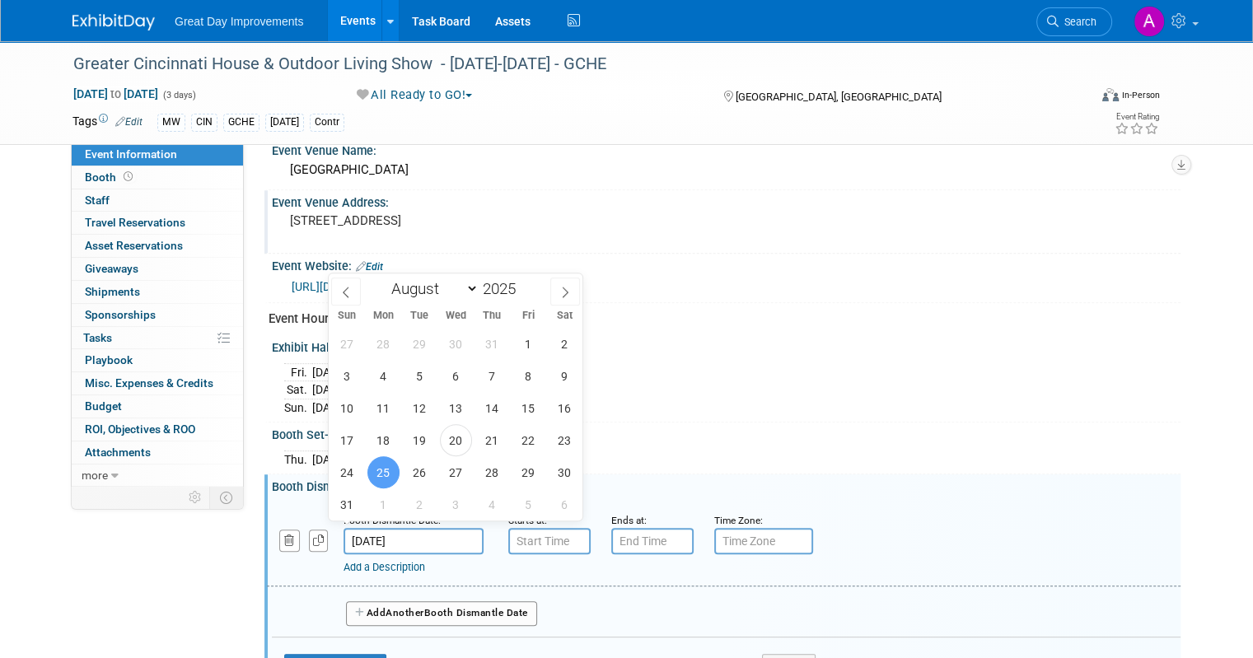
click at [419, 528] on input "Aug 25, 2025" at bounding box center [414, 541] width 140 height 26
click at [338, 462] on span "24" at bounding box center [347, 473] width 32 height 32
type input "Aug 24, 2025"
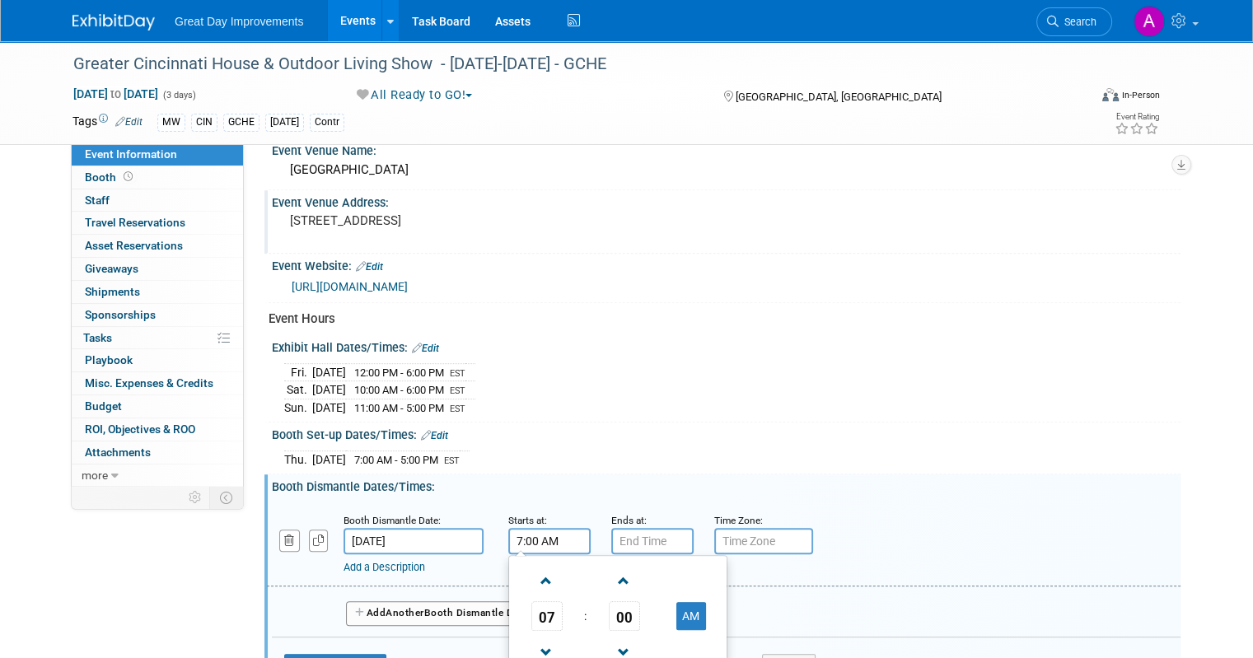
click at [524, 530] on input "7:00 AM" at bounding box center [549, 541] width 82 height 26
click at [536, 569] on span at bounding box center [546, 581] width 29 height 29
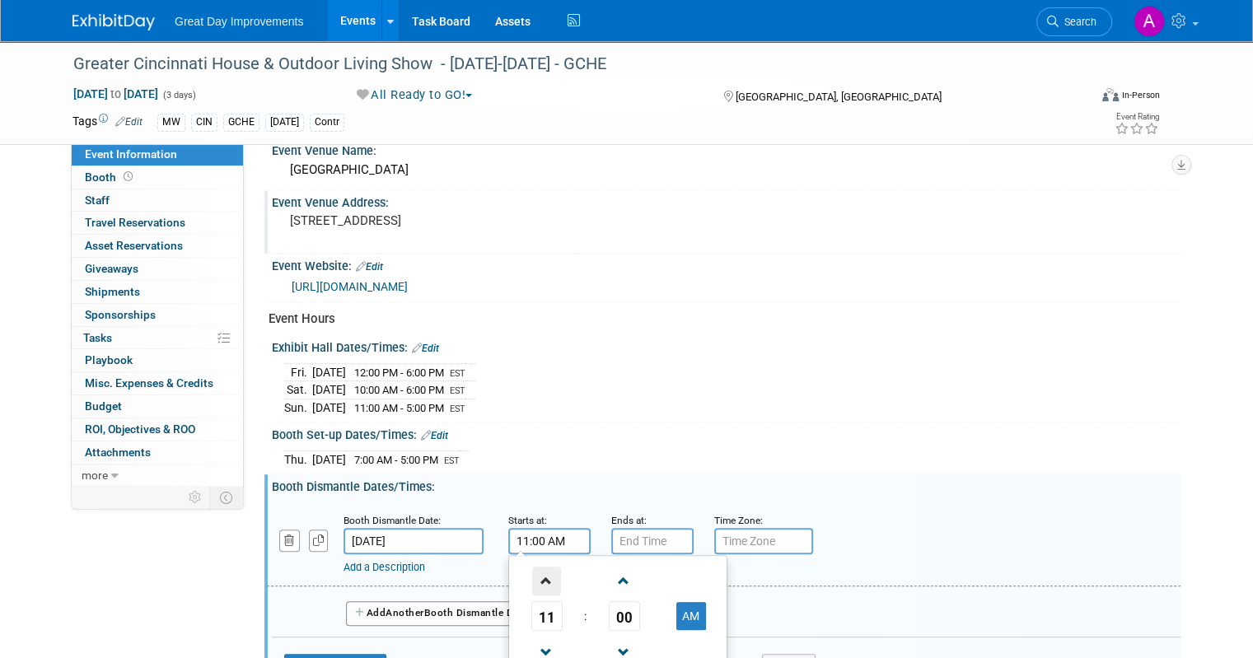
click at [536, 569] on span at bounding box center [546, 581] width 29 height 29
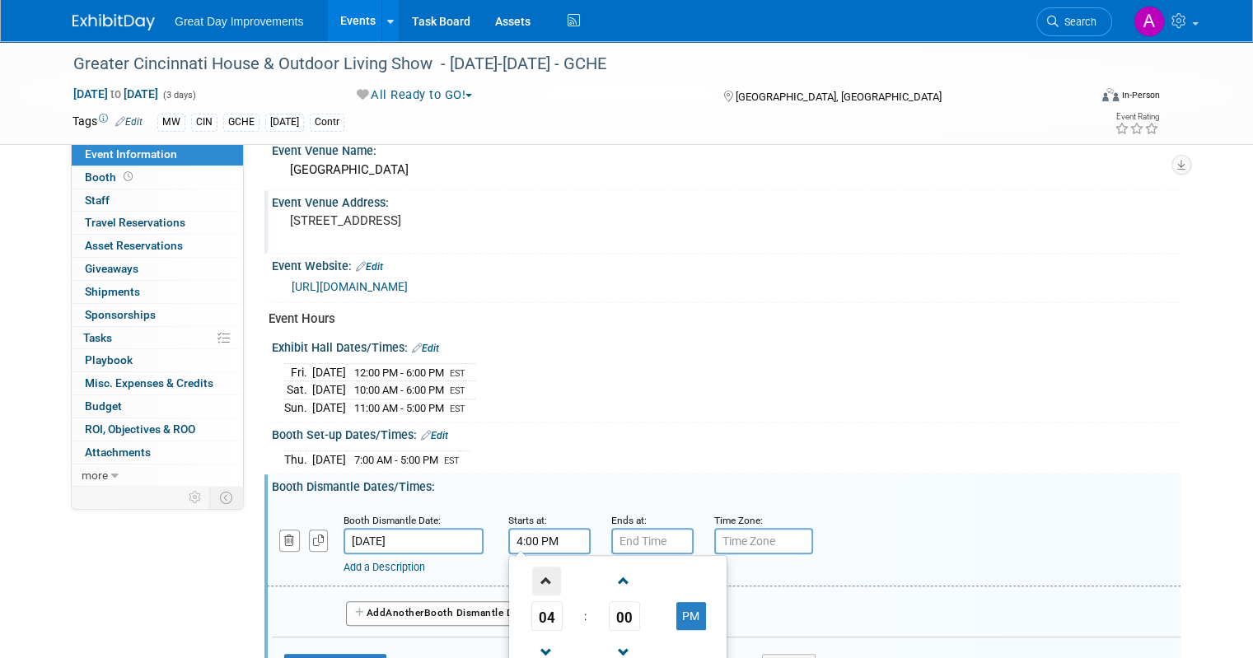
click at [536, 569] on span at bounding box center [546, 581] width 29 height 29
click at [532, 639] on span at bounding box center [546, 653] width 29 height 29
type input "5:00 PM"
click at [641, 532] on input "7:00 PM" at bounding box center [652, 541] width 82 height 26
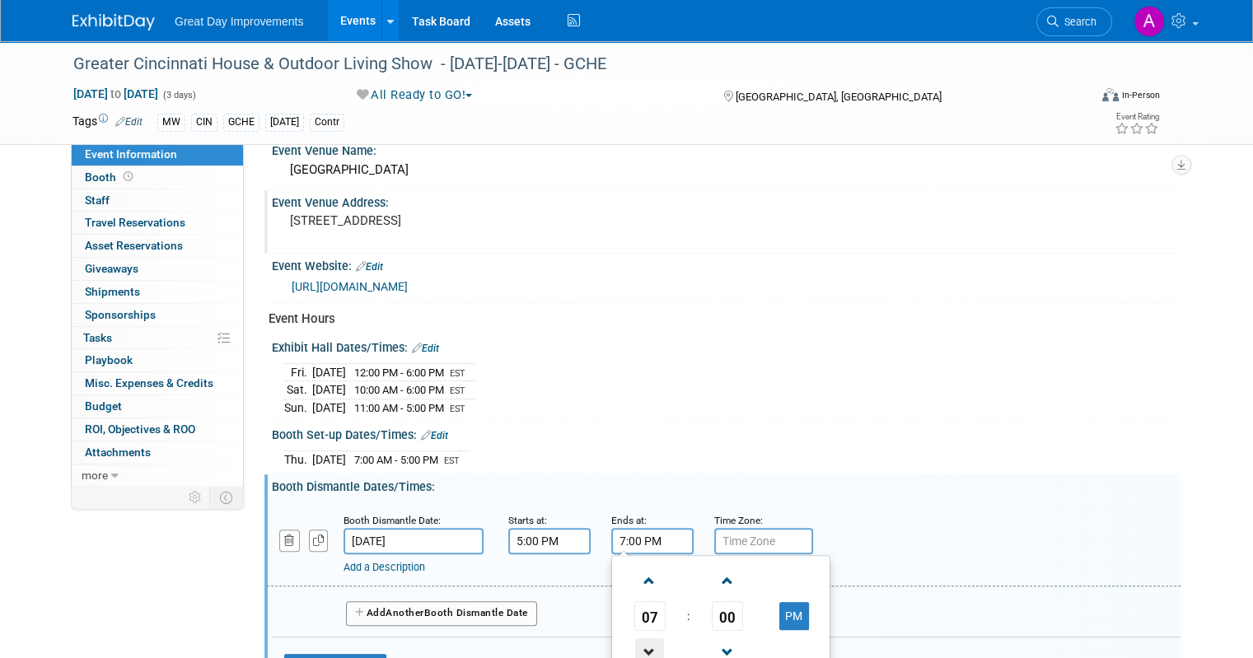
click at [637, 647] on span at bounding box center [649, 653] width 29 height 29
type input "6:00 PM"
click at [740, 530] on input "text" at bounding box center [763, 541] width 99 height 26
type input "EST"
click at [878, 475] on div "Booth Dismantle Dates/Times: Edit" at bounding box center [726, 485] width 909 height 21
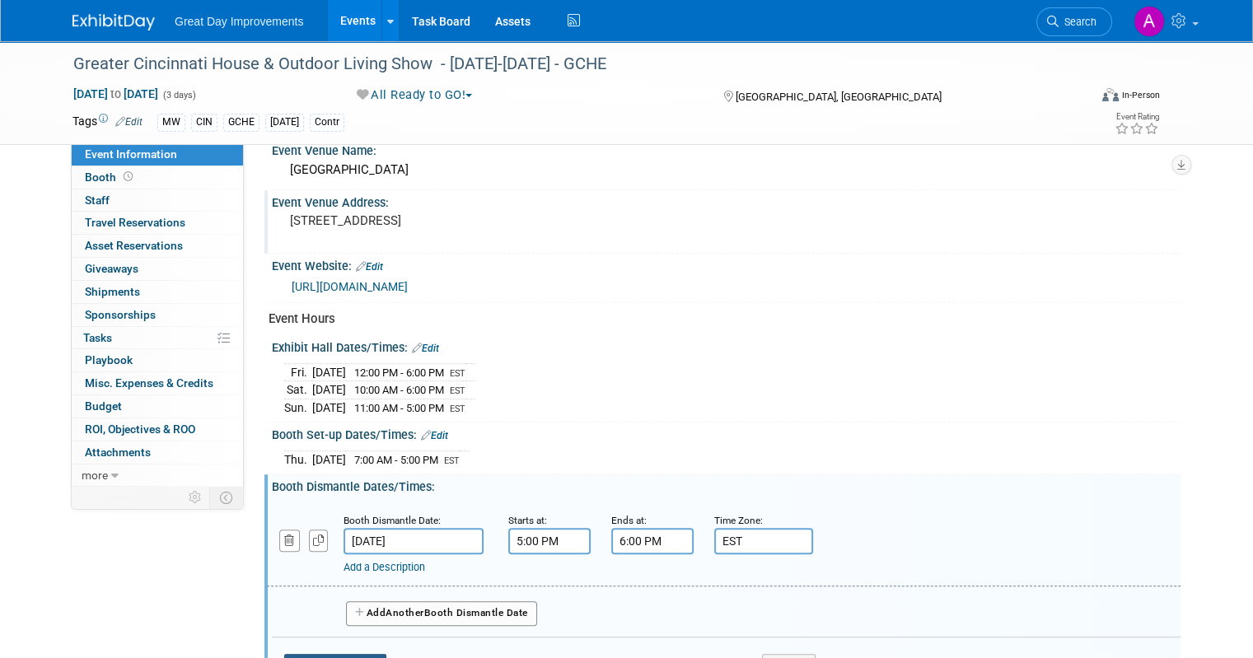
click at [312, 654] on button "Save Changes" at bounding box center [335, 667] width 102 height 26
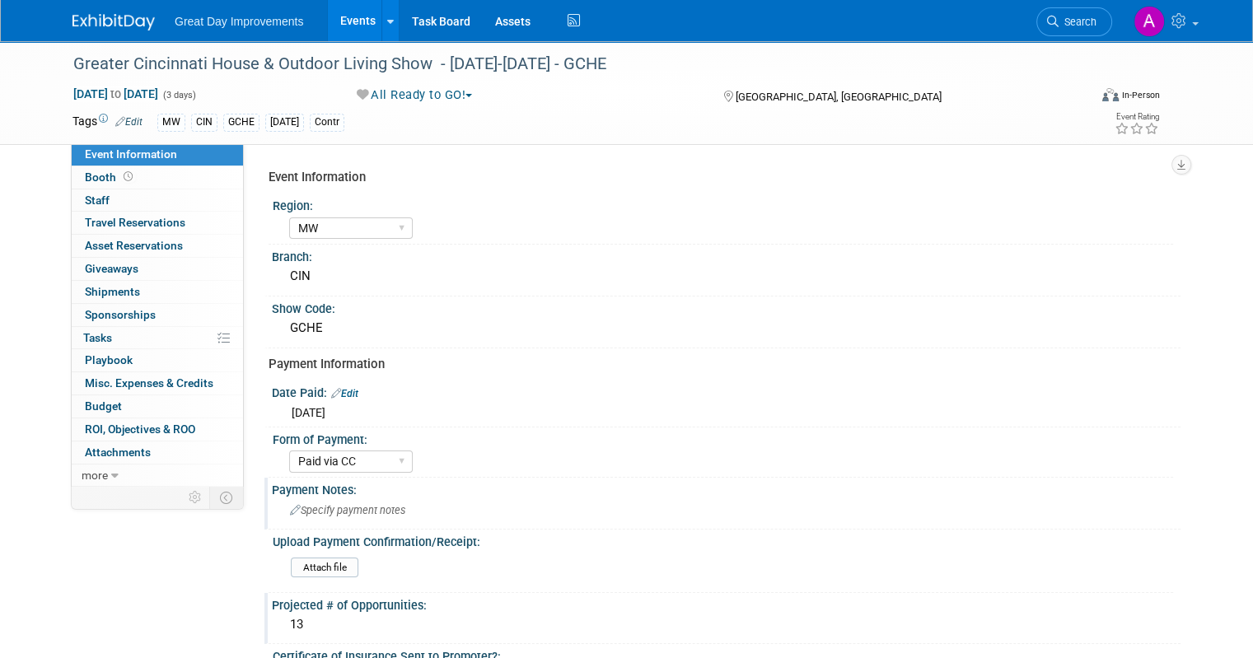
scroll to position [0, 0]
click at [95, 474] on link "more" at bounding box center [157, 476] width 171 height 22
click at [97, 497] on span "Event Binder (.pdf export)" at bounding box center [151, 497] width 132 height 13
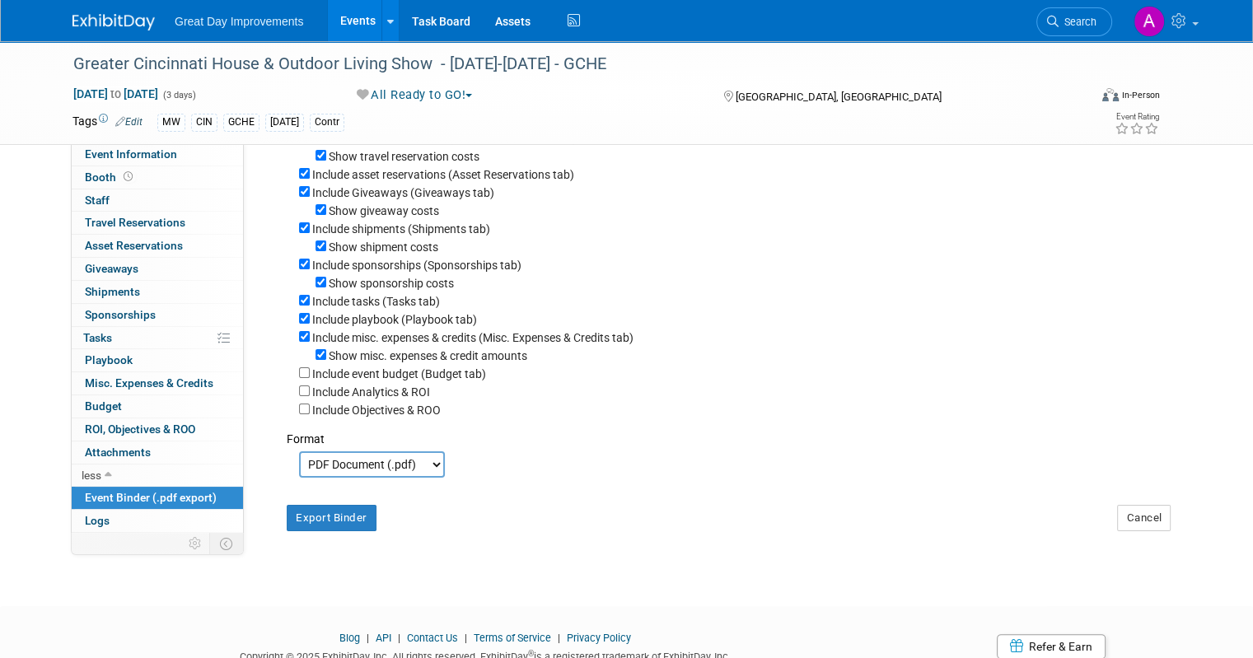
scroll to position [247, 0]
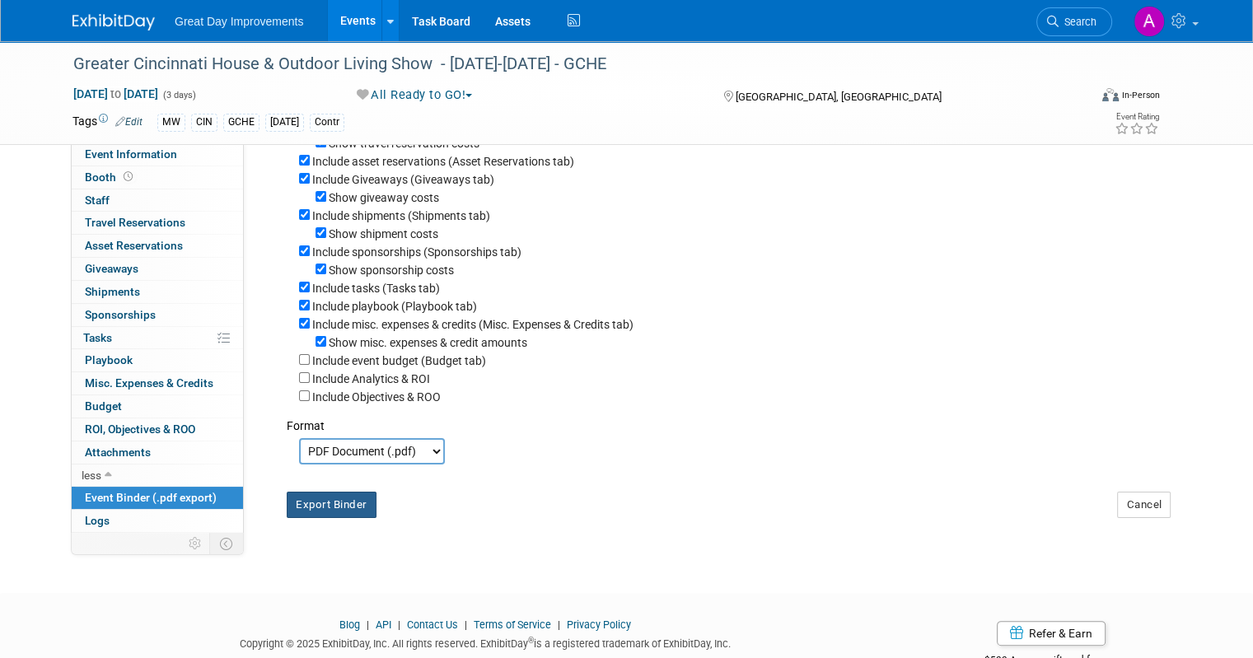
click at [330, 502] on button "Export Binder" at bounding box center [332, 505] width 90 height 26
